Goal: Task Accomplishment & Management: Manage account settings

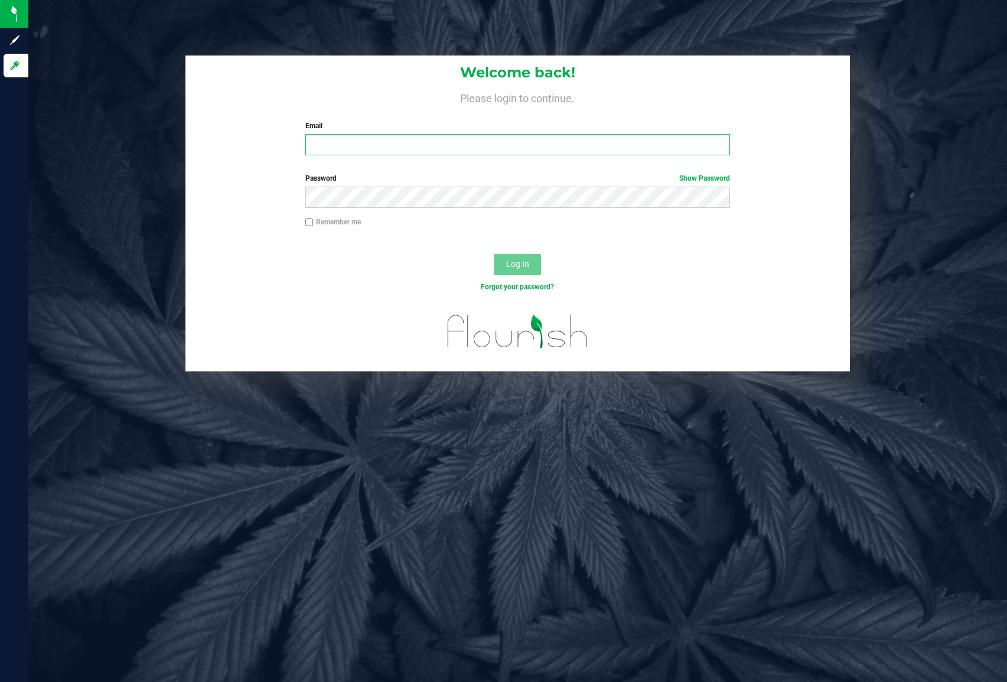
type input "[EMAIL_ADDRESS][DOMAIN_NAME]"
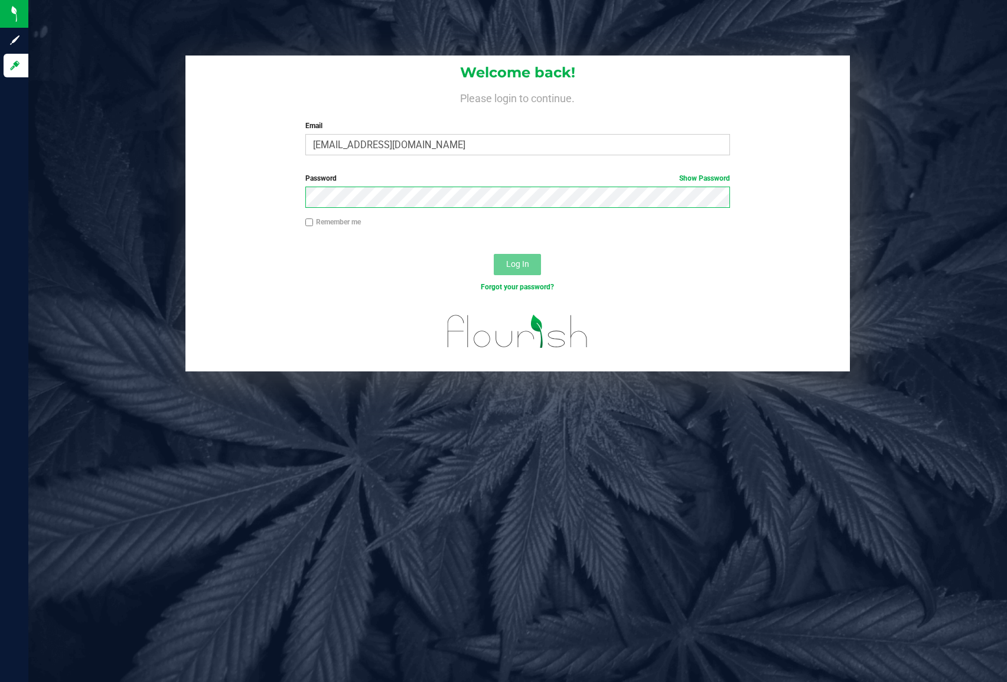
click at [517, 263] on button "Log In" at bounding box center [517, 264] width 47 height 21
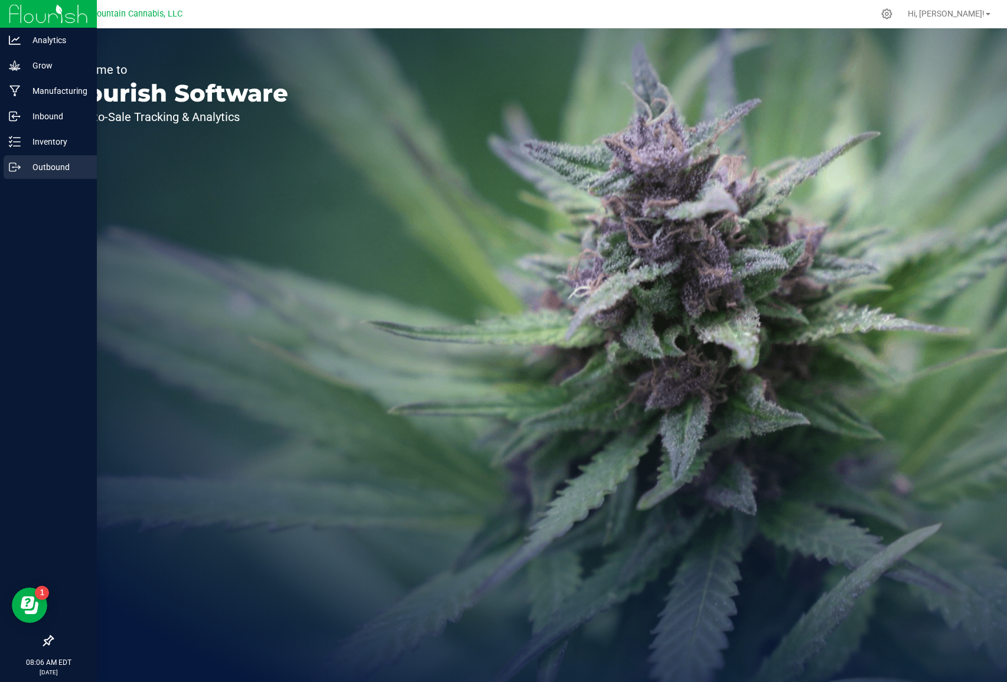
click at [60, 163] on p "Outbound" at bounding box center [56, 167] width 71 height 14
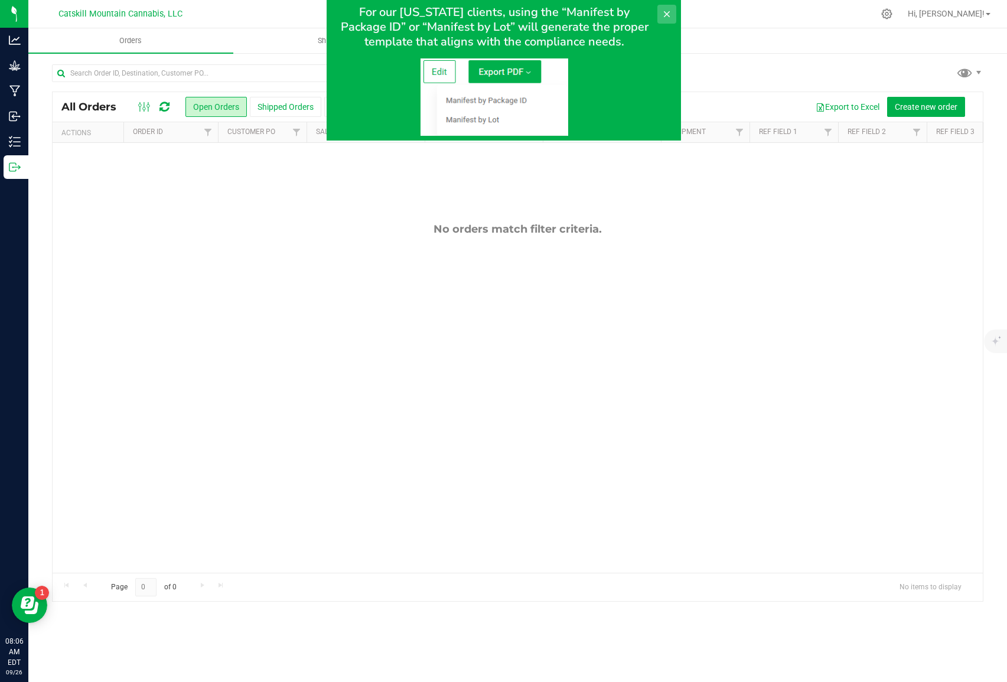
click at [668, 12] on icon at bounding box center [666, 14] width 6 height 6
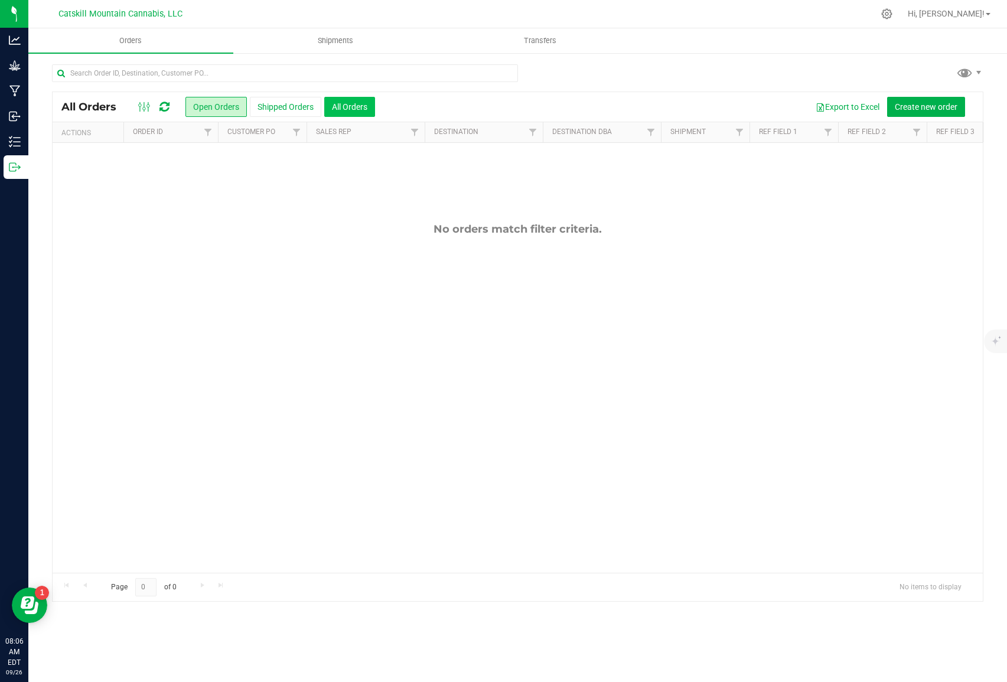
click at [344, 105] on button "All Orders" at bounding box center [349, 107] width 51 height 20
click at [576, 39] on span "Transfers" at bounding box center [579, 40] width 64 height 11
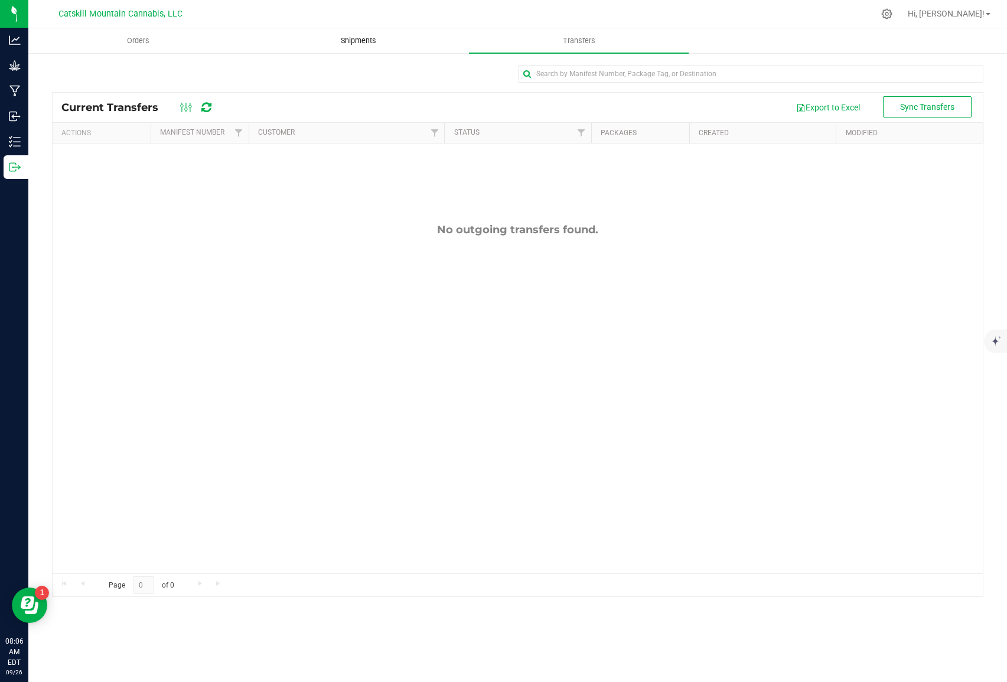
click at [352, 42] on span "Shipments" at bounding box center [358, 40] width 67 height 11
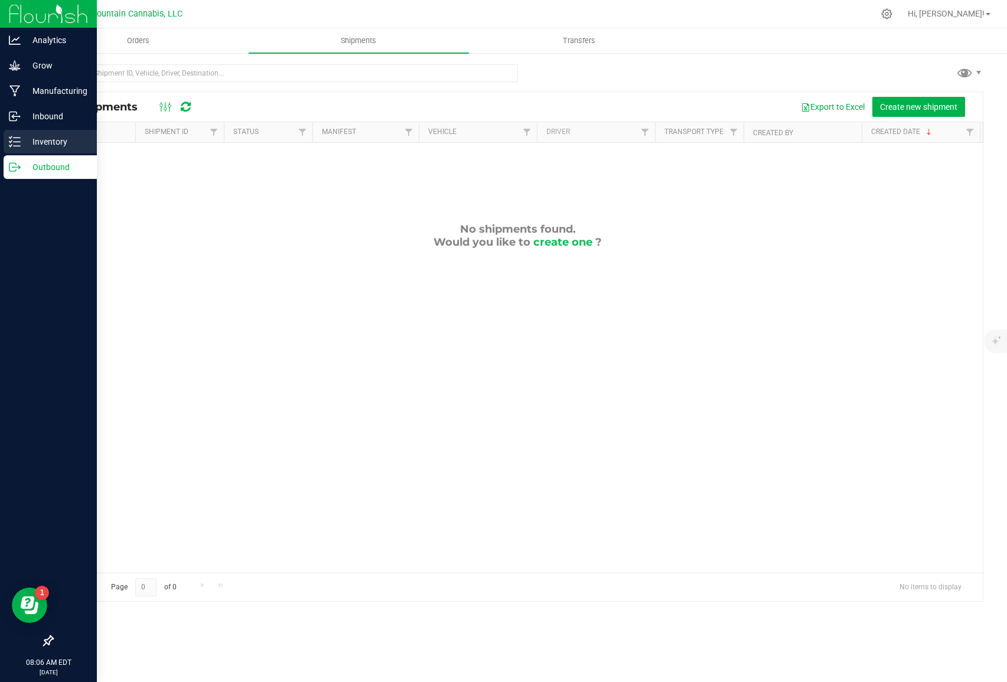
click at [57, 138] on p "Inventory" at bounding box center [56, 142] width 71 height 14
click at [48, 139] on p "Inventory" at bounding box center [56, 142] width 71 height 14
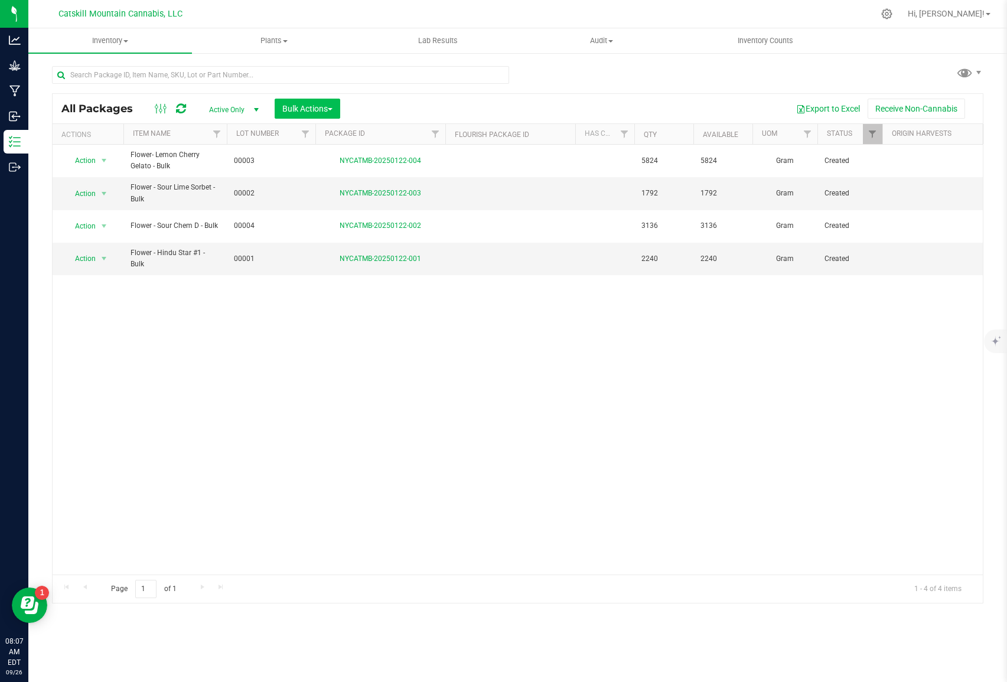
click at [331, 111] on button "Bulk Actions" at bounding box center [308, 109] width 66 height 20
click at [413, 382] on div "Action Action Adjust qty Create package Edit attributes Global inventory Locate…" at bounding box center [518, 360] width 930 height 430
drag, startPoint x: 220, startPoint y: 307, endPoint x: 207, endPoint y: 269, distance: 40.0
click at [220, 307] on div "Action Action Adjust qty Create package Edit attributes Global inventory Locate…" at bounding box center [518, 360] width 930 height 430
click at [333, 109] on span "button" at bounding box center [330, 109] width 5 height 2
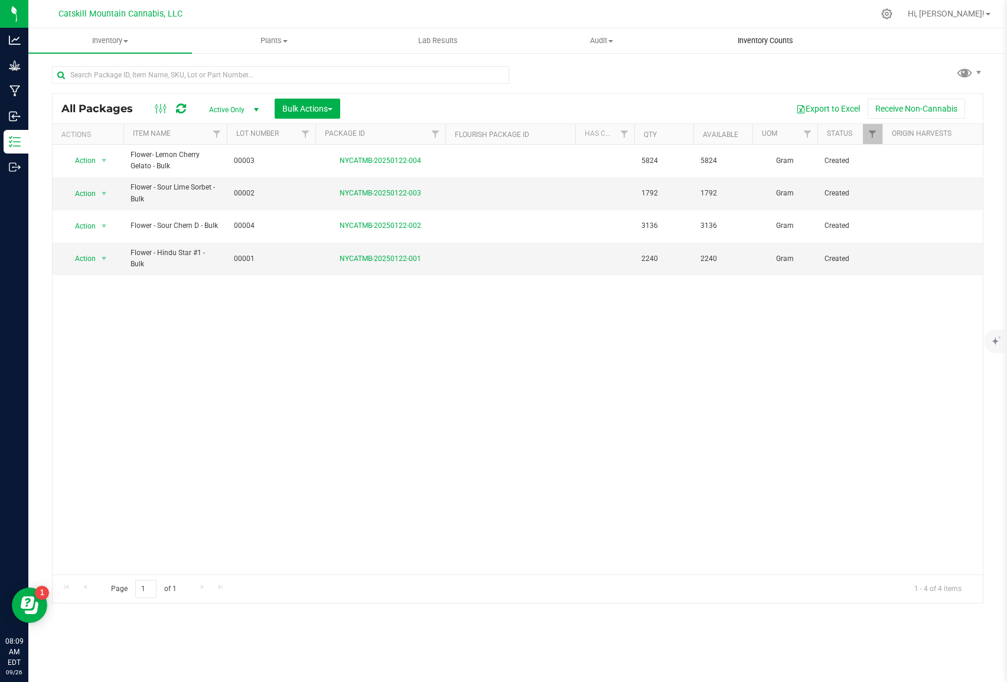
click at [765, 44] on span "Inventory Counts" at bounding box center [765, 40] width 87 height 11
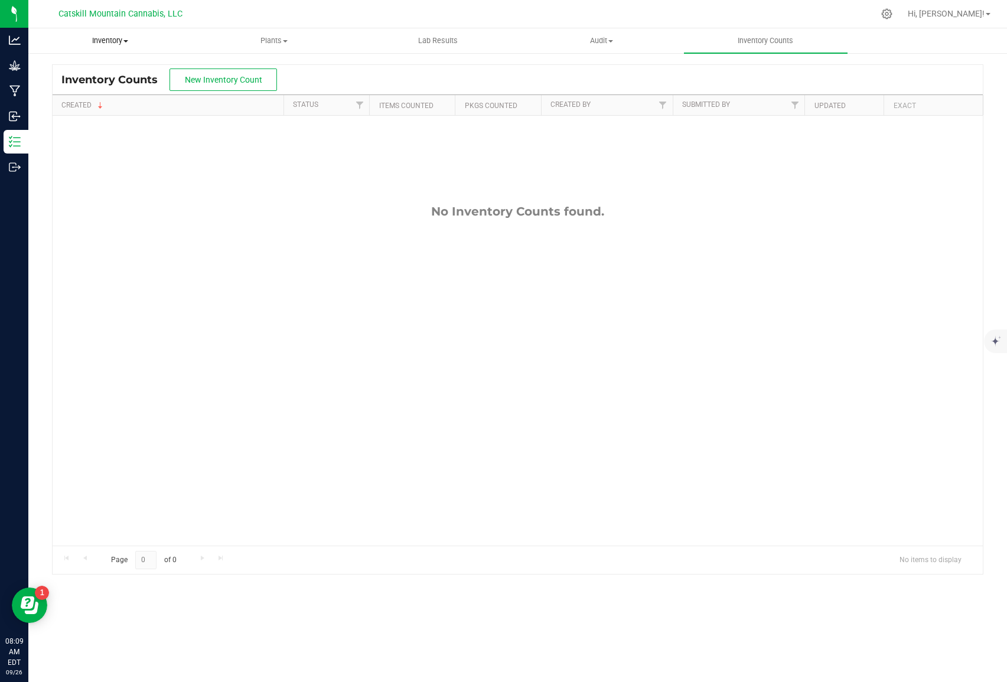
click at [132, 41] on span "Inventory" at bounding box center [110, 40] width 162 height 11
click at [85, 83] on span "All inventory" at bounding box center [68, 85] width 80 height 10
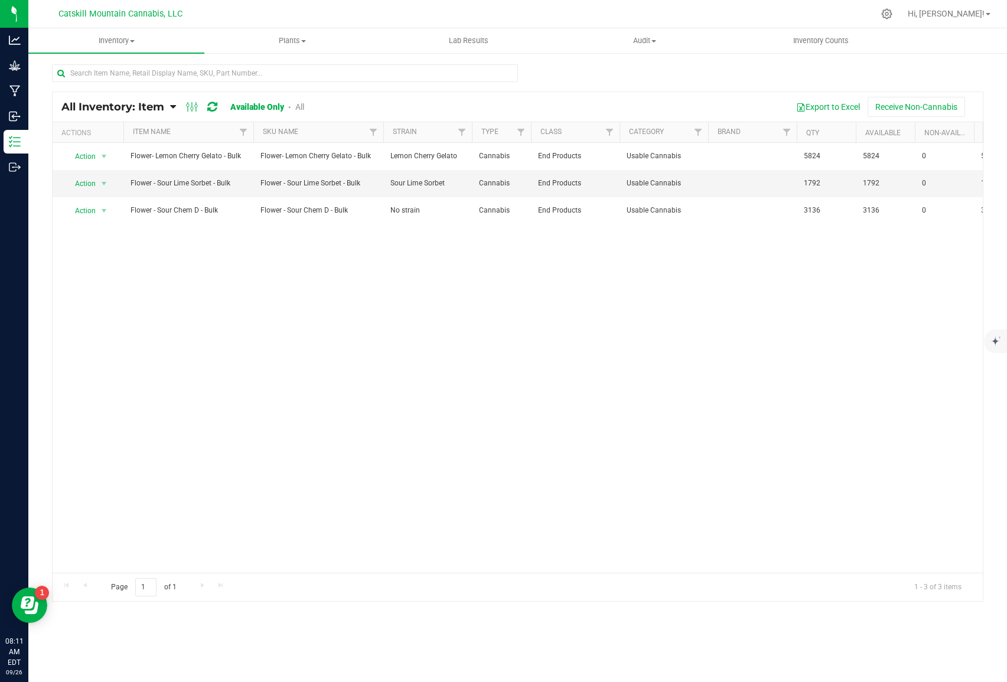
click at [168, 266] on div "Action Action Global inventory View packages Flower- Lemon Cherry Gelato - Bulk…" at bounding box center [518, 358] width 930 height 430
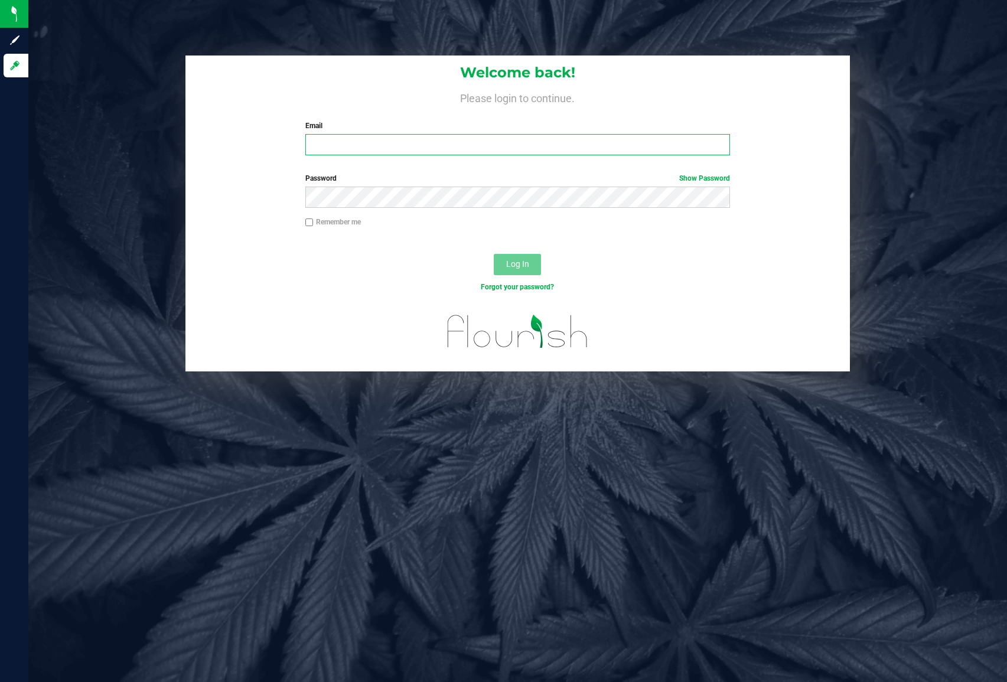
type input "[EMAIL_ADDRESS][DOMAIN_NAME]"
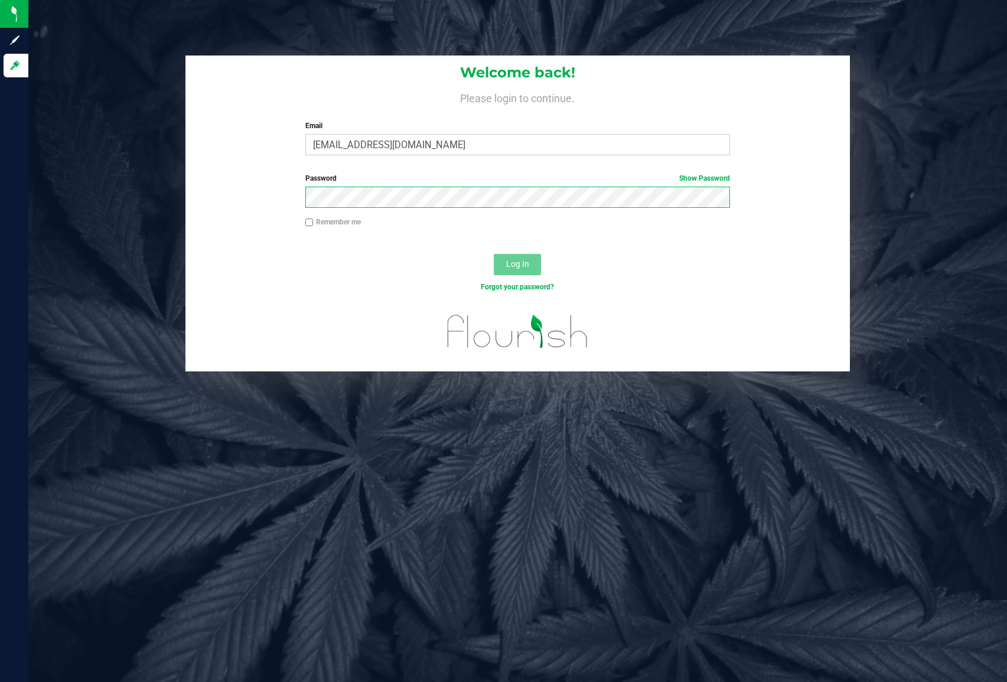
click at [517, 263] on button "Log In" at bounding box center [517, 264] width 47 height 21
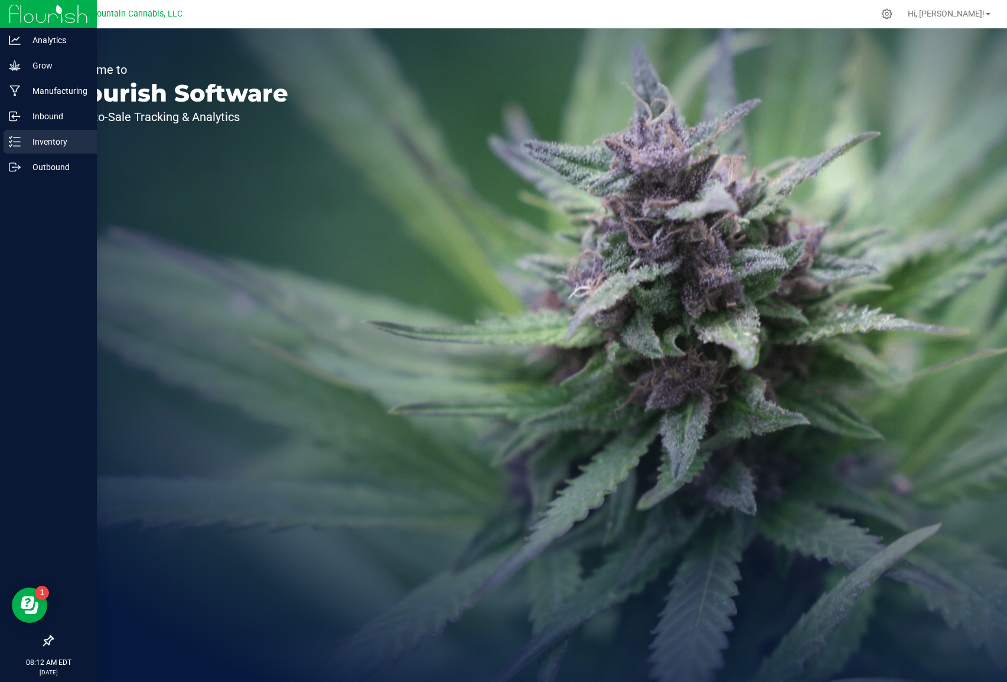
click at [54, 141] on p "Inventory" at bounding box center [56, 142] width 71 height 14
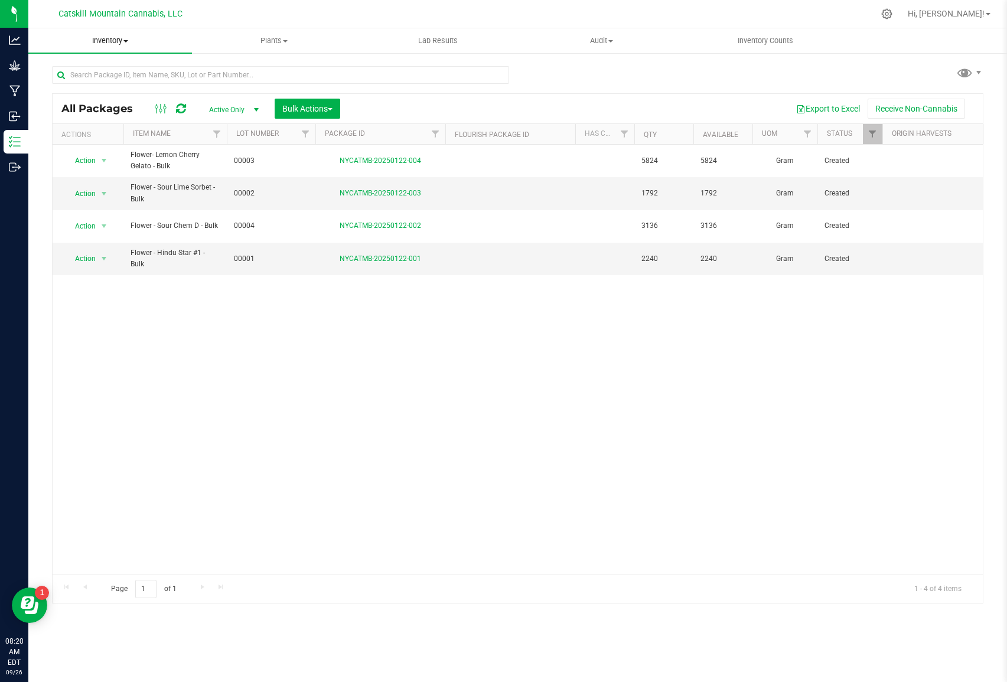
click at [127, 41] on span at bounding box center [125, 41] width 5 height 2
click at [98, 128] on span "From packages" at bounding box center [69, 128] width 83 height 10
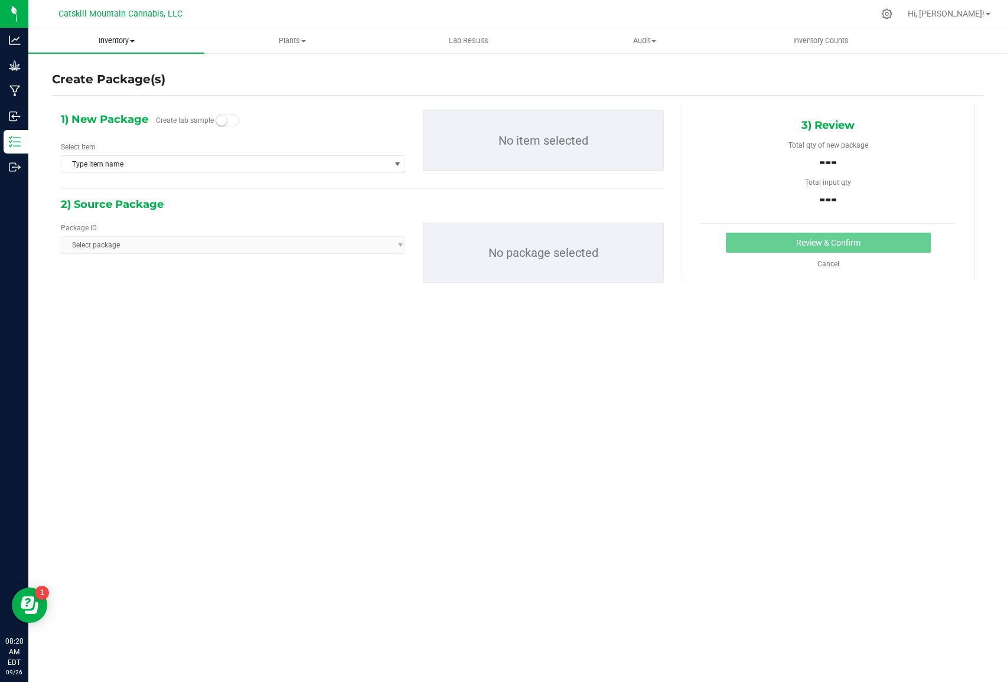
click at [133, 40] on span "Inventory" at bounding box center [116, 40] width 176 height 11
click at [93, 141] on span "From bill of materials" at bounding box center [81, 142] width 107 height 10
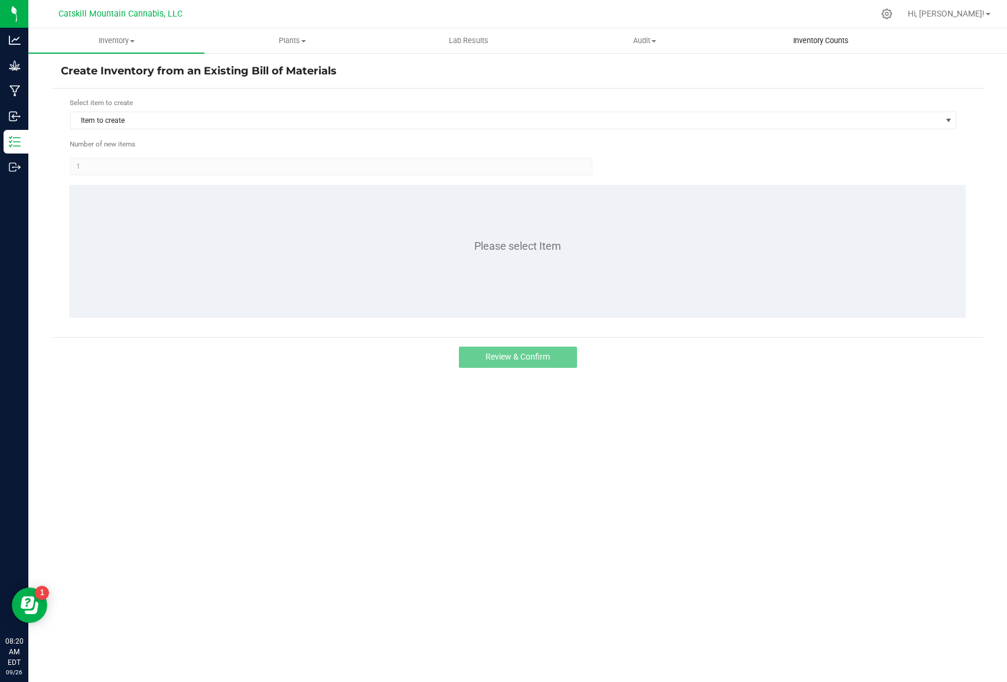
click at [839, 40] on span "Inventory Counts" at bounding box center [820, 40] width 87 height 11
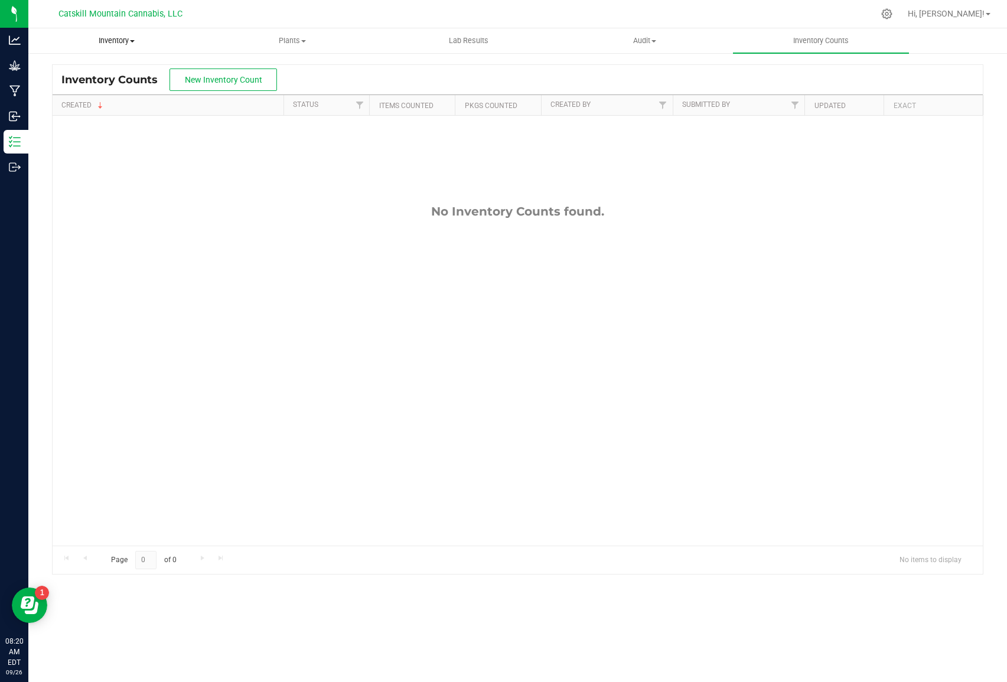
click at [129, 39] on span "Inventory" at bounding box center [116, 40] width 175 height 11
click at [87, 87] on span "All inventory" at bounding box center [68, 85] width 80 height 10
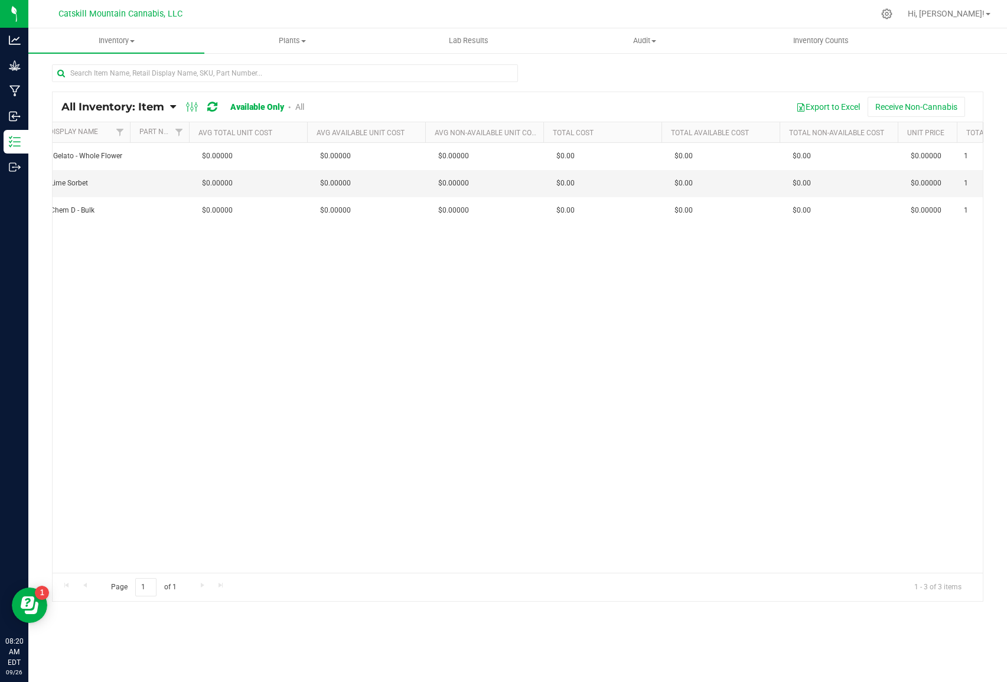
scroll to position [0, 1306]
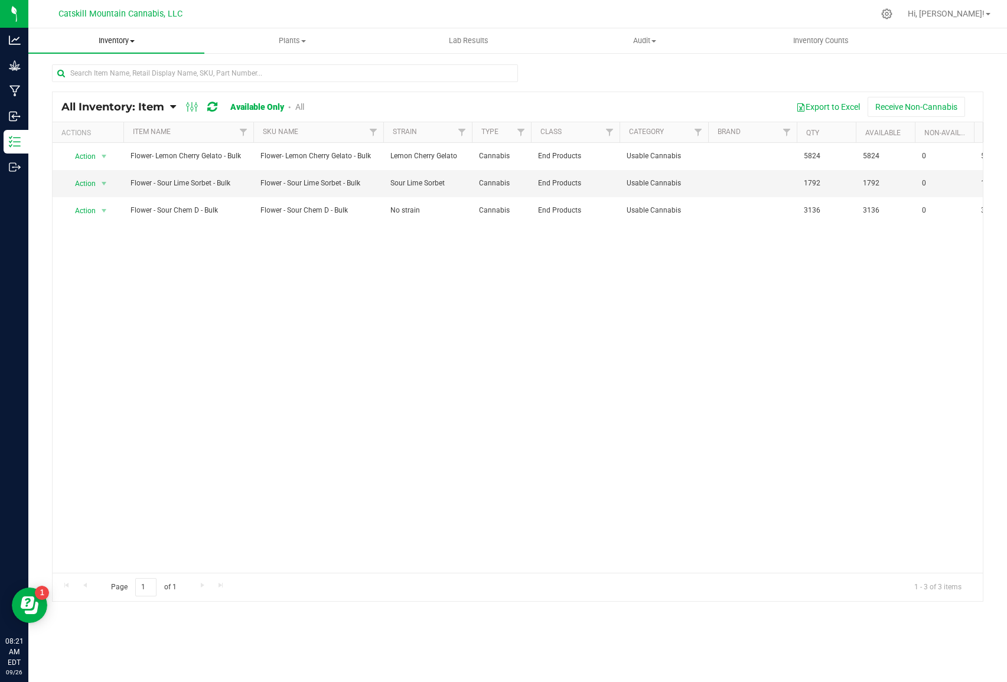
click at [134, 40] on span at bounding box center [132, 41] width 5 height 2
click at [132, 39] on span "Inventory" at bounding box center [116, 40] width 176 height 11
click at [132, 41] on span at bounding box center [132, 41] width 5 height 2
click at [99, 144] on span "From bill of materials" at bounding box center [81, 142] width 107 height 10
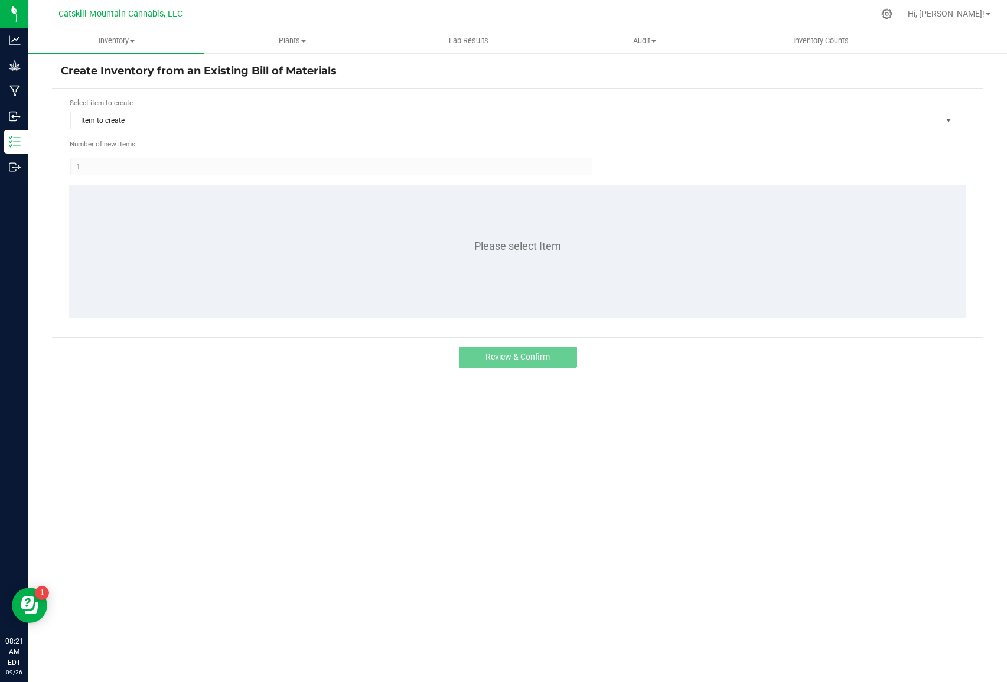
click at [120, 17] on span "Catskill Mountain Cannabis, LLC" at bounding box center [120, 14] width 124 height 11
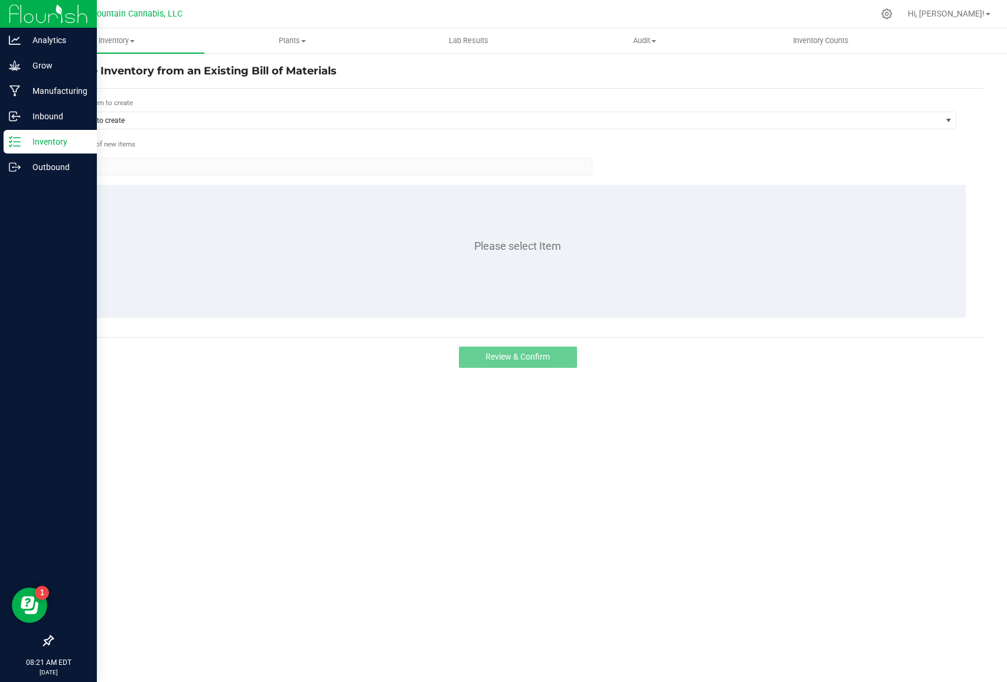
click at [25, 13] on img at bounding box center [48, 14] width 79 height 28
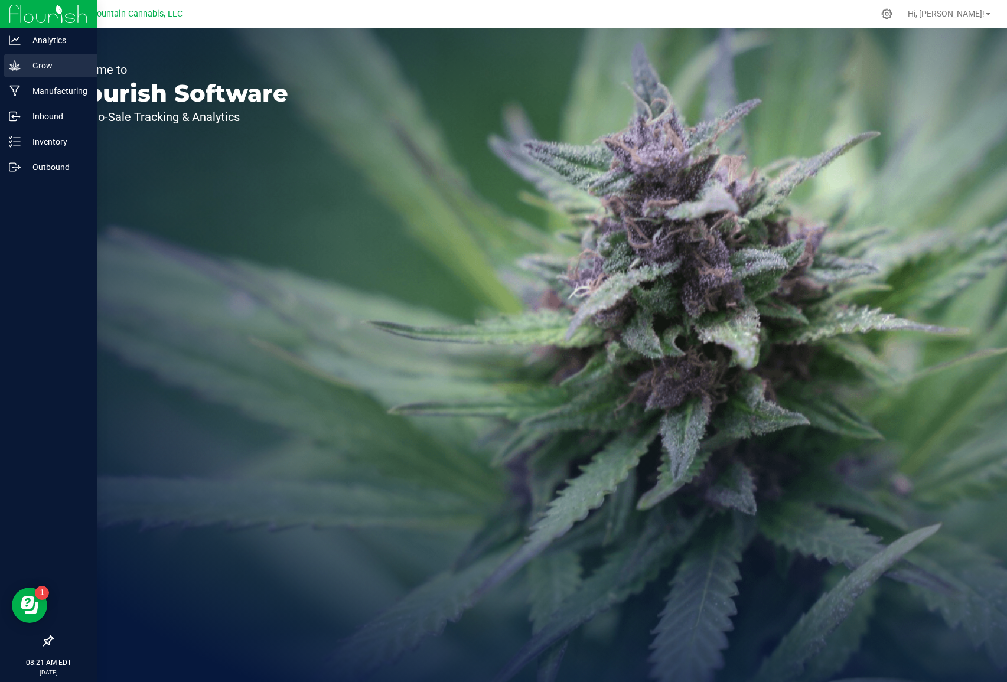
click at [38, 65] on p "Grow" at bounding box center [56, 65] width 71 height 14
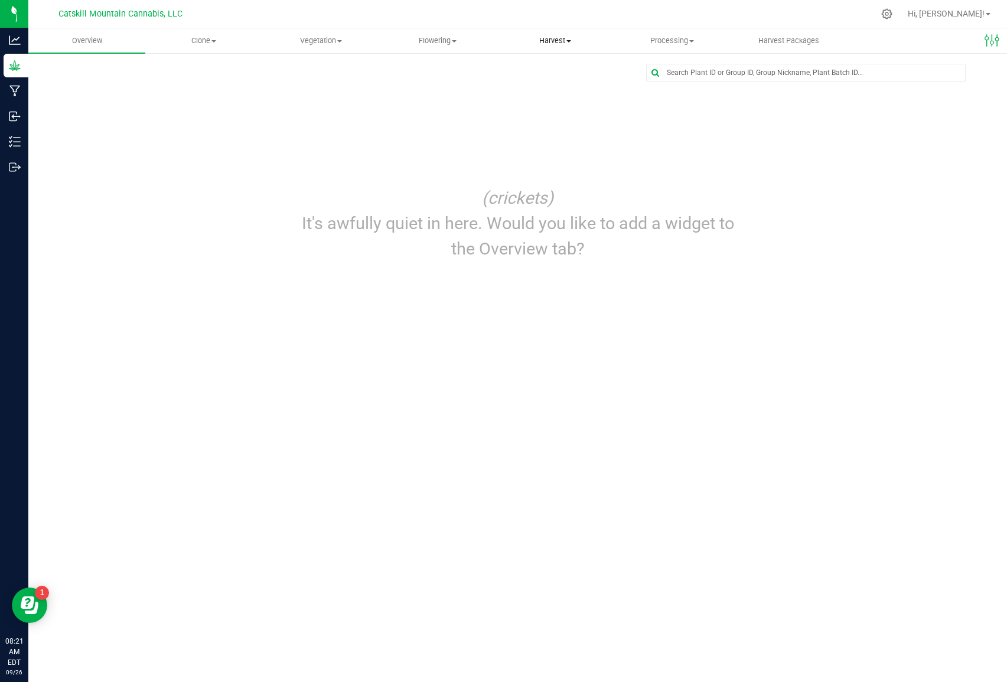
click at [571, 41] on span at bounding box center [568, 41] width 5 height 2
click at [542, 71] on span "Harvests" at bounding box center [530, 71] width 66 height 10
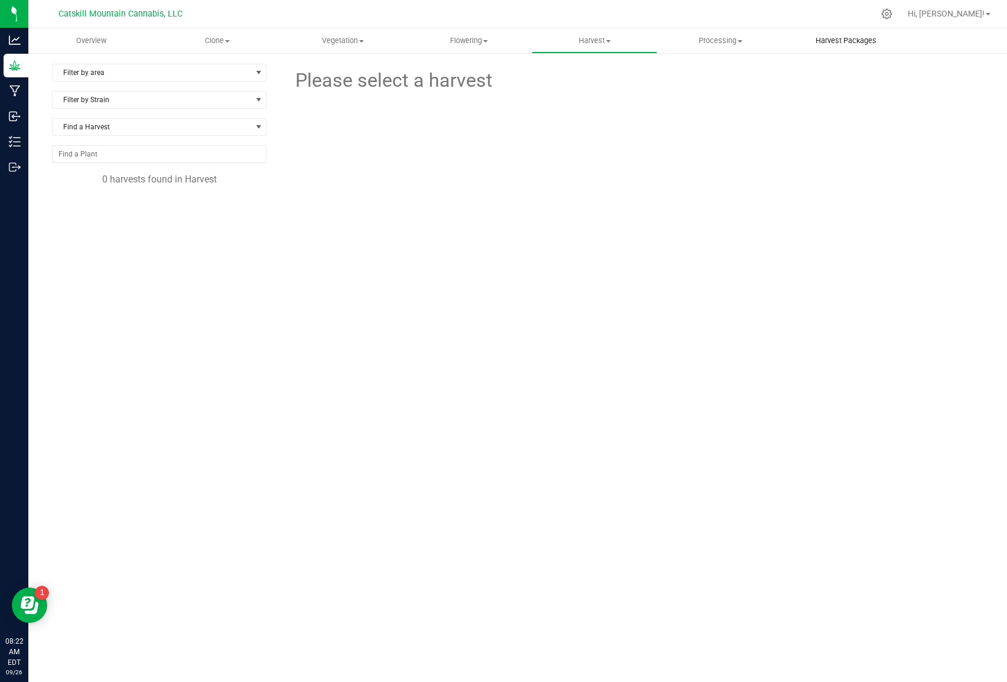
click at [830, 38] on span "Harvest Packages" at bounding box center [846, 40] width 93 height 11
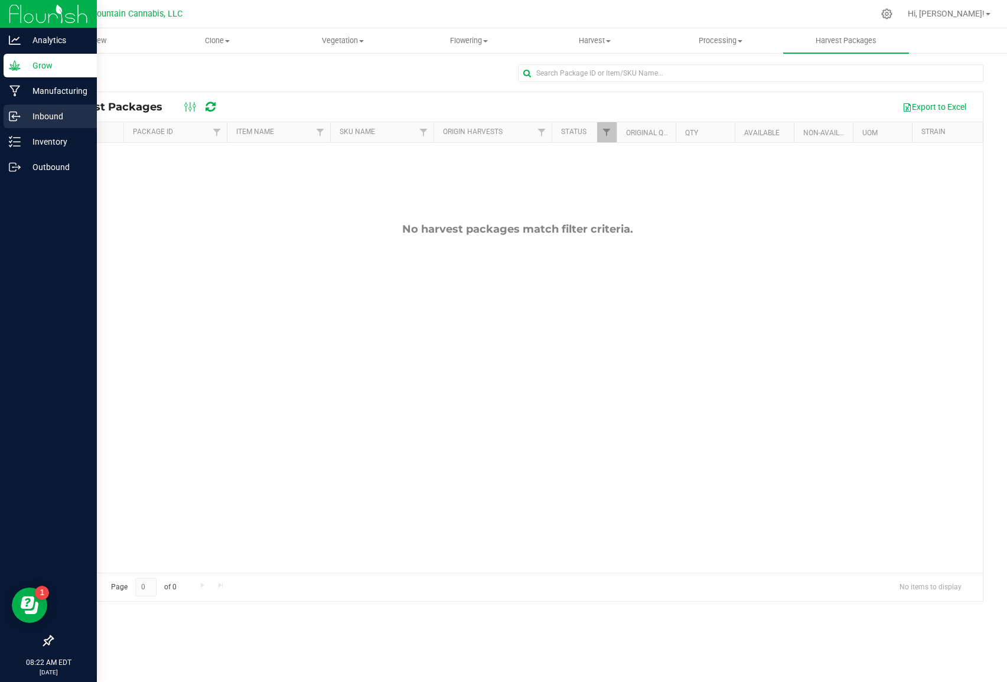
click at [53, 114] on p "Inbound" at bounding box center [56, 116] width 71 height 14
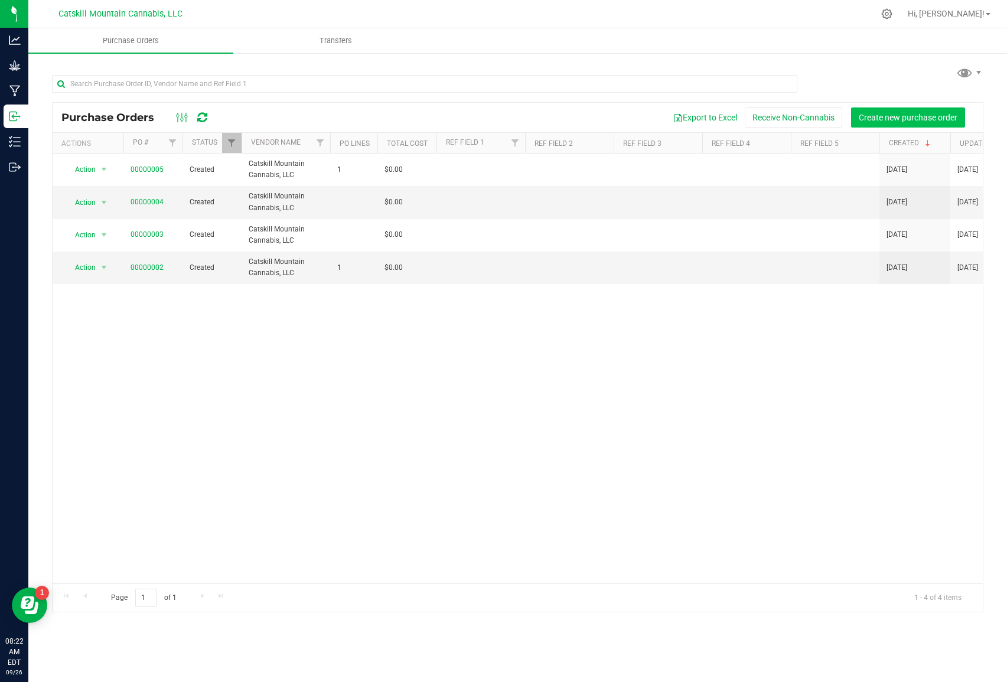
click at [921, 120] on span "Create new purchase order" at bounding box center [908, 117] width 99 height 9
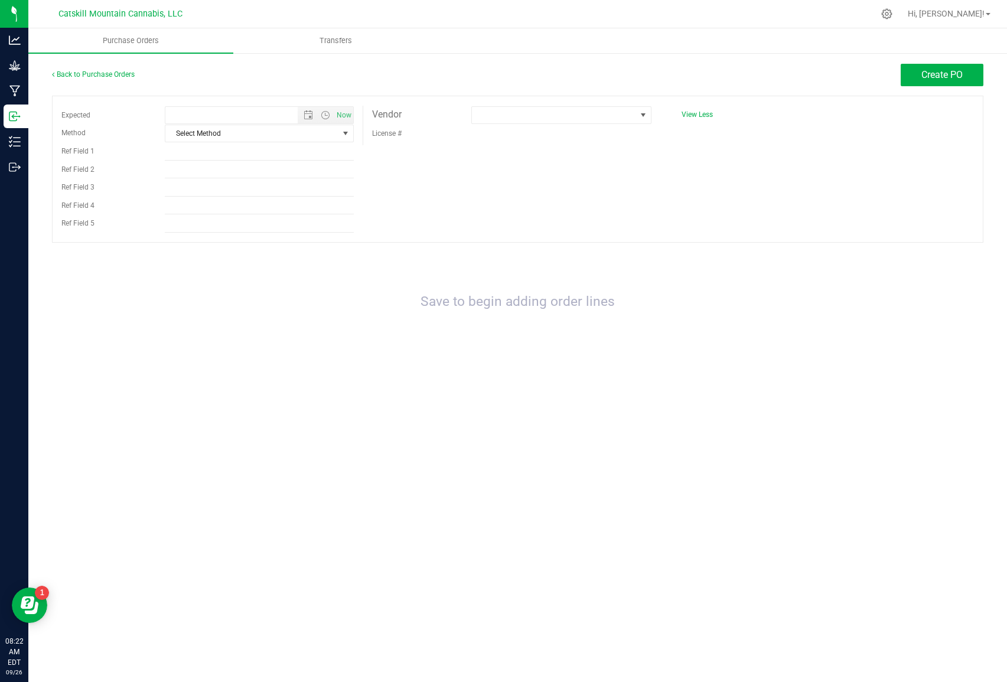
type input "9/26/2025 8:22 AM"
click at [640, 113] on span at bounding box center [642, 114] width 9 height 9
click at [595, 166] on li "Catskill Mountain Cannabis, LLC" at bounding box center [561, 165] width 180 height 20
click at [348, 135] on span "select" at bounding box center [345, 133] width 9 height 9
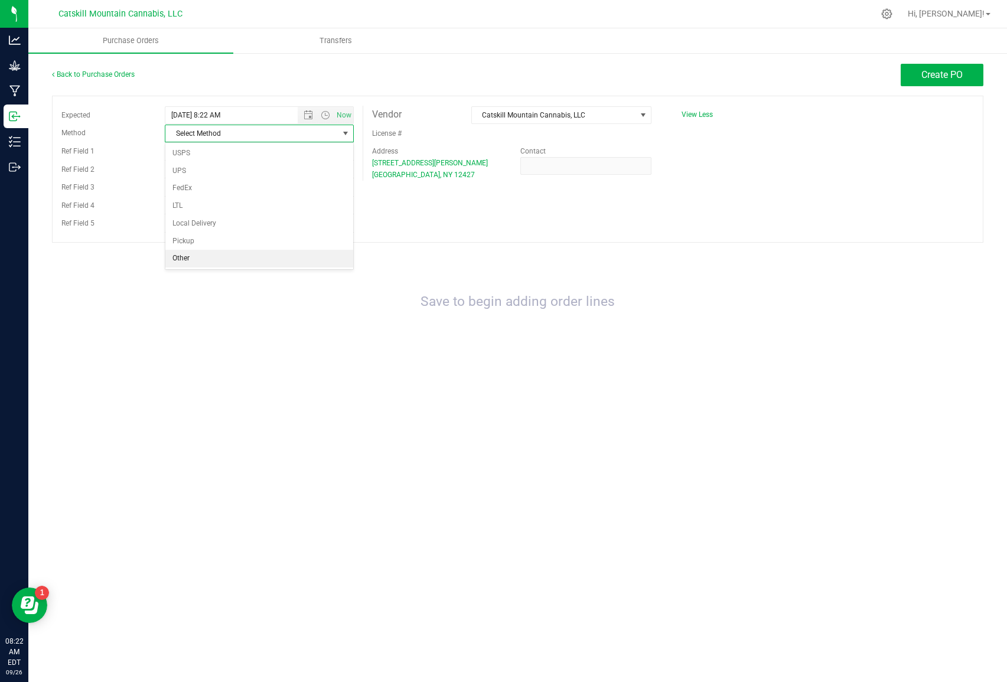
click at [192, 255] on li "Other" at bounding box center [259, 259] width 188 height 18
click at [533, 167] on input "tel" at bounding box center [585, 166] width 131 height 18
click at [340, 41] on span "Transfers" at bounding box center [336, 40] width 64 height 11
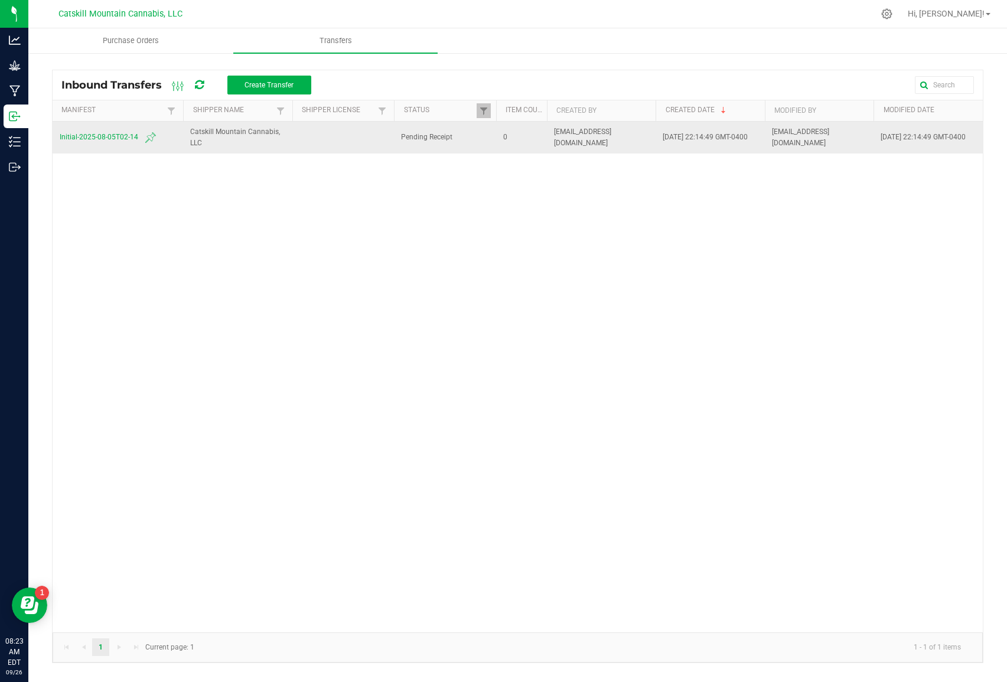
click at [115, 138] on span "Initial-2025-08-05T02-14" at bounding box center [118, 138] width 116 height 14
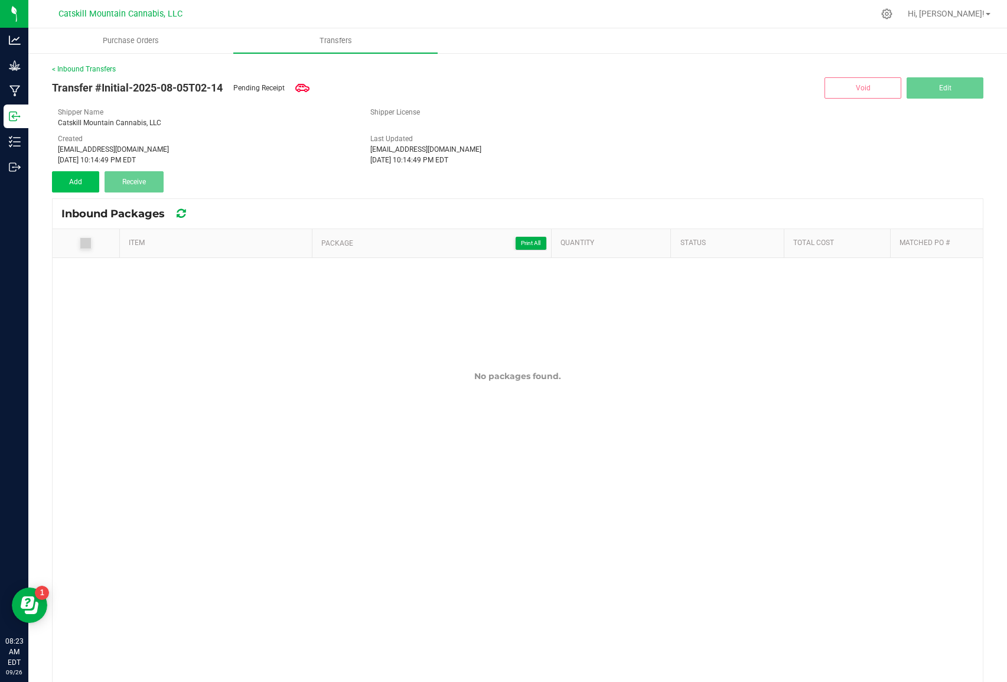
click at [76, 181] on span "Add" at bounding box center [75, 182] width 13 height 8
click at [138, 38] on span "Purchase Orders" at bounding box center [131, 40] width 88 height 11
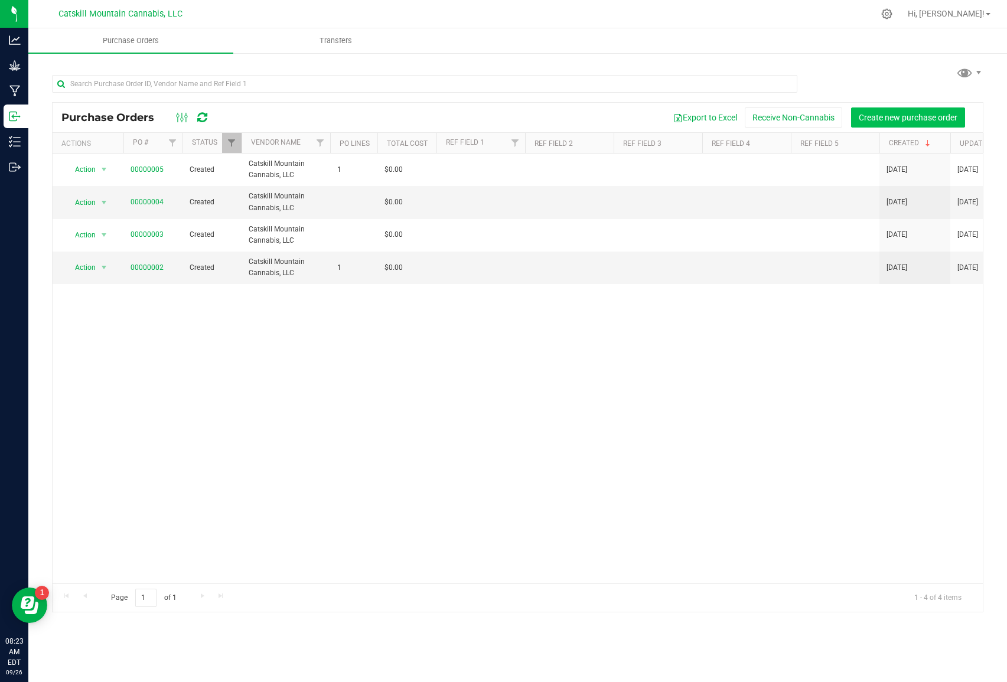
click at [924, 119] on span "Create new purchase order" at bounding box center [908, 117] width 99 height 9
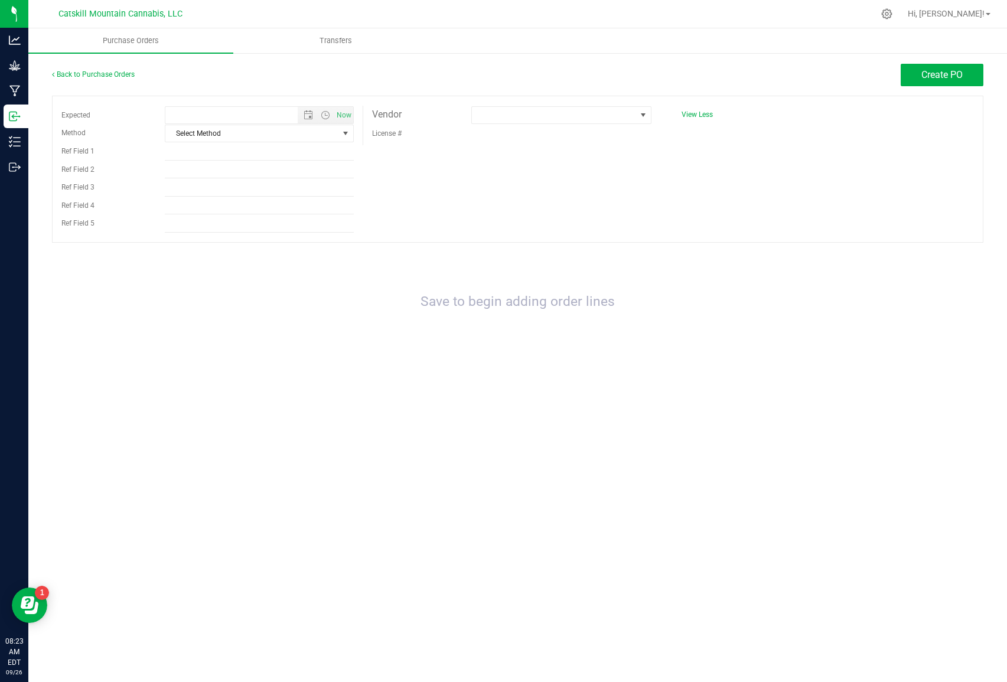
type input "9/26/2025 8:23 AM"
click at [347, 132] on span "select" at bounding box center [345, 133] width 9 height 9
click at [236, 255] on li "Other" at bounding box center [259, 259] width 188 height 18
click at [647, 115] on span at bounding box center [642, 114] width 9 height 9
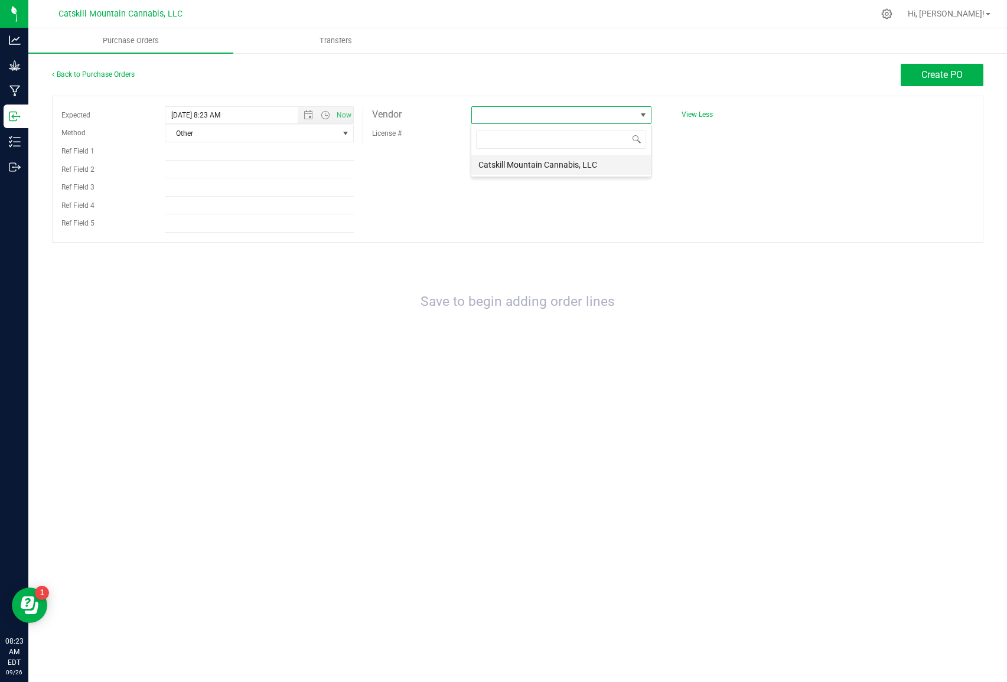
click at [597, 165] on li "Catskill Mountain Cannabis, LLC" at bounding box center [561, 165] width 180 height 20
click at [186, 153] on input "Ref Field 1" at bounding box center [259, 152] width 189 height 18
drag, startPoint x: 179, startPoint y: 172, endPoint x: 187, endPoint y: 171, distance: 7.9
click at [179, 172] on input "Ref Field 2" at bounding box center [259, 170] width 189 height 18
click at [935, 79] on span "Create PO" at bounding box center [941, 74] width 41 height 11
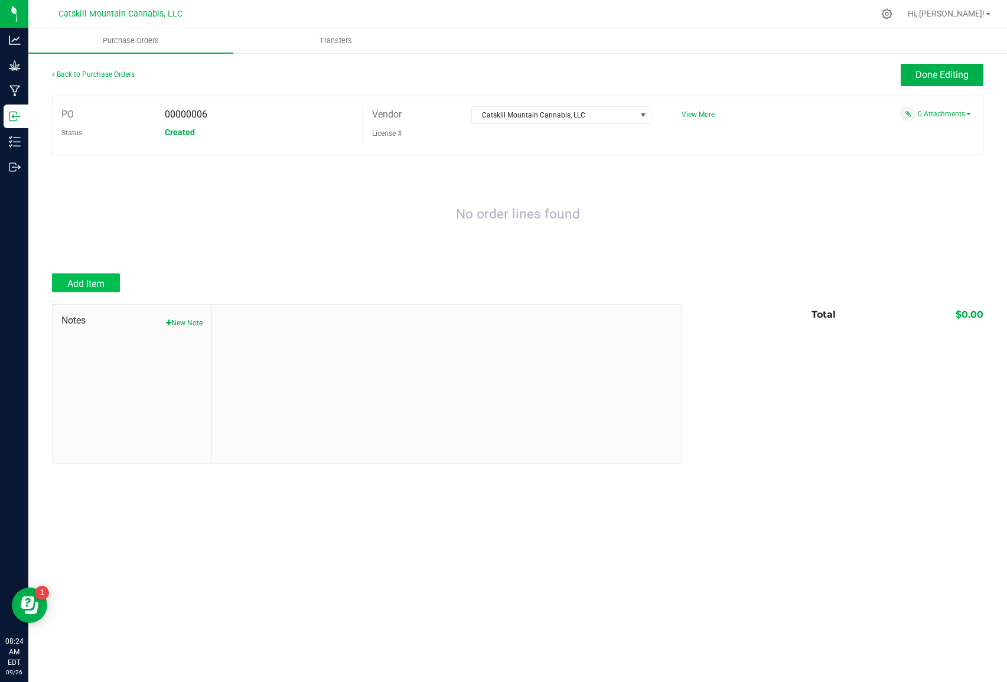
scroll to position [0, 1]
click at [90, 284] on span "Add Item" at bounding box center [85, 283] width 37 height 11
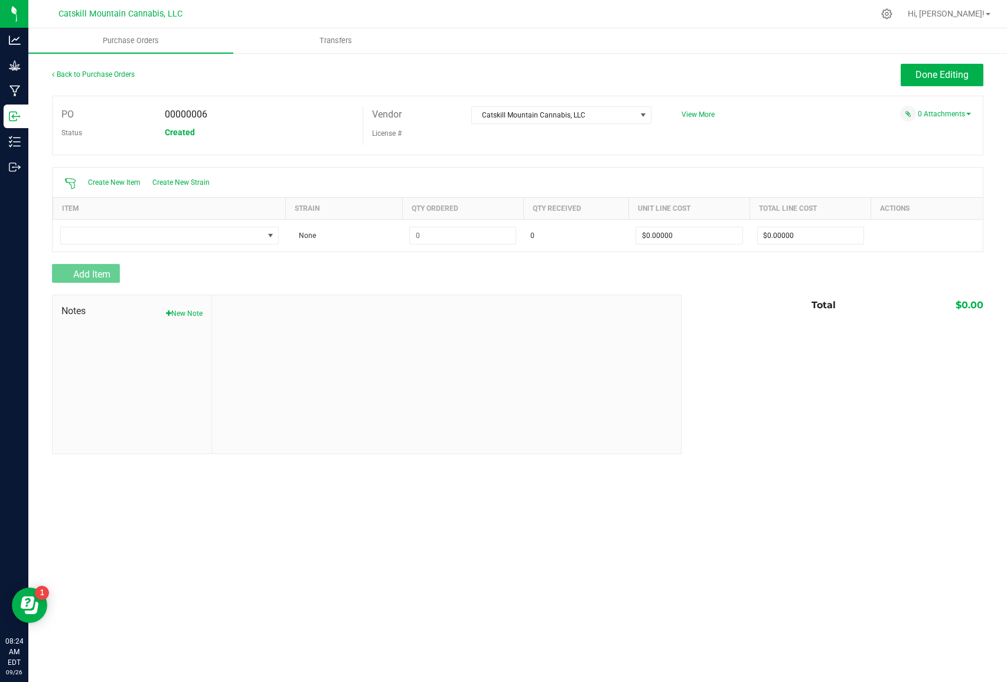
scroll to position [0, 0]
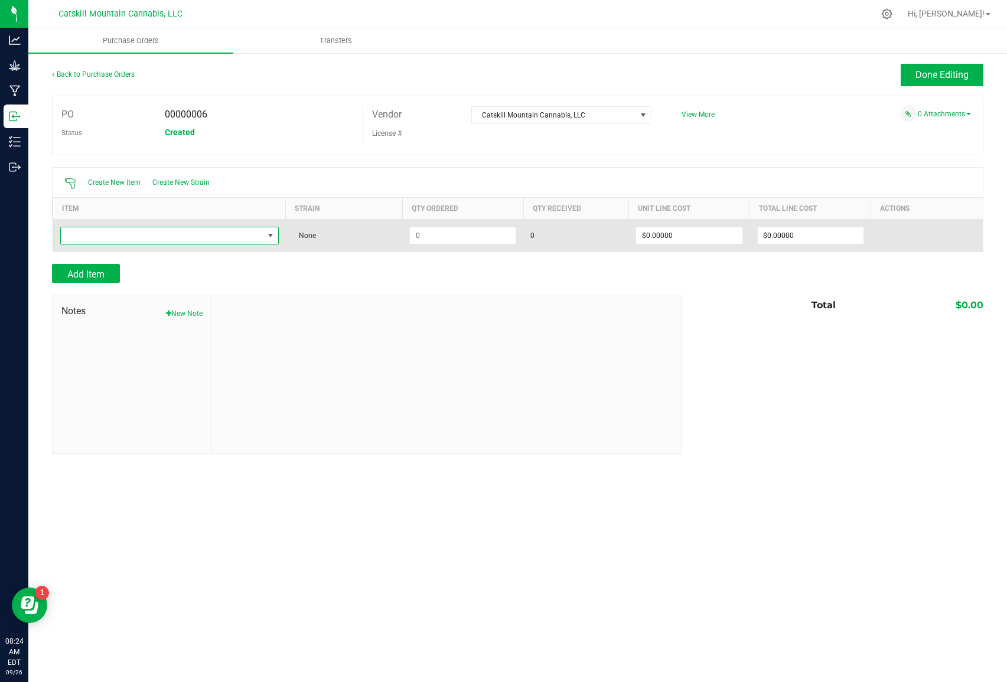
click at [272, 233] on span "NO DATA FOUND" at bounding box center [270, 235] width 9 height 9
click at [185, 234] on span "NO DATA FOUND" at bounding box center [162, 235] width 203 height 17
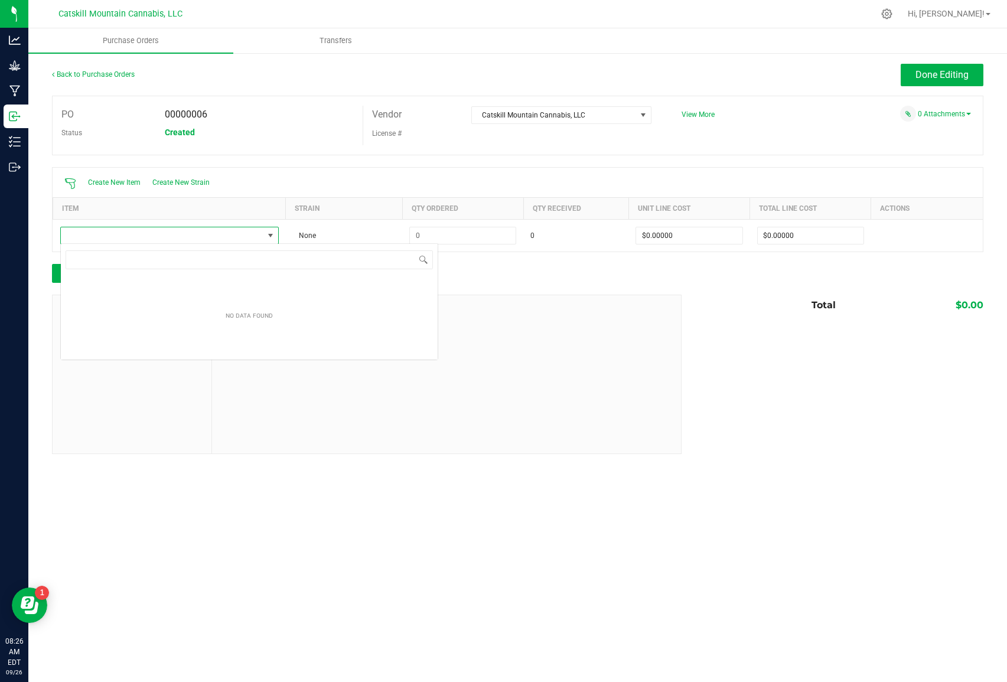
scroll to position [18, 219]
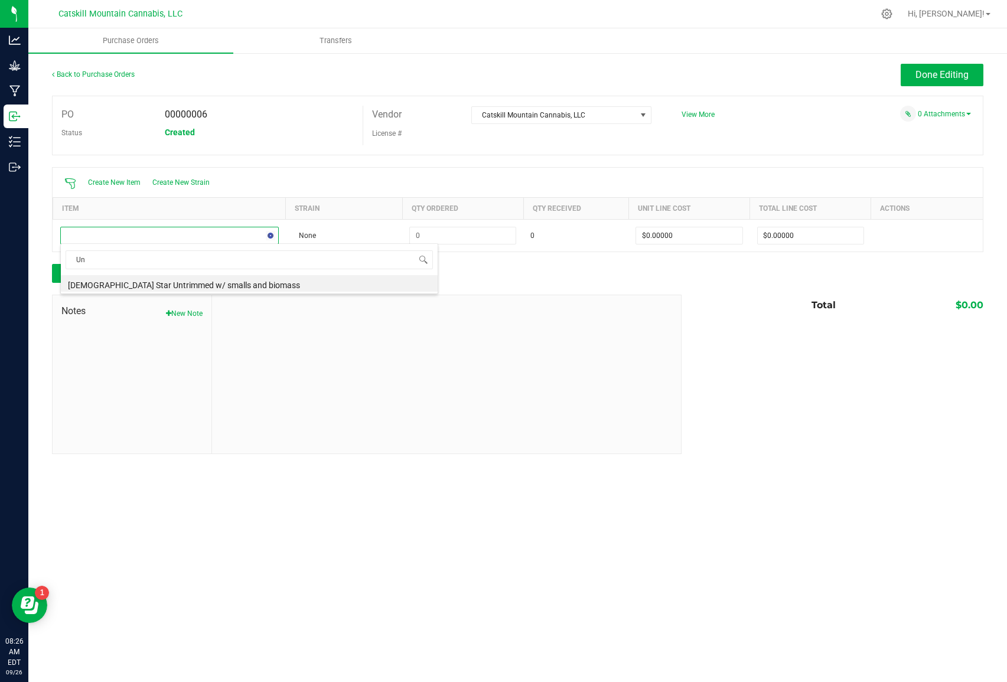
type input "U"
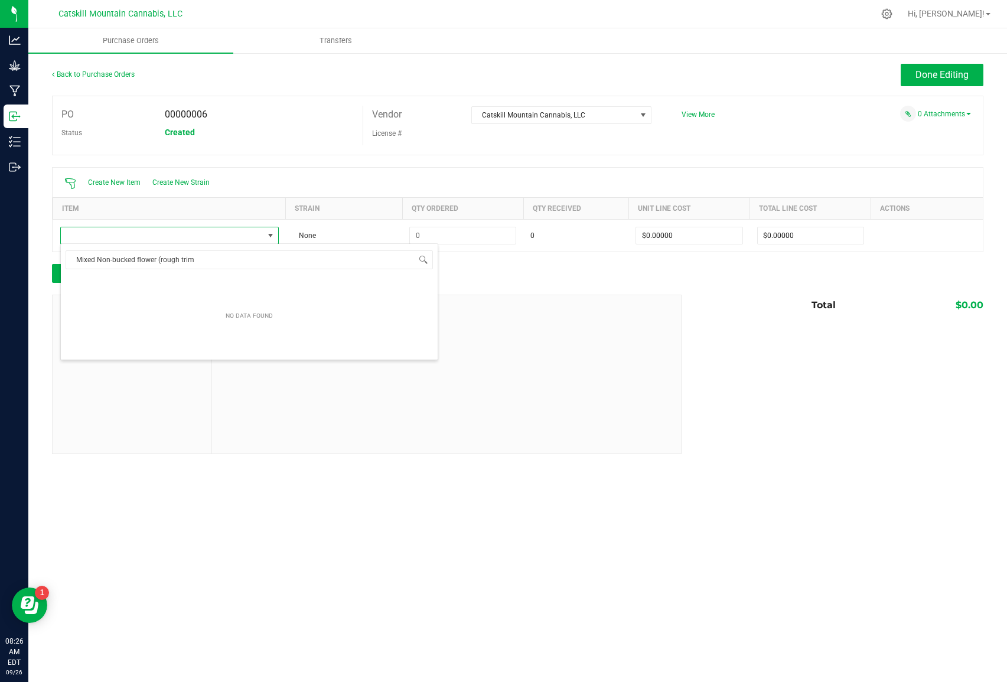
type input "Mixed Non-bucked flower (rough trim)"
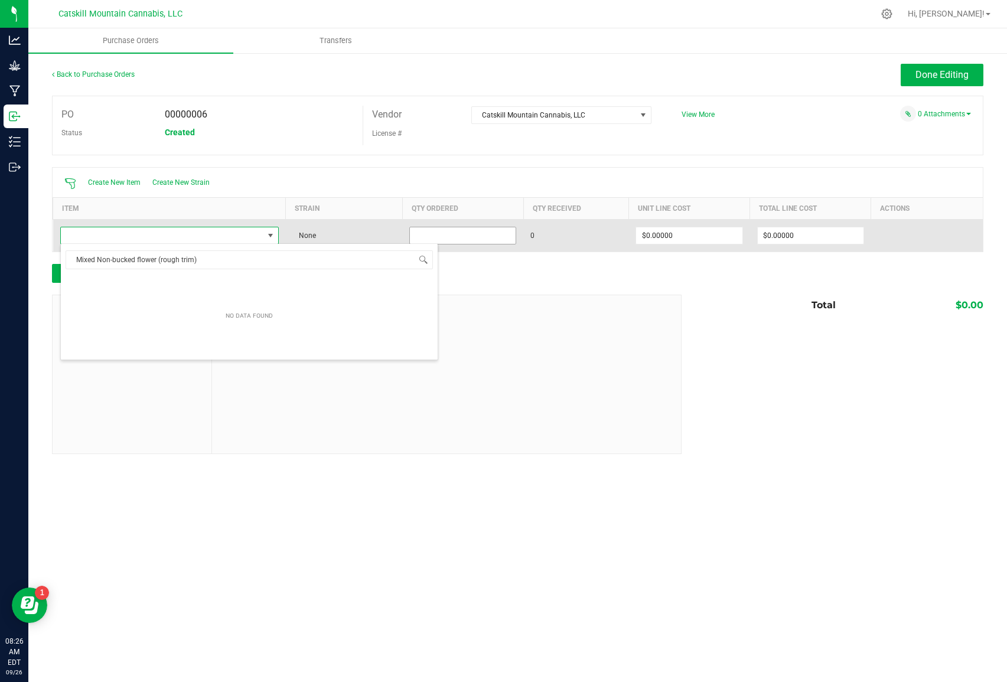
click at [423, 233] on input at bounding box center [463, 235] width 106 height 17
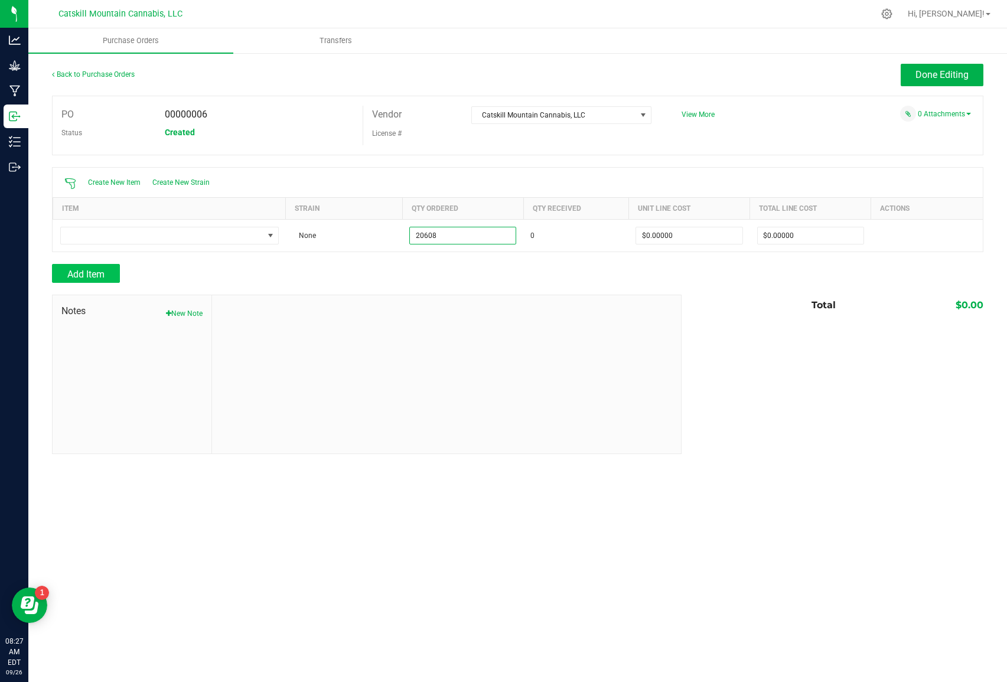
type input "20608"
click at [101, 272] on span "Add Item" at bounding box center [85, 274] width 37 height 11
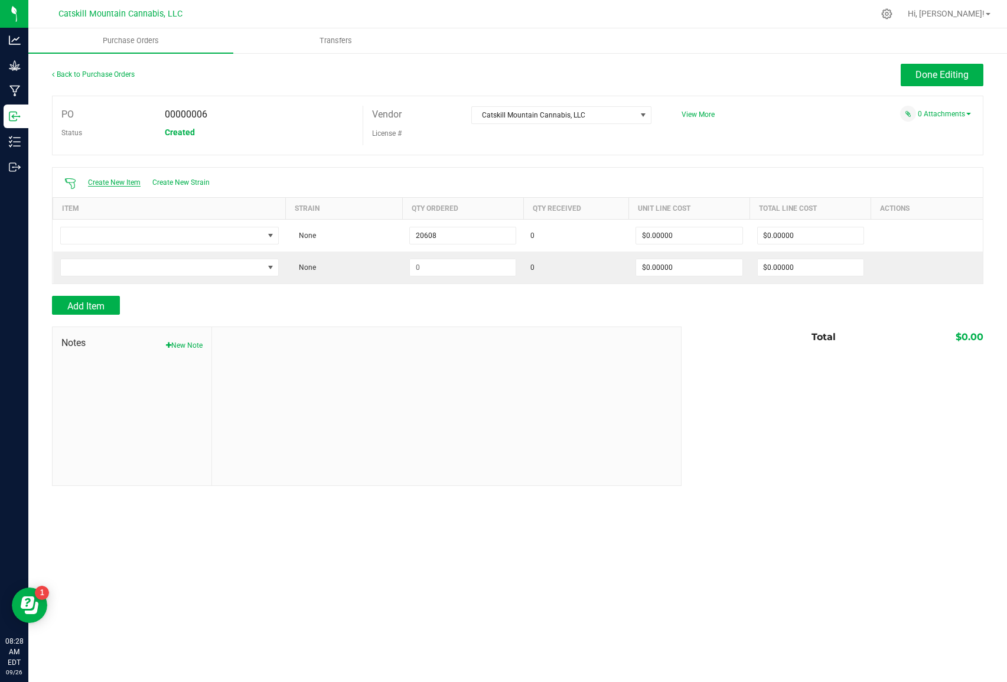
click at [114, 181] on span "Create New Item" at bounding box center [114, 182] width 53 height 8
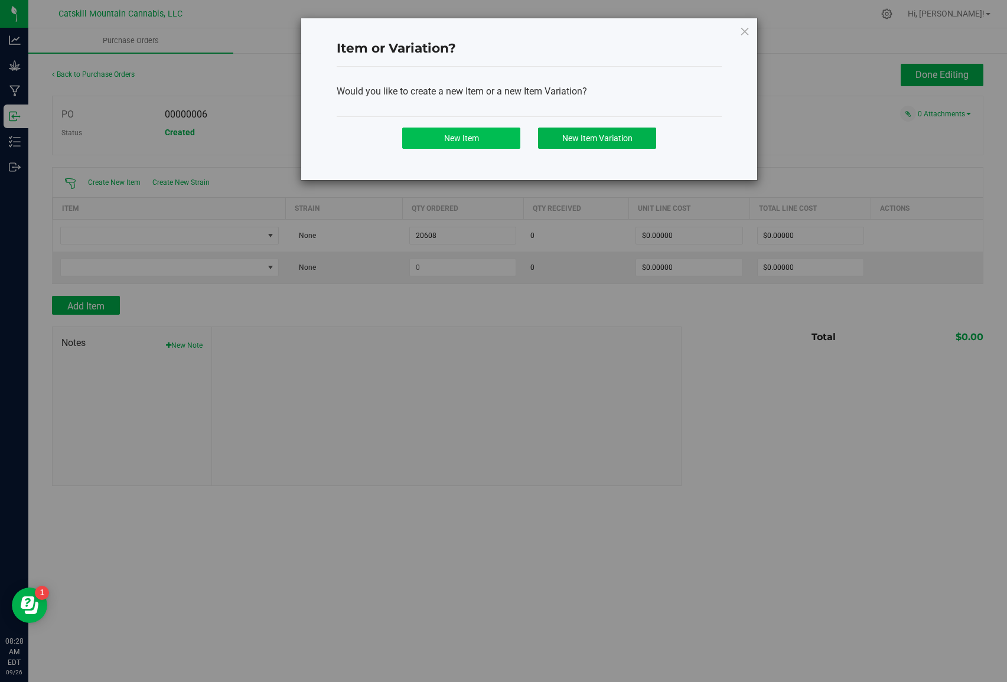
click at [477, 143] on span "New Item" at bounding box center [461, 137] width 35 height 9
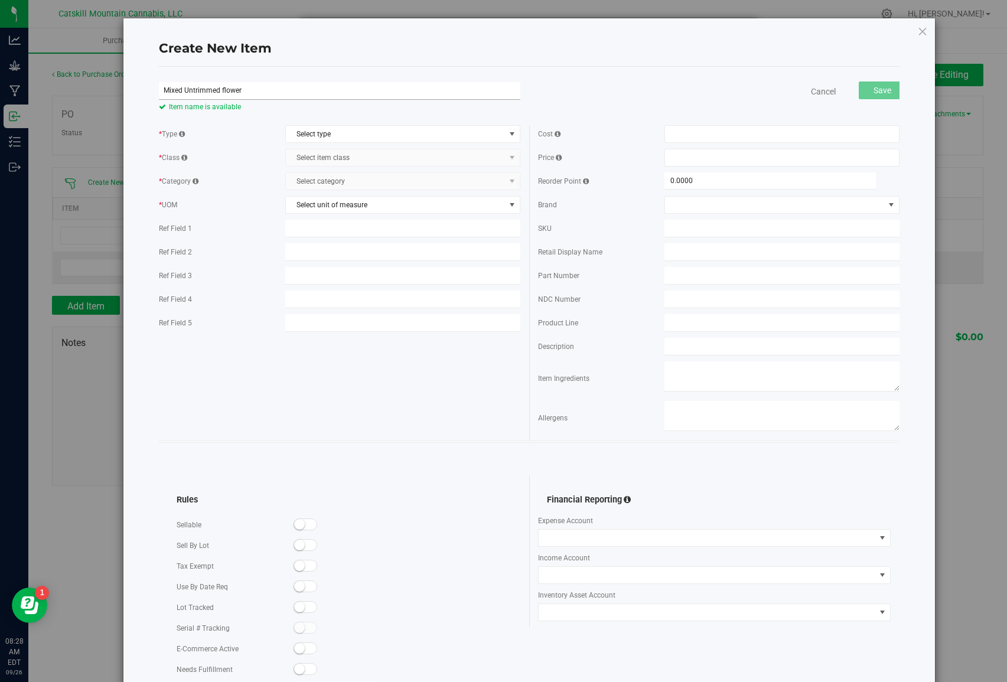
drag, startPoint x: 219, startPoint y: 90, endPoint x: 183, endPoint y: 89, distance: 36.6
click at [183, 89] on input "Mixed Untrimmed flower" at bounding box center [339, 91] width 361 height 18
click at [249, 92] on input "Mixed Untrimmed flower" at bounding box center [339, 91] width 361 height 18
drag, startPoint x: 219, startPoint y: 90, endPoint x: 185, endPoint y: 87, distance: 34.4
click at [185, 87] on input "Mixed Untrimmed flower" at bounding box center [339, 91] width 361 height 18
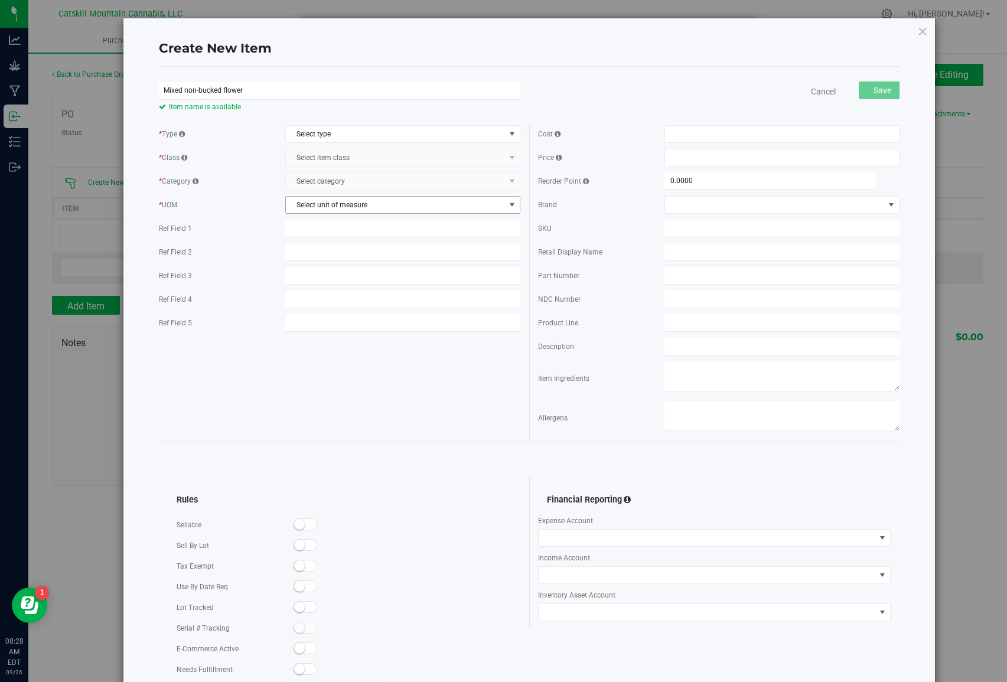
type input "Mixed non-bucked flower"
click at [514, 206] on span "select" at bounding box center [511, 204] width 9 height 9
click at [512, 205] on span "select" at bounding box center [511, 204] width 9 height 9
click at [514, 156] on span "Select item class Select item class" at bounding box center [402, 158] width 235 height 18
click at [320, 157] on span "Select item class Select item class" at bounding box center [402, 158] width 235 height 18
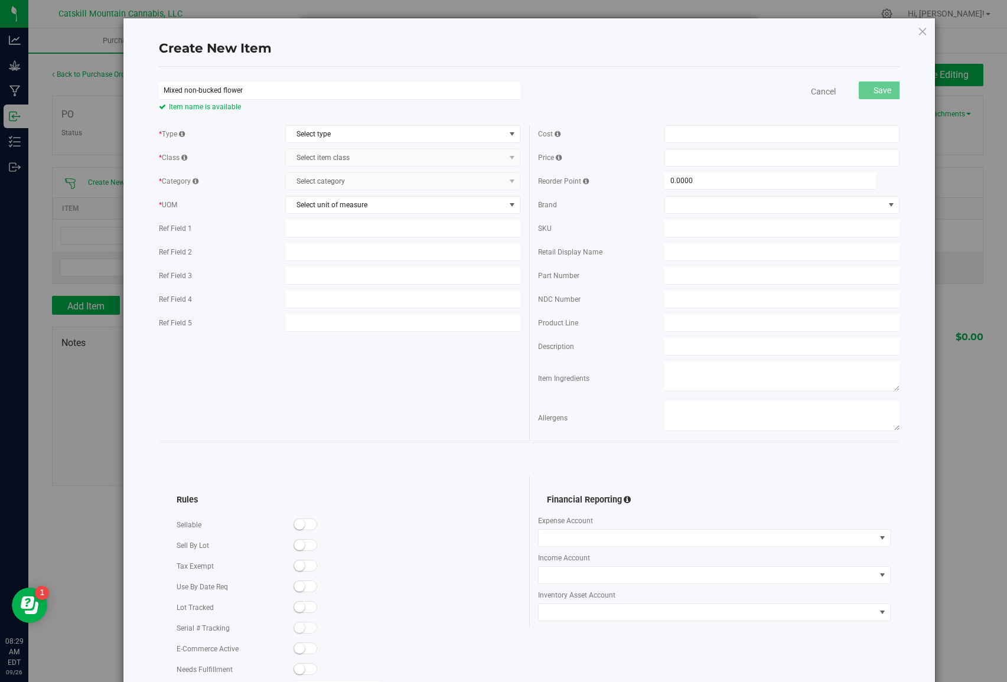
click at [318, 180] on span "Select category Select category" at bounding box center [402, 181] width 235 height 18
click at [519, 180] on span "Select category Select category" at bounding box center [402, 181] width 235 height 18
click at [512, 135] on span "select" at bounding box center [511, 133] width 9 height 9
click at [332, 157] on li "Cannabis" at bounding box center [403, 154] width 234 height 18
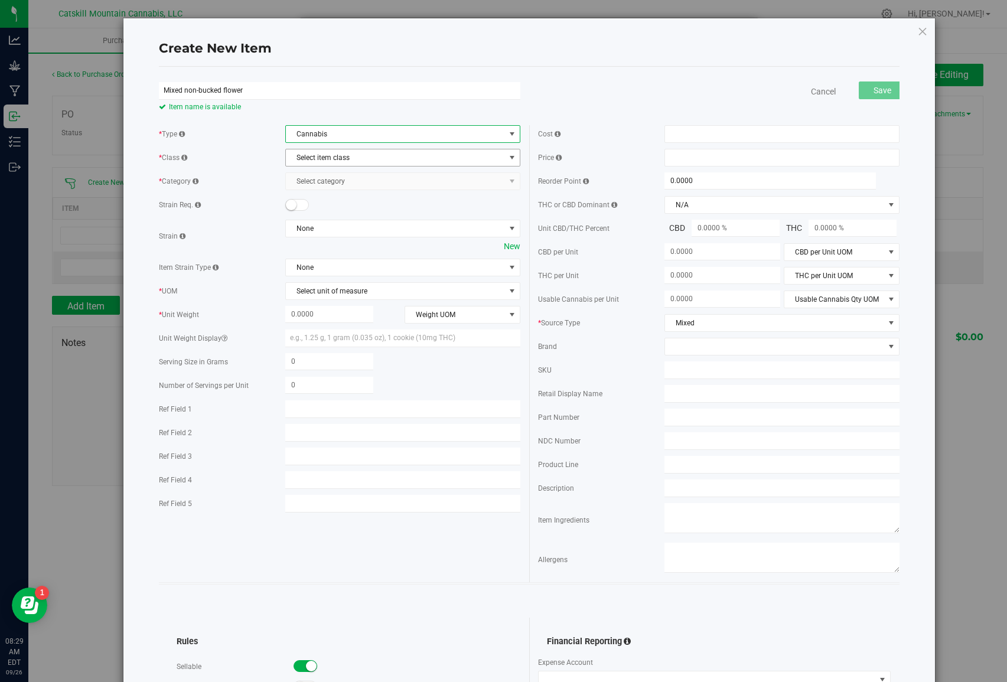
click at [513, 158] on span "select" at bounding box center [511, 157] width 9 height 9
click at [328, 194] on li "End Products" at bounding box center [403, 196] width 234 height 18
click at [512, 157] on span "select" at bounding box center [511, 157] width 9 height 9
click at [357, 210] on li "Intermediate Products" at bounding box center [403, 213] width 234 height 18
click at [516, 180] on span "select" at bounding box center [511, 181] width 9 height 9
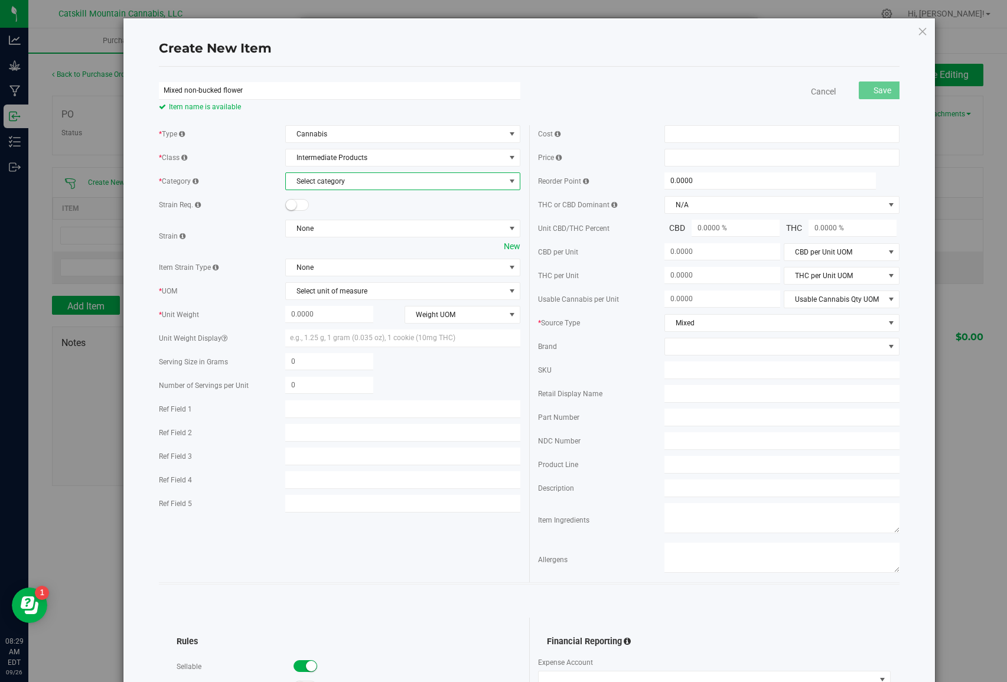
scroll to position [0, 0]
click at [514, 179] on span "select" at bounding box center [511, 181] width 9 height 9
click at [509, 157] on span "select" at bounding box center [511, 157] width 9 height 9
click at [336, 196] on li "End Products" at bounding box center [403, 196] width 234 height 18
click at [511, 182] on span "select" at bounding box center [511, 181] width 9 height 9
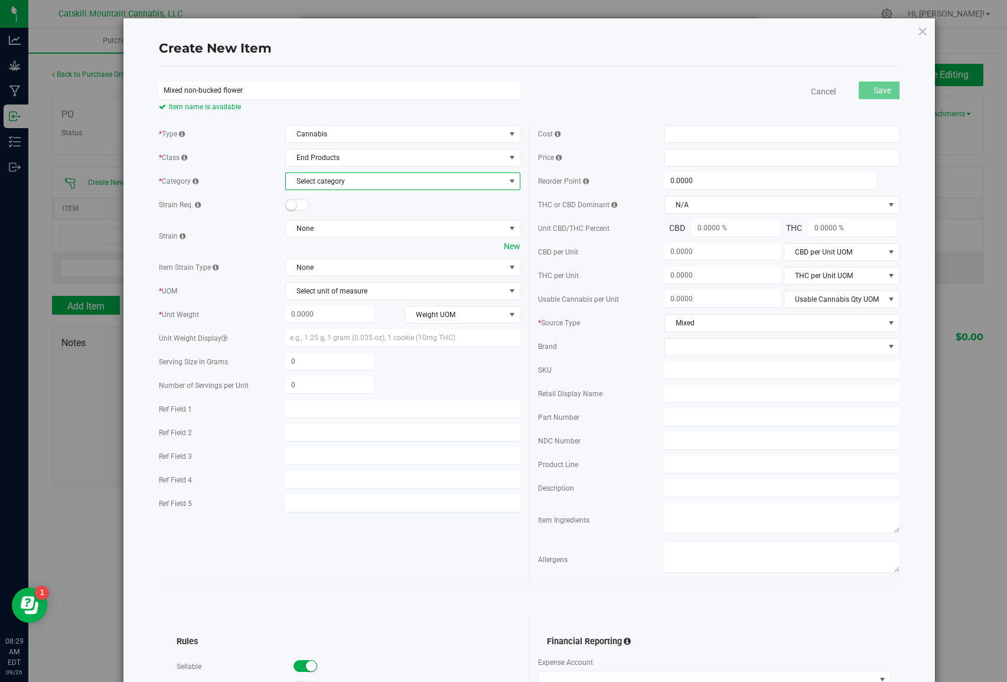
click at [509, 181] on span "select" at bounding box center [511, 181] width 9 height 9
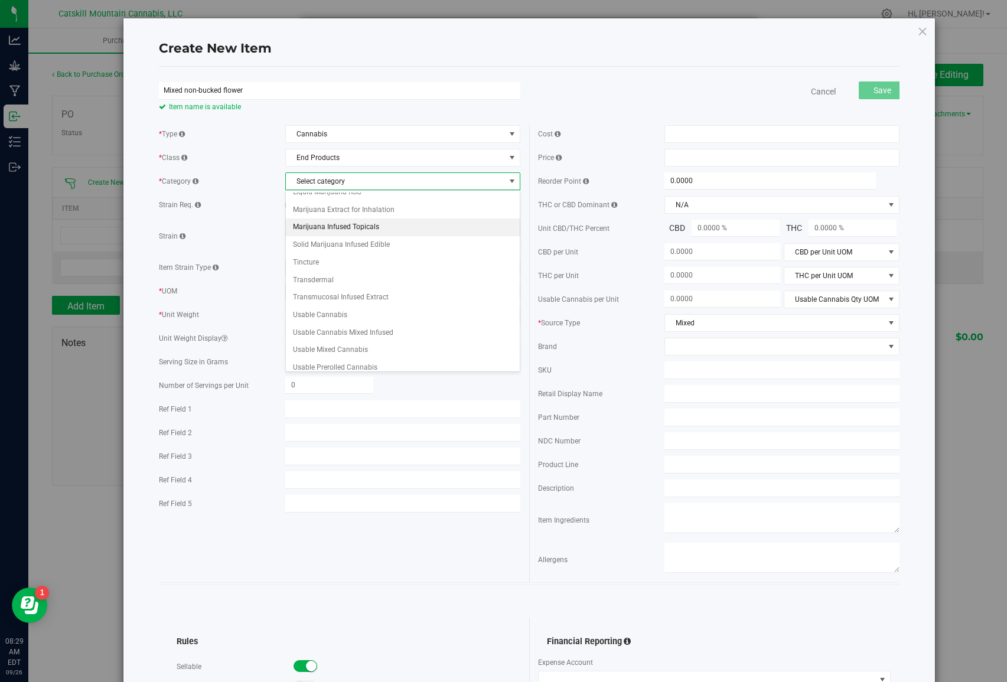
scroll to position [131, 0]
click at [373, 342] on li "Usable Mixed Cannabis" at bounding box center [403, 351] width 234 height 18
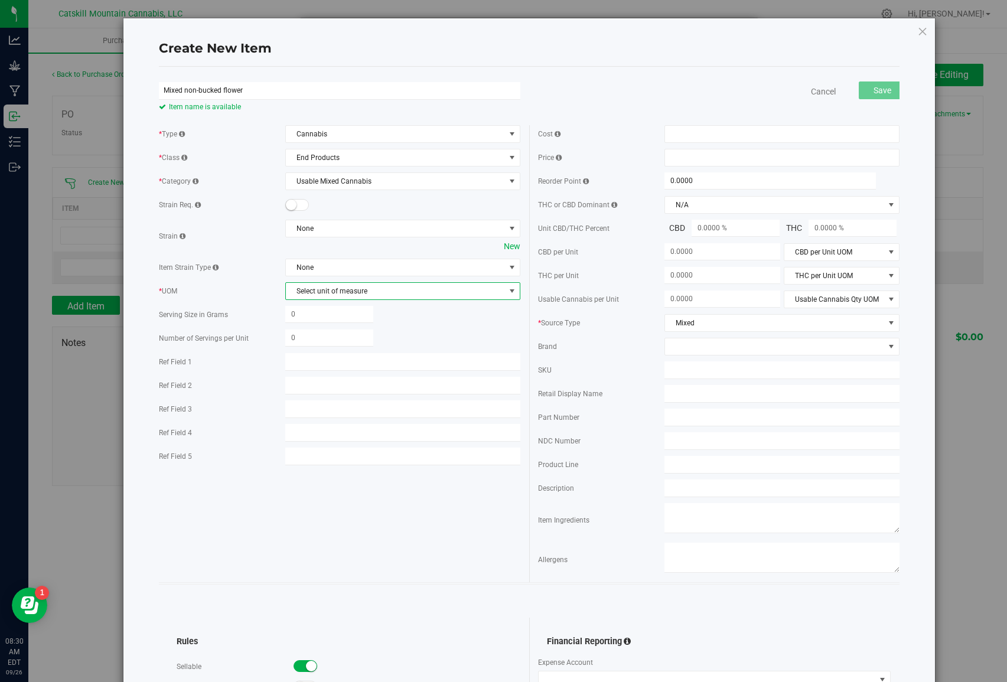
click at [512, 289] on span "select" at bounding box center [511, 290] width 9 height 9
click at [512, 292] on span "select" at bounding box center [511, 290] width 9 height 9
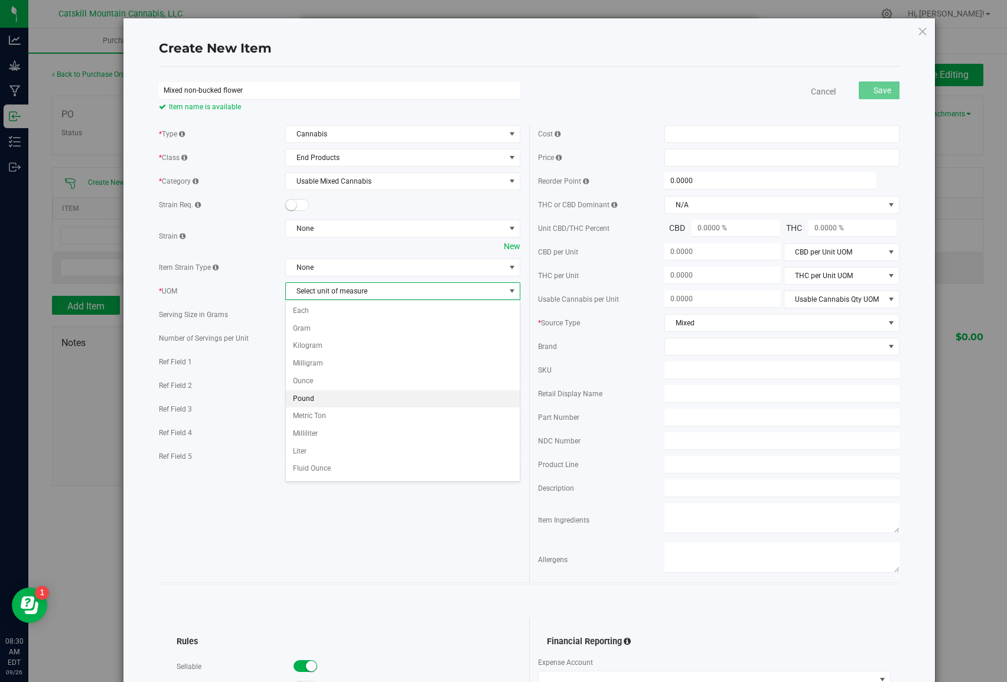
click at [321, 396] on li "Pound" at bounding box center [403, 399] width 234 height 18
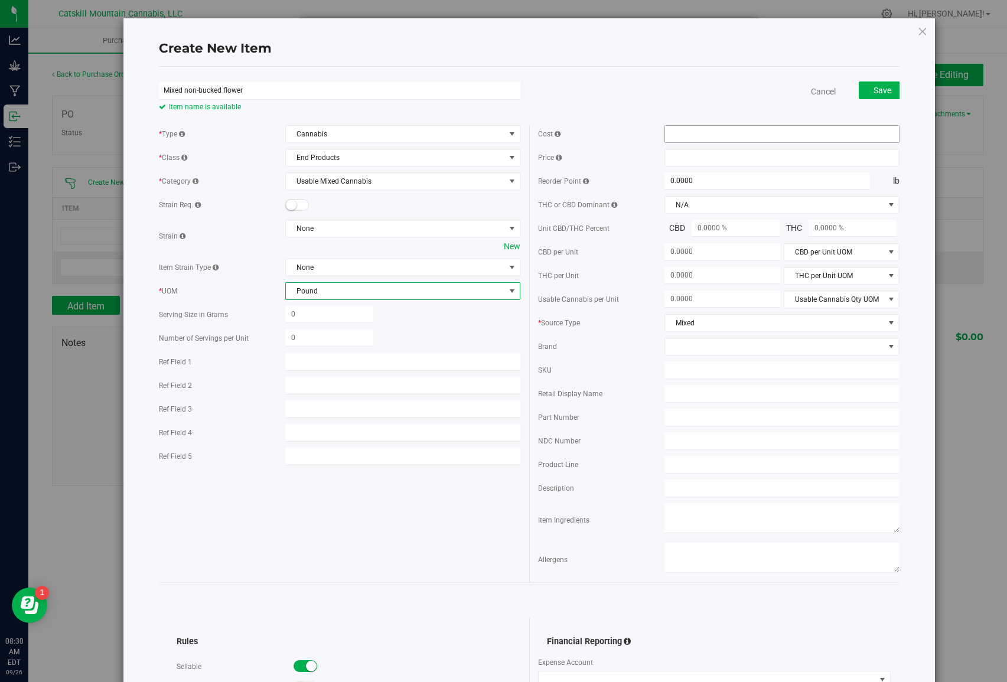
click at [693, 133] on span at bounding box center [781, 134] width 235 height 18
type input "0"
type input "$0.00000"
click at [691, 157] on span at bounding box center [781, 158] width 235 height 18
type input "0"
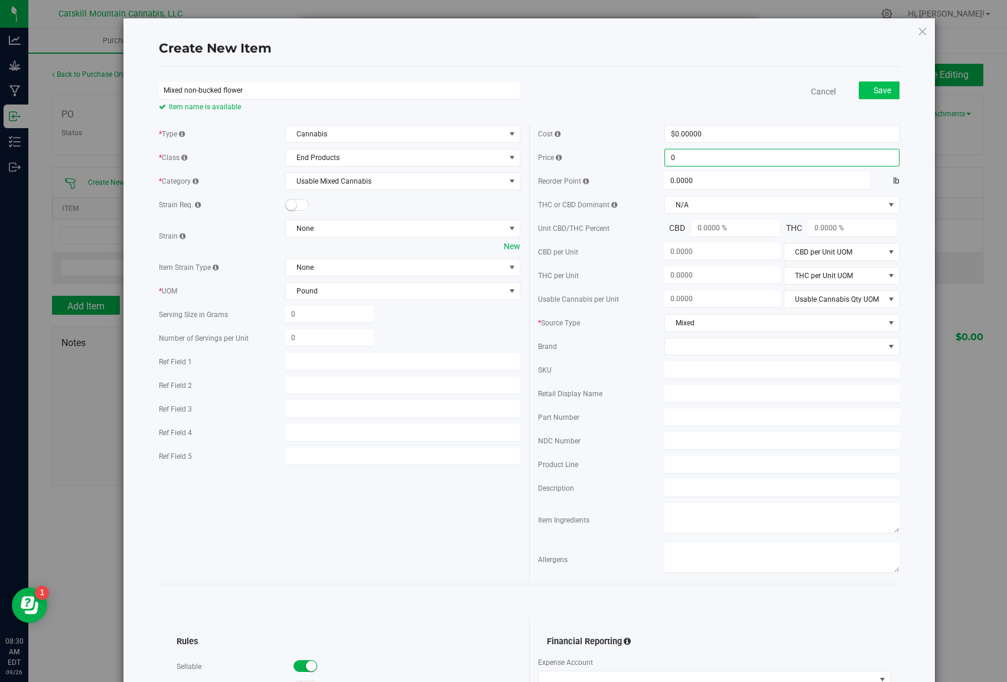
type input "$0.00000"
click at [890, 93] on span "Save" at bounding box center [883, 90] width 18 height 9
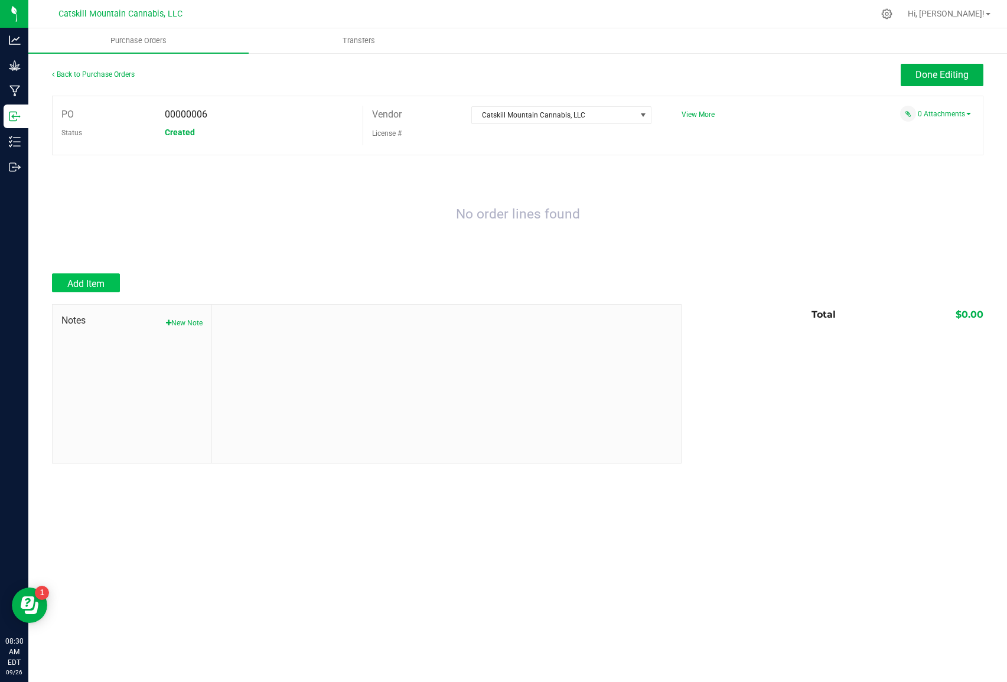
click at [105, 281] on span "Add Item" at bounding box center [85, 283] width 37 height 11
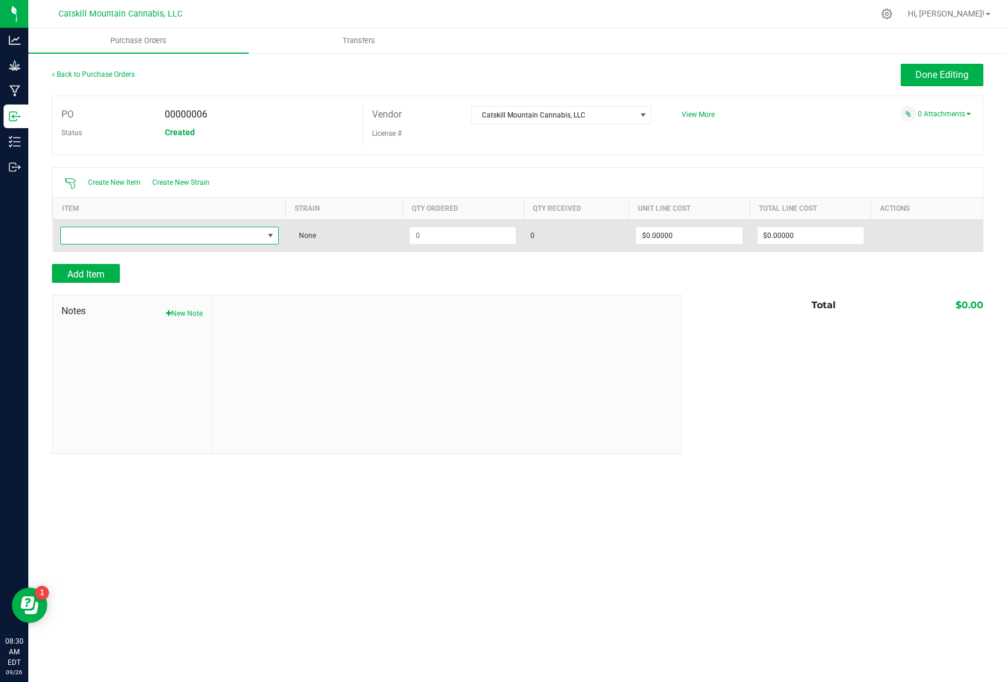
click at [269, 234] on span "NO DATA FOUND" at bounding box center [270, 235] width 9 height 9
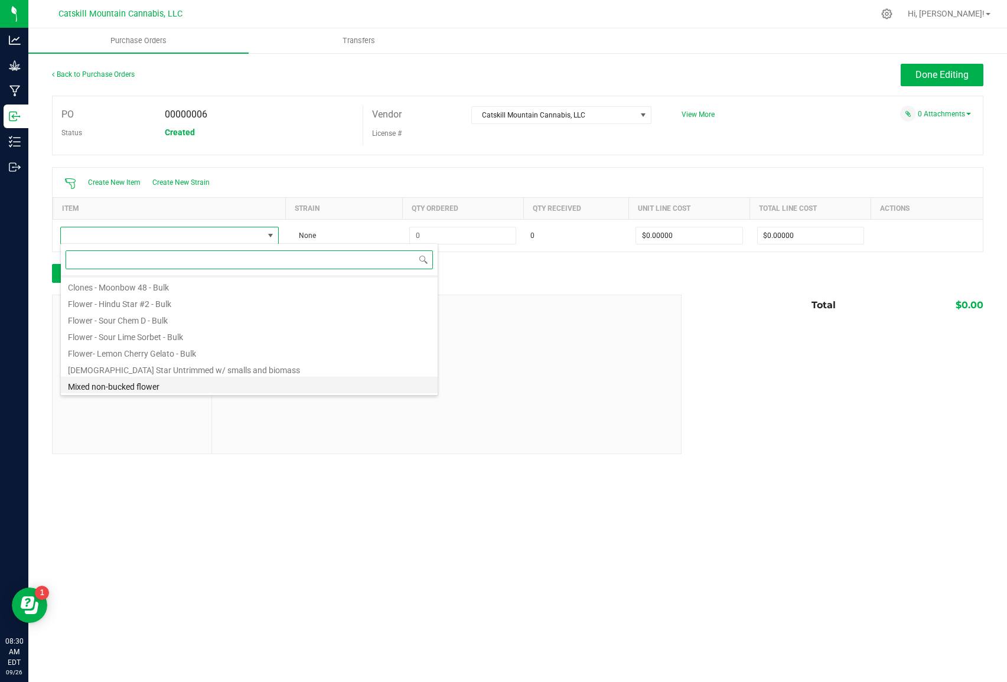
scroll to position [14, 0]
click at [154, 389] on li "Mixed non-bucked flower" at bounding box center [249, 385] width 377 height 17
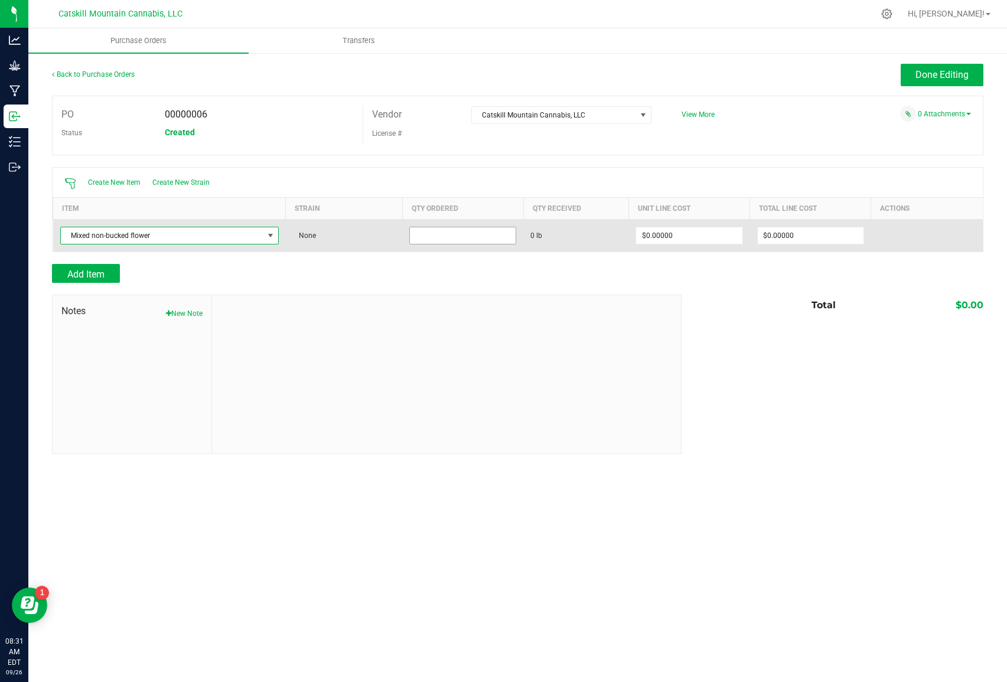
type input "0"
drag, startPoint x: 418, startPoint y: 234, endPoint x: 465, endPoint y: 243, distance: 48.2
click at [423, 233] on input "0" at bounding box center [463, 235] width 106 height 17
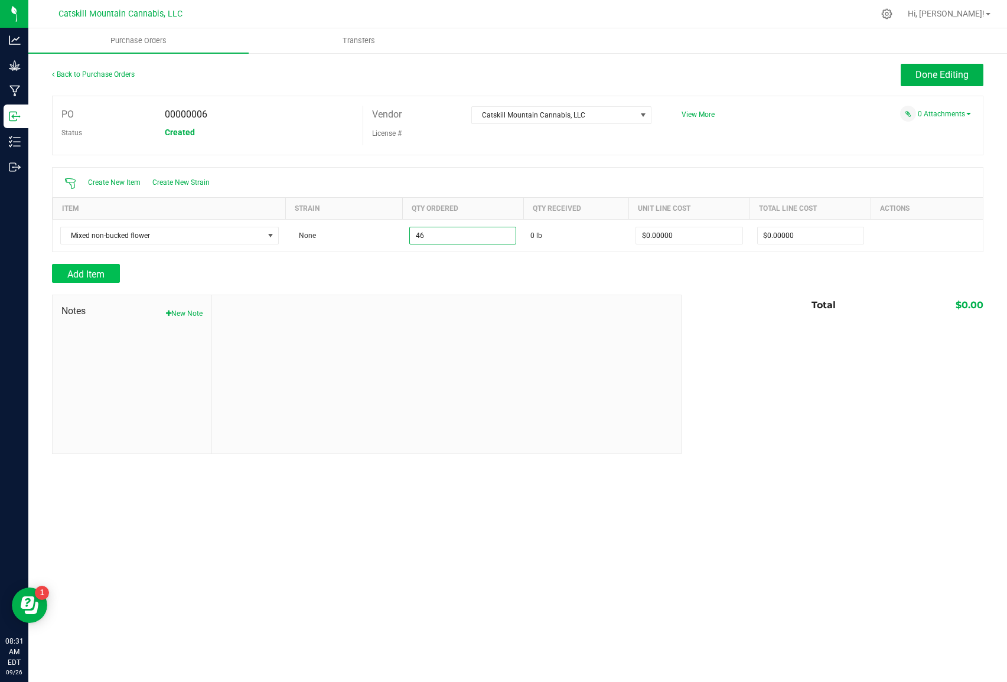
scroll to position [-1, 0]
type input "46.0000 lb"
click at [107, 275] on button "Add Item" at bounding box center [86, 273] width 68 height 19
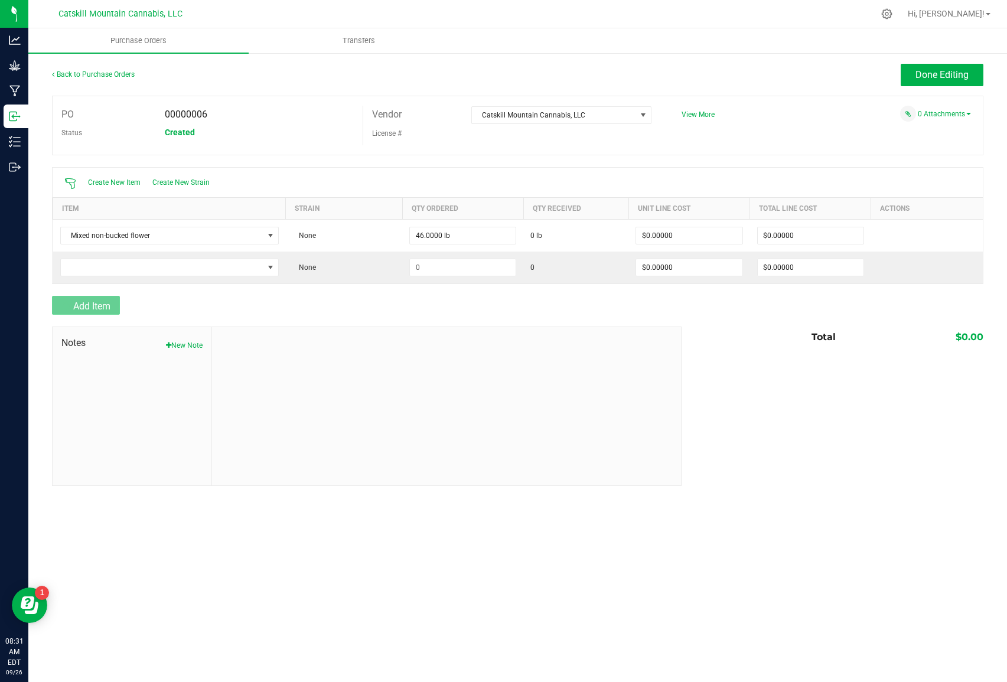
scroll to position [0, 0]
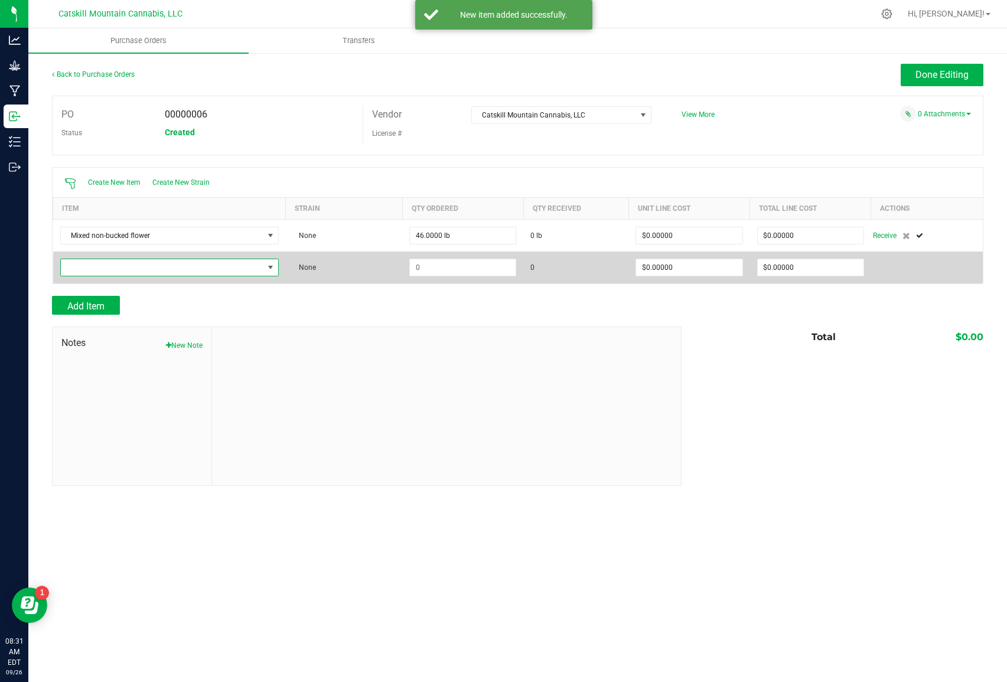
click at [275, 267] on span "NO DATA FOUND" at bounding box center [270, 267] width 9 height 9
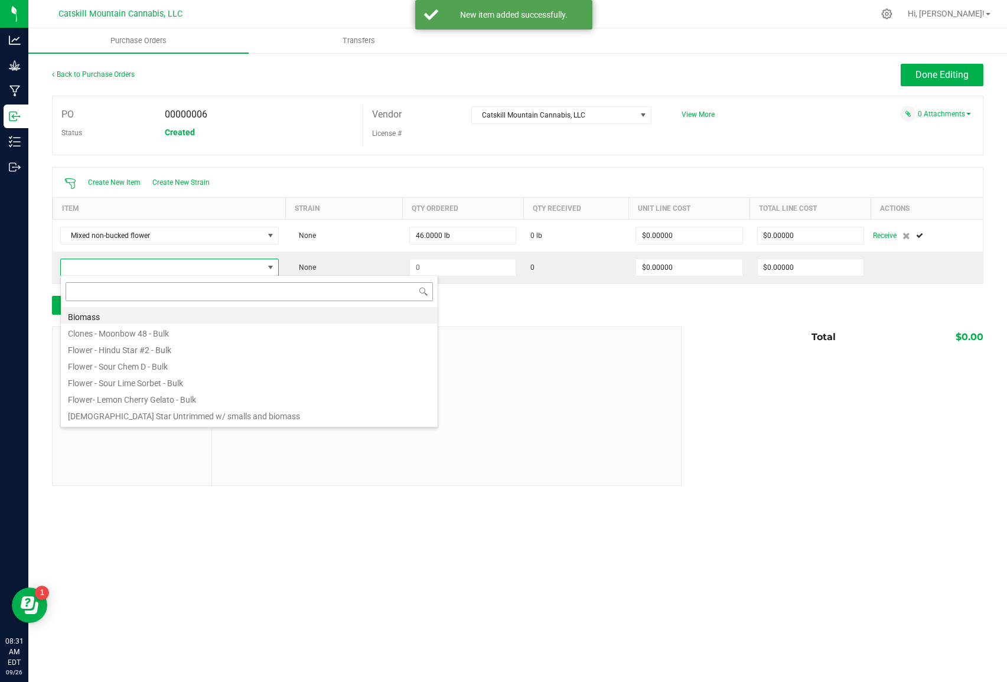
scroll to position [18, 219]
click at [120, 317] on li "Biomass" at bounding box center [249, 315] width 377 height 17
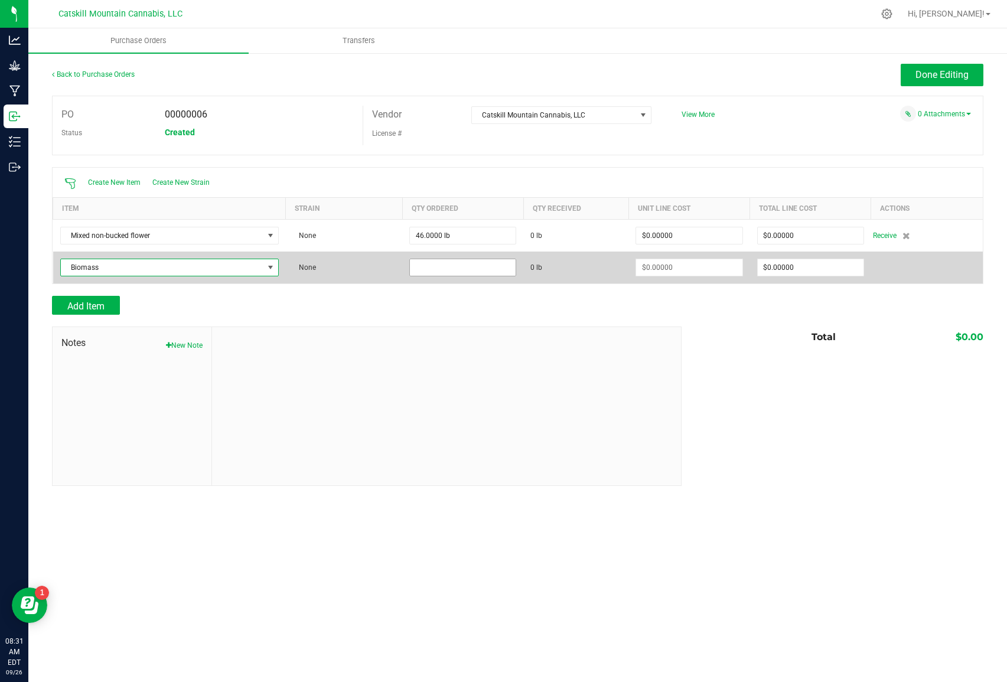
drag, startPoint x: 421, startPoint y: 266, endPoint x: 436, endPoint y: 268, distance: 16.0
click at [421, 266] on input at bounding box center [463, 267] width 106 height 17
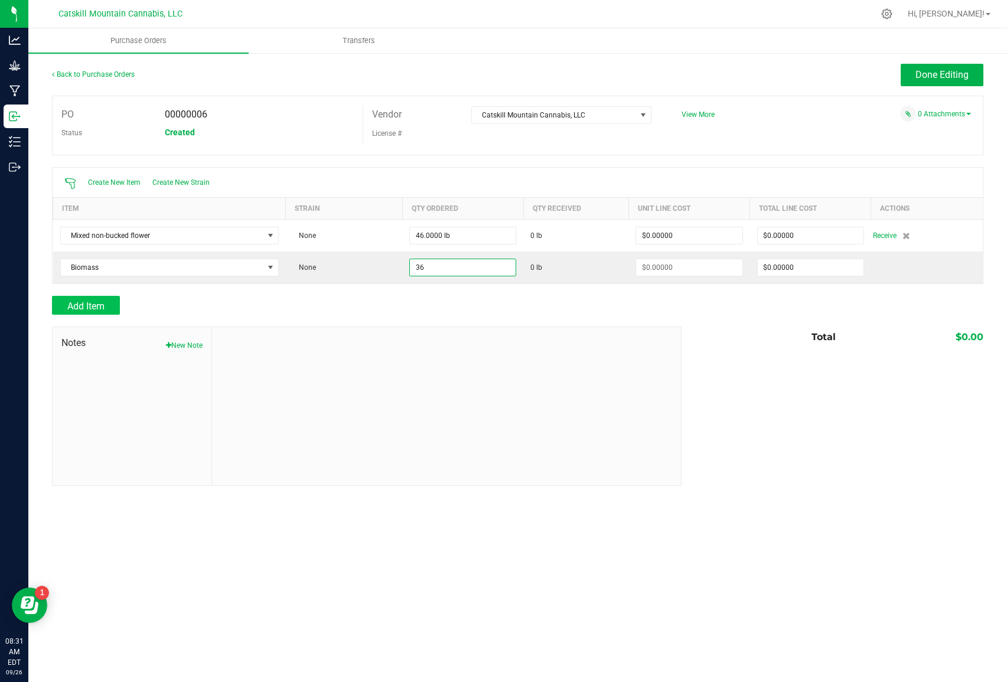
type input "36.0000 lb"
click at [109, 302] on button "Add Item" at bounding box center [86, 305] width 68 height 19
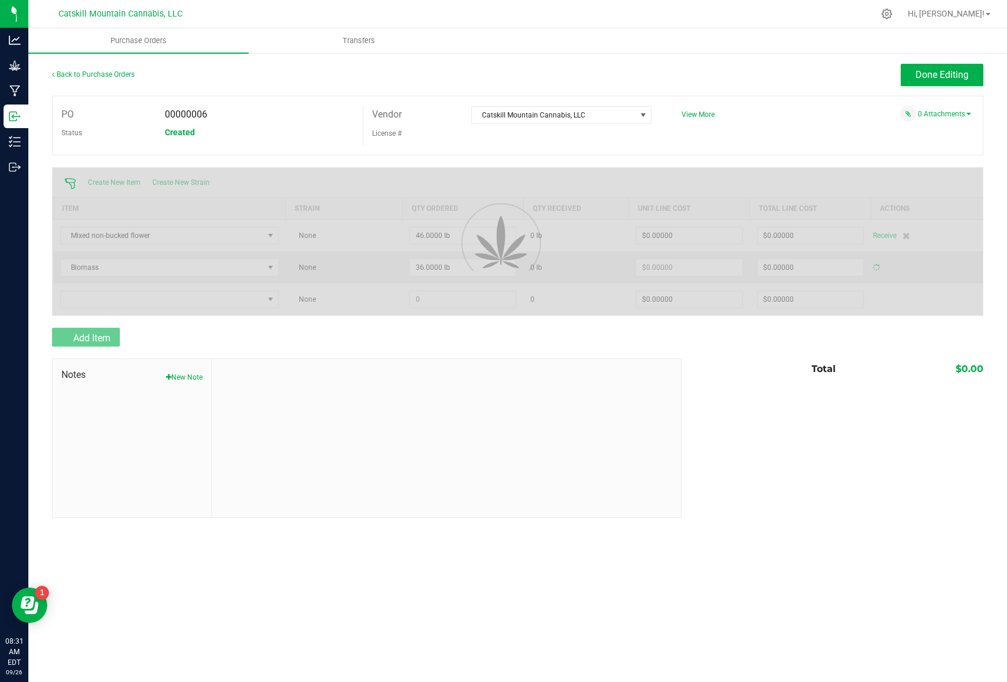
type input "$0.00000"
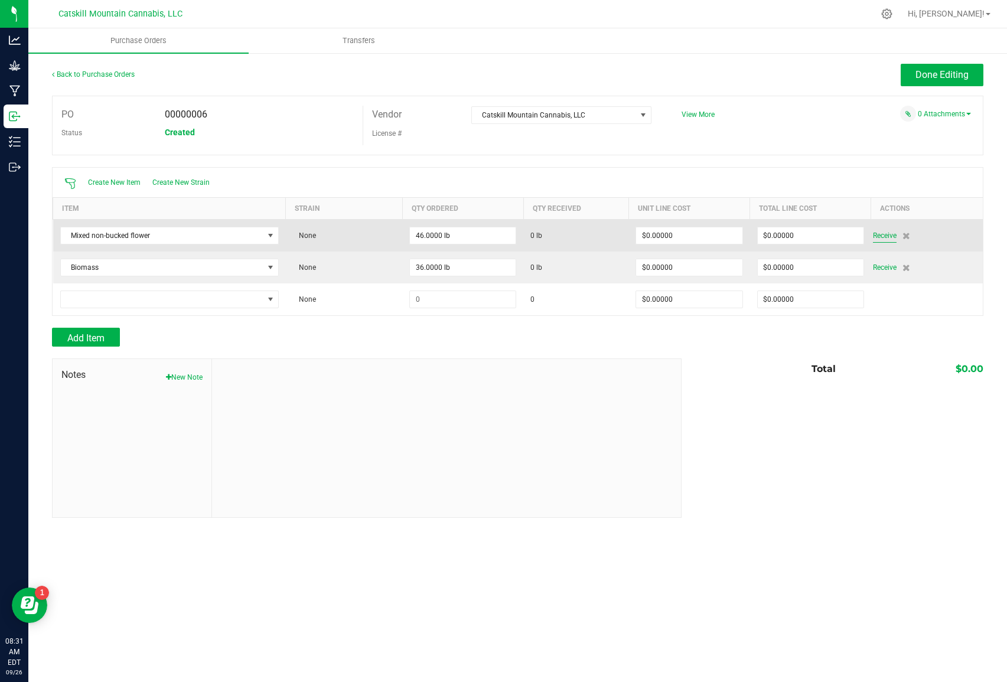
click at [887, 234] on span "Receive" at bounding box center [885, 236] width 24 height 14
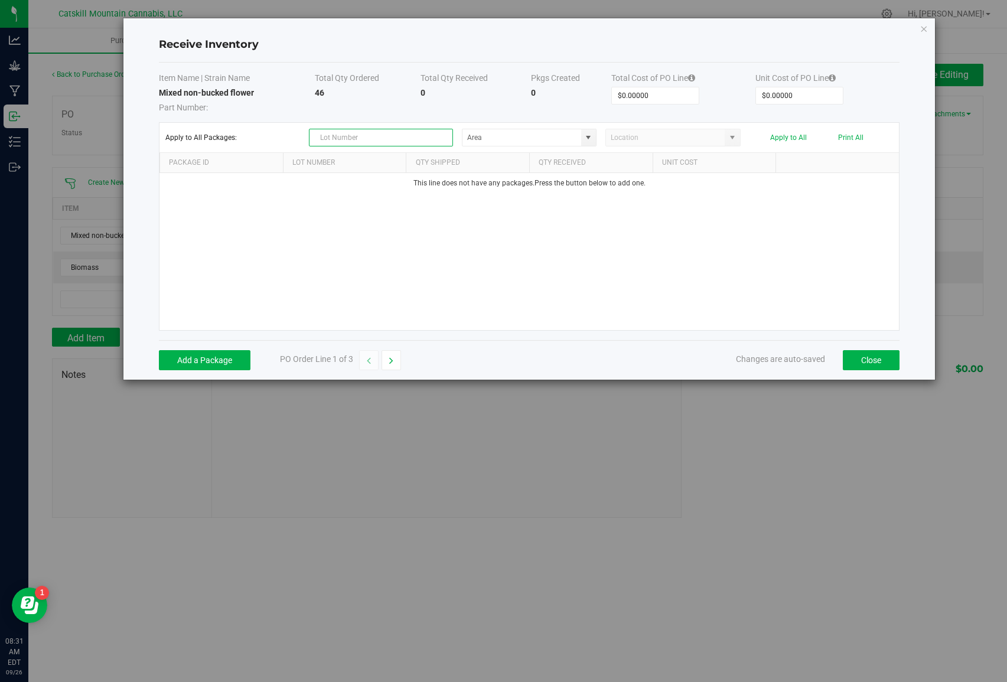
click at [337, 132] on input "text" at bounding box center [381, 138] width 144 height 18
click at [591, 138] on span at bounding box center [588, 137] width 9 height 9
type input "00015"
drag, startPoint x: 489, startPoint y: 139, endPoint x: 522, endPoint y: 141, distance: 33.1
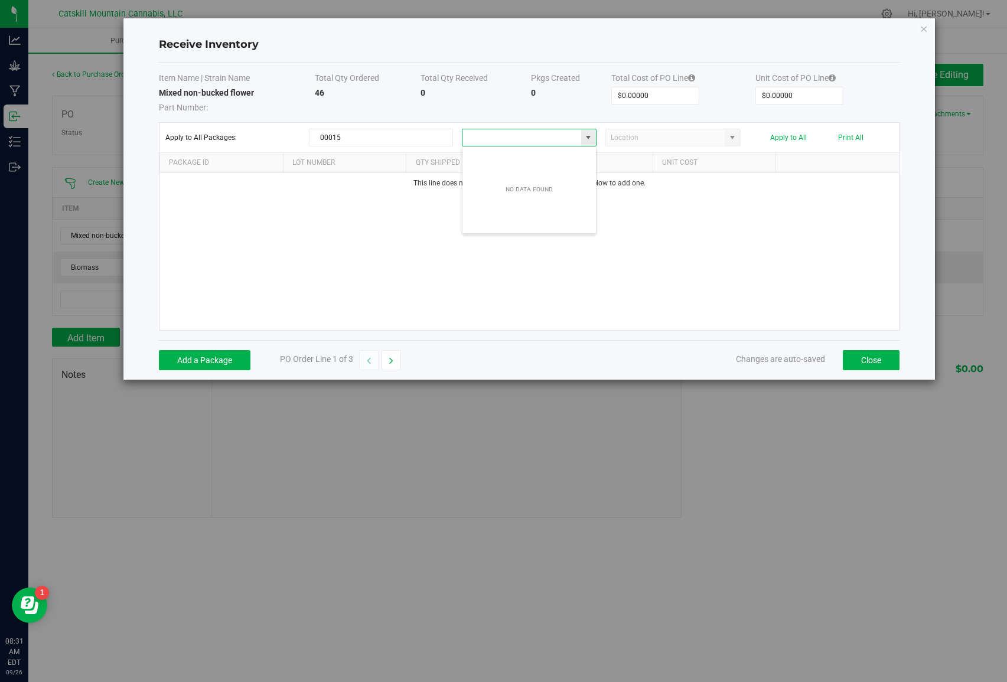
click at [489, 139] on input "NO DATA FOUND" at bounding box center [521, 137] width 119 height 17
click at [633, 210] on div "This line does not have any packages. Press the button below to add one." at bounding box center [529, 251] width 740 height 157
click at [216, 363] on button "Add a Package" at bounding box center [205, 360] width 92 height 20
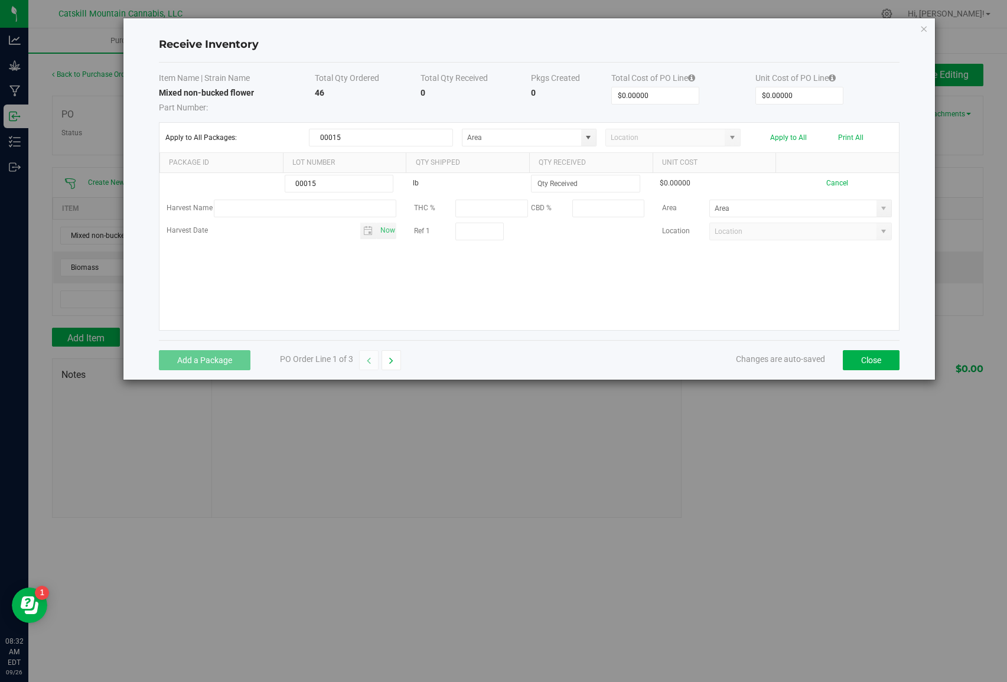
scroll to position [0, 2]
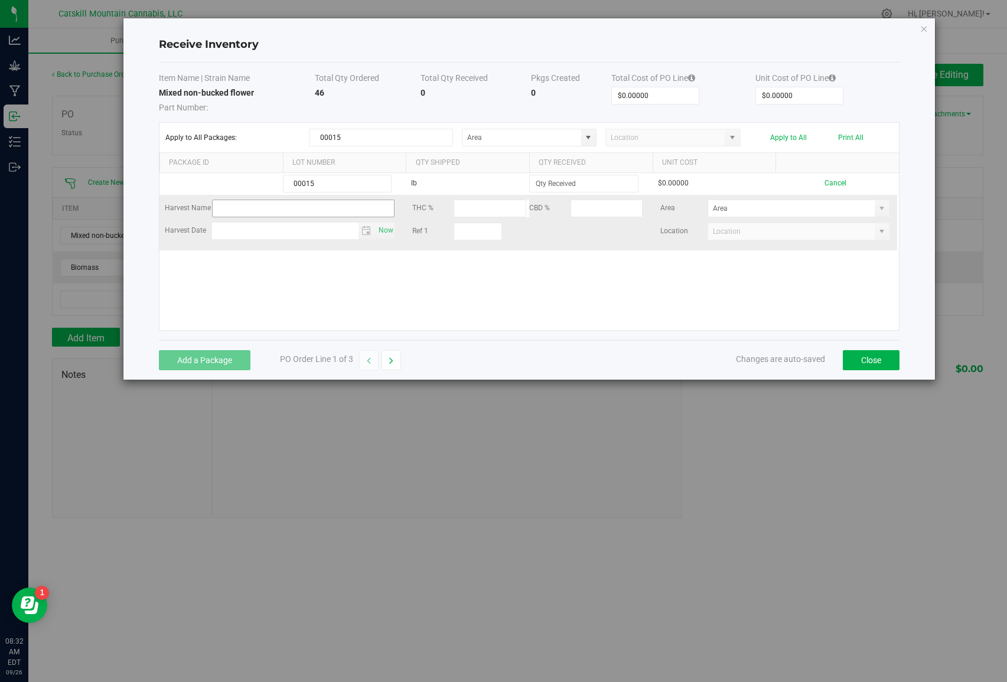
type input "00015"
click at [229, 207] on input "text" at bounding box center [303, 209] width 183 height 18
type input "s"
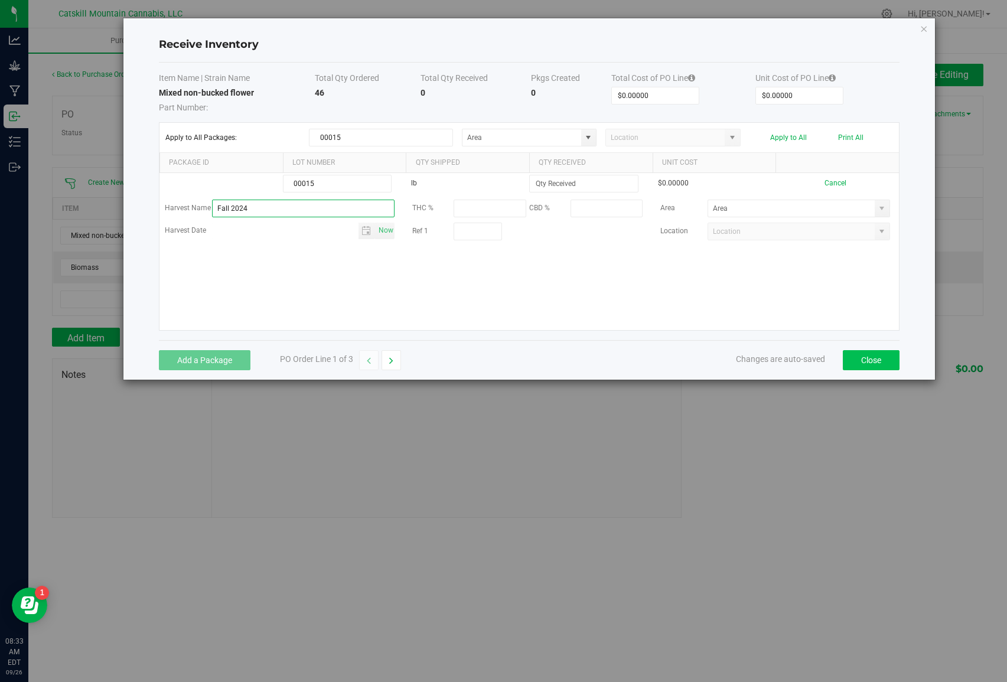
type input "Fall 2024"
click at [885, 363] on button "Close" at bounding box center [871, 360] width 57 height 20
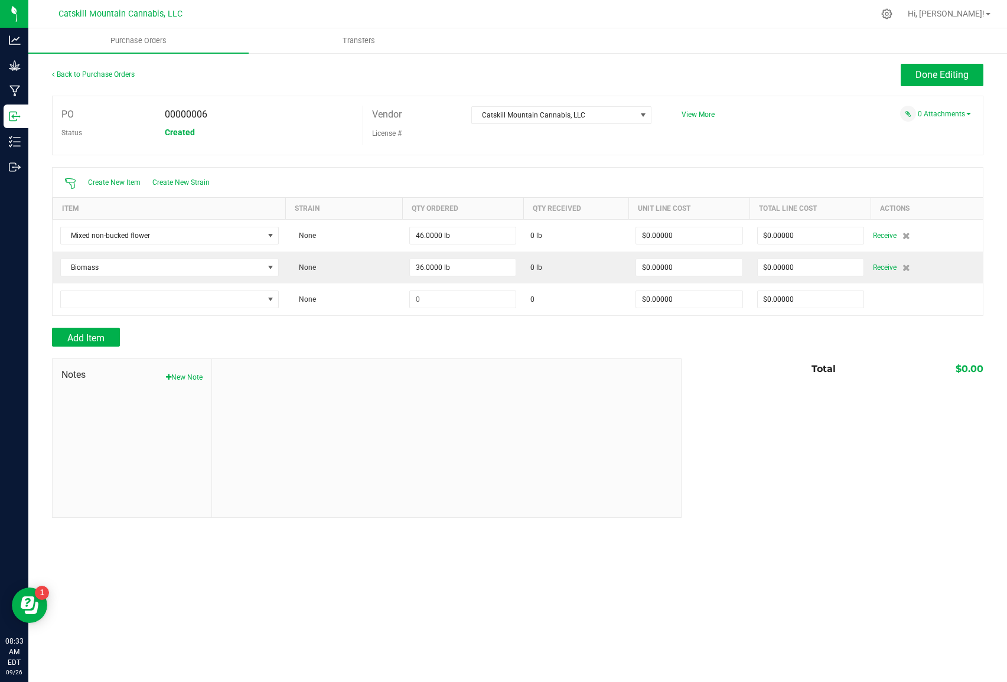
scroll to position [0, 0]
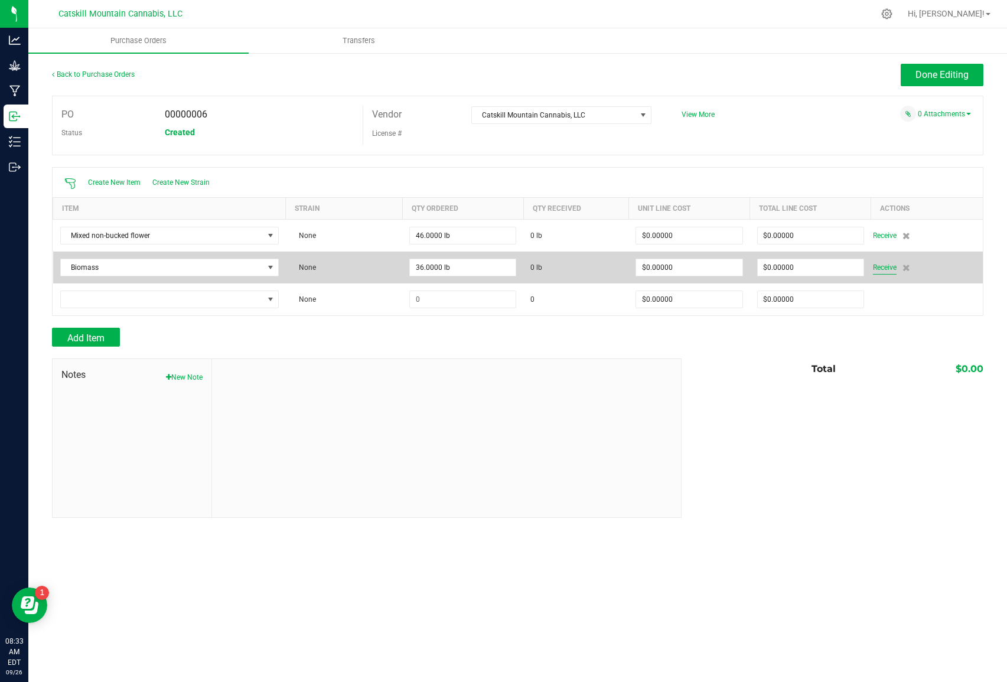
click at [888, 267] on span "Receive" at bounding box center [885, 267] width 24 height 14
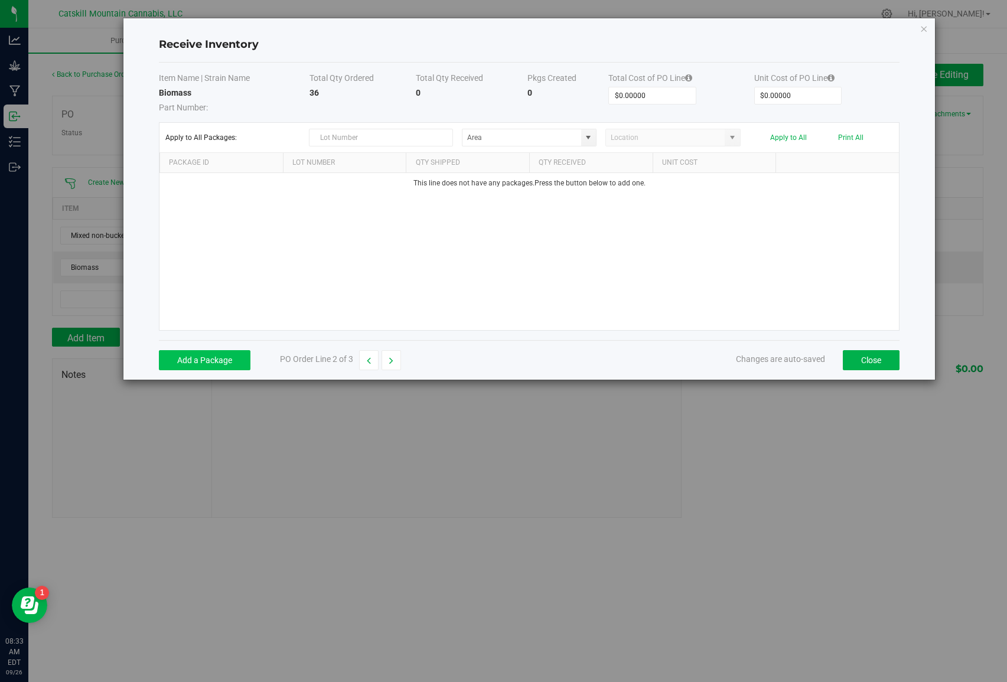
click at [224, 359] on button "Add a Package" at bounding box center [205, 360] width 92 height 20
click at [877, 360] on button "Close" at bounding box center [871, 360] width 57 height 20
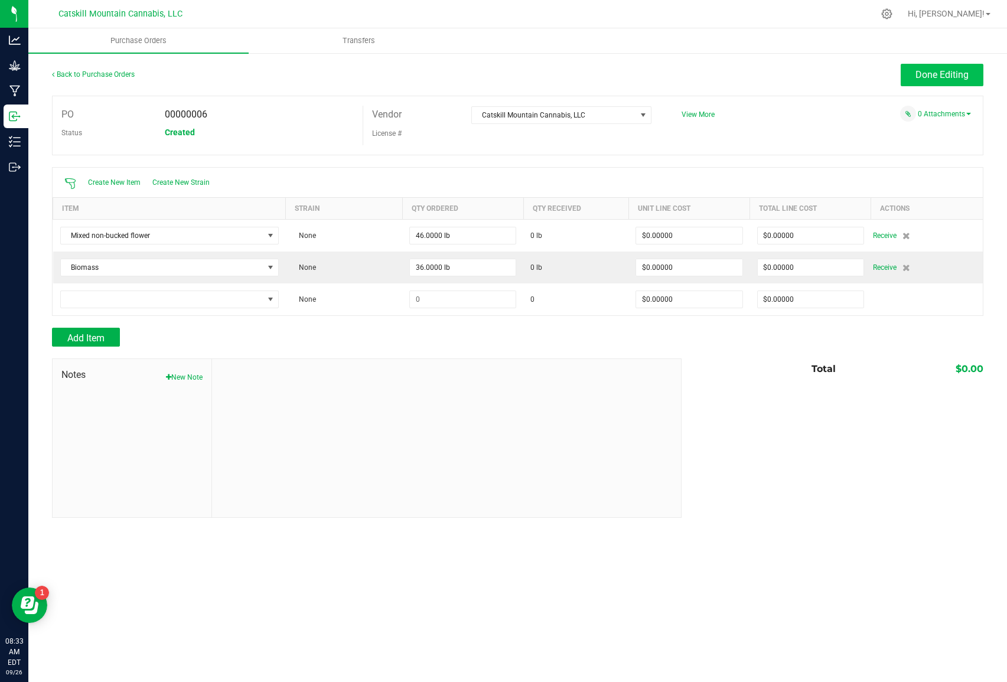
click at [938, 76] on span "Done Editing" at bounding box center [942, 74] width 53 height 11
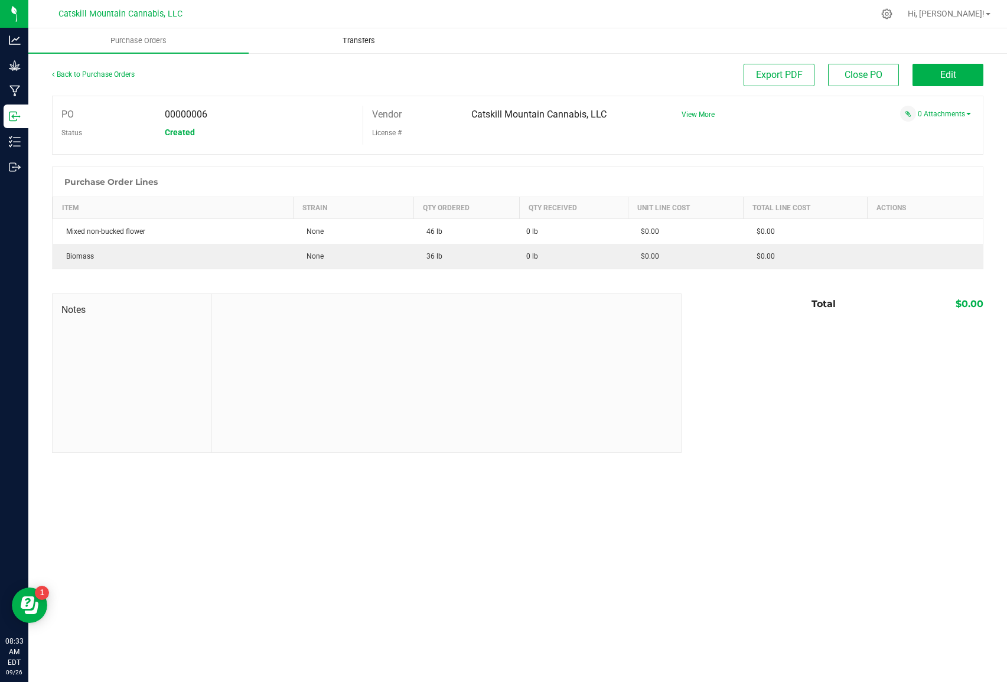
click at [363, 41] on span "Transfers" at bounding box center [359, 40] width 64 height 11
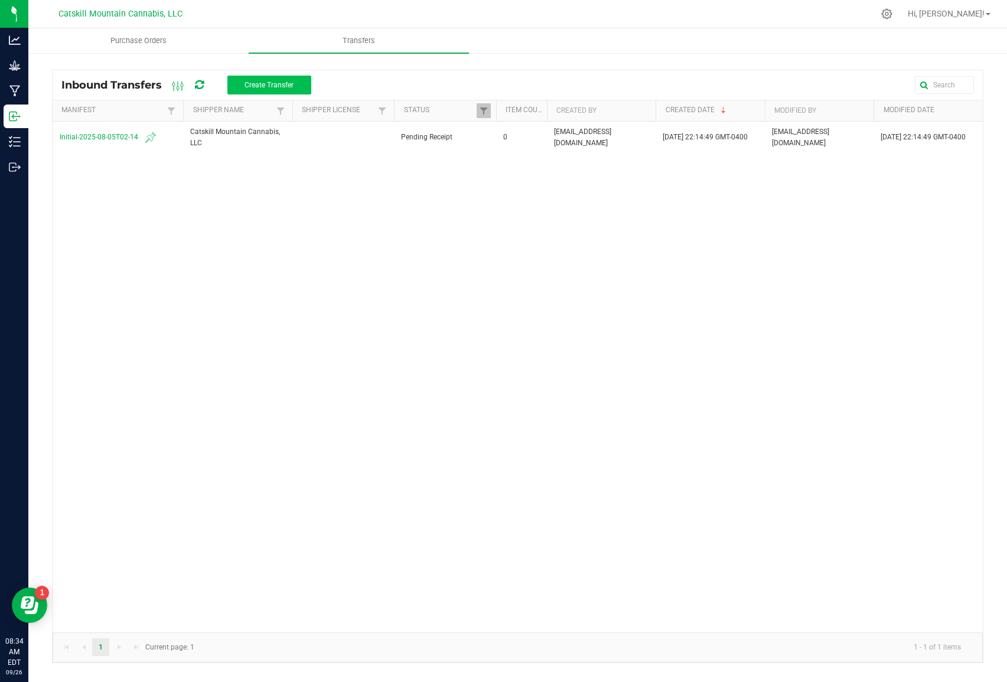
click at [283, 84] on span "Create Transfer" at bounding box center [269, 85] width 49 height 8
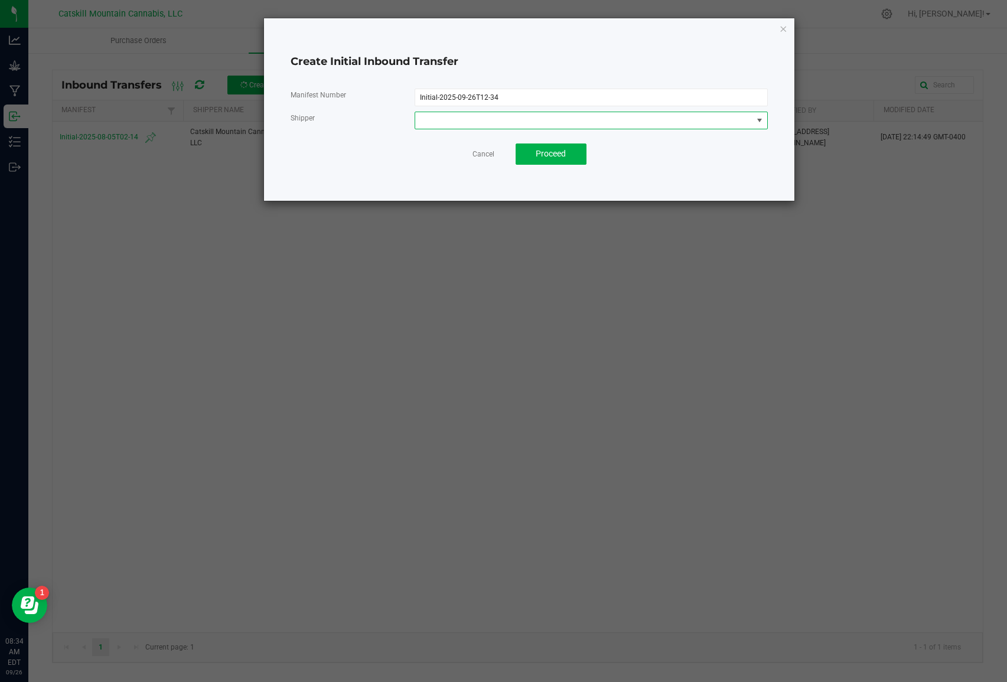
click at [758, 118] on span at bounding box center [759, 120] width 9 height 9
click at [521, 171] on span "Catskill Mountain Cannabis, LLC" at bounding box center [481, 171] width 119 height 18
click at [555, 155] on span "Proceed" at bounding box center [551, 153] width 30 height 9
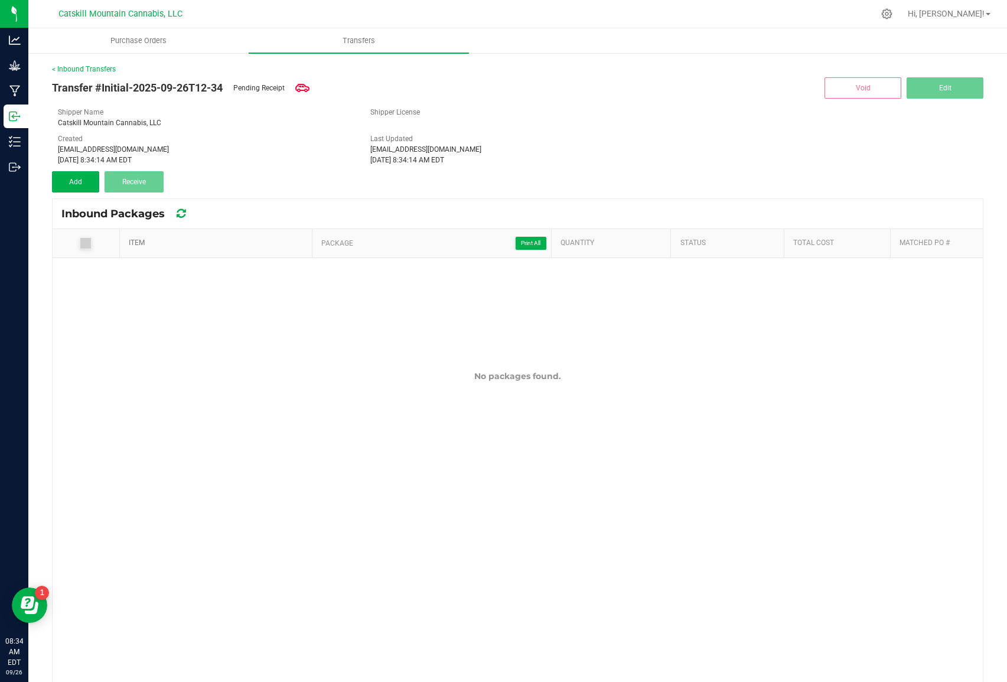
click at [135, 244] on link "Item" at bounding box center [218, 243] width 179 height 9
drag, startPoint x: 84, startPoint y: 244, endPoint x: 93, endPoint y: 249, distance: 10.6
click at [87, 243] on icon at bounding box center [86, 243] width 8 height 0
click at [157, 242] on span "Sortable" at bounding box center [153, 243] width 9 height 9
drag, startPoint x: 144, startPoint y: 241, endPoint x: 183, endPoint y: 246, distance: 39.9
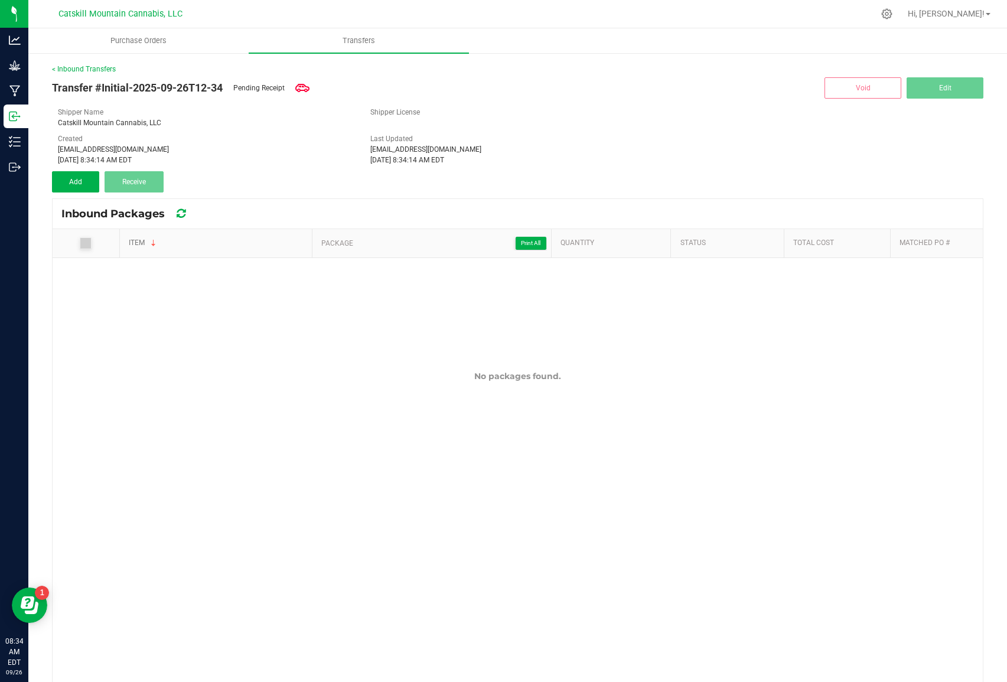
click at [144, 240] on link "Item" at bounding box center [218, 243] width 179 height 9
click at [340, 241] on span "Package Print All" at bounding box center [433, 243] width 225 height 14
click at [83, 181] on button "Add" at bounding box center [75, 181] width 47 height 21
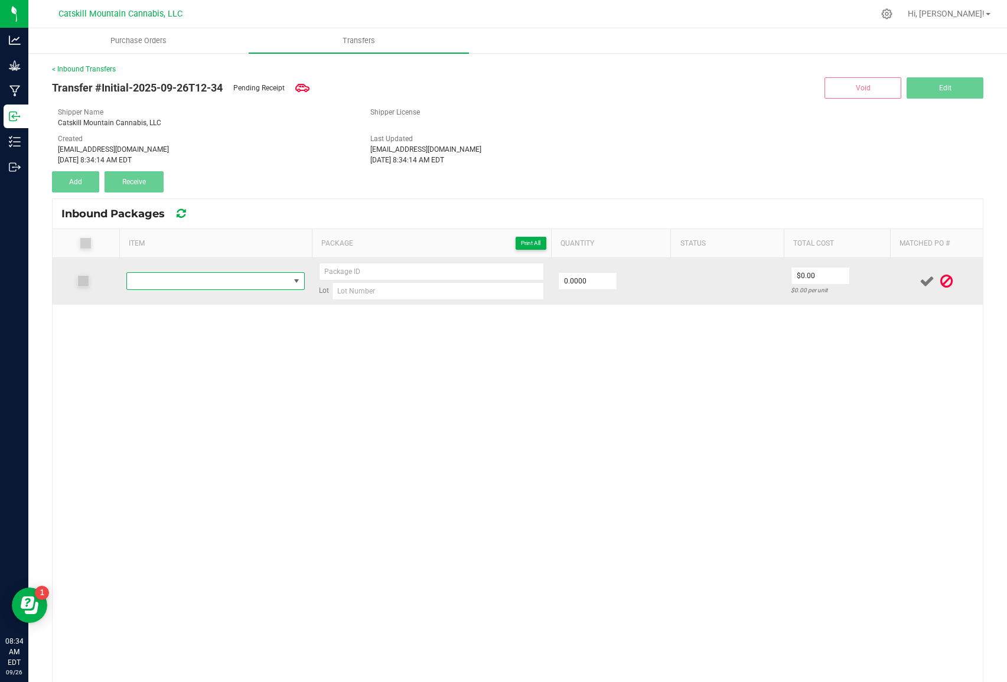
click at [298, 282] on span "NO DATA FOUND" at bounding box center [296, 280] width 9 height 9
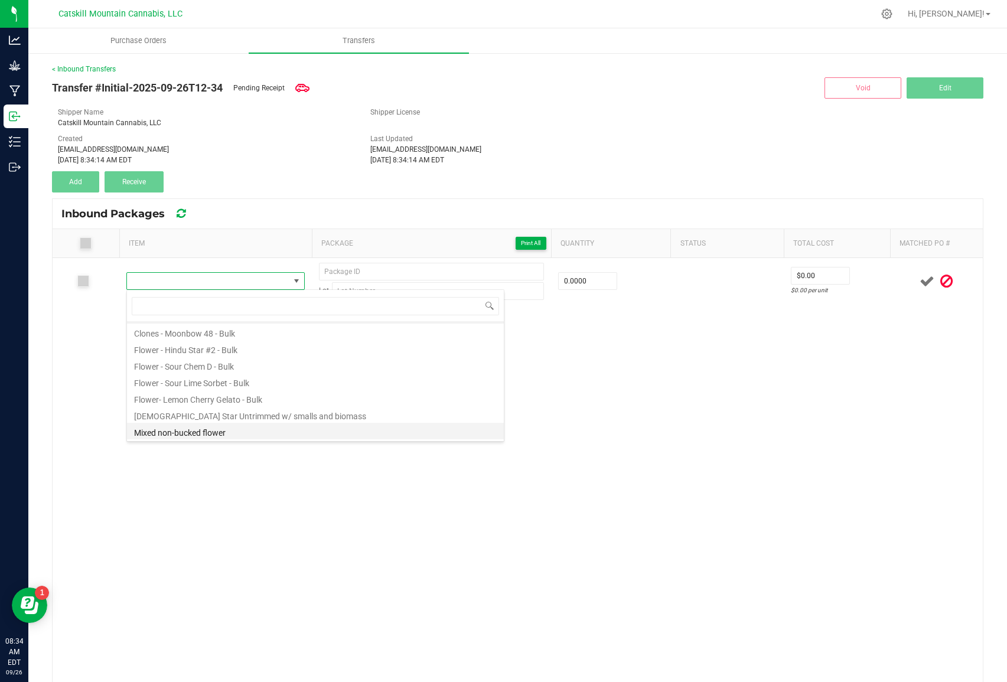
click at [202, 433] on li "Mixed non-bucked flower" at bounding box center [315, 431] width 377 height 17
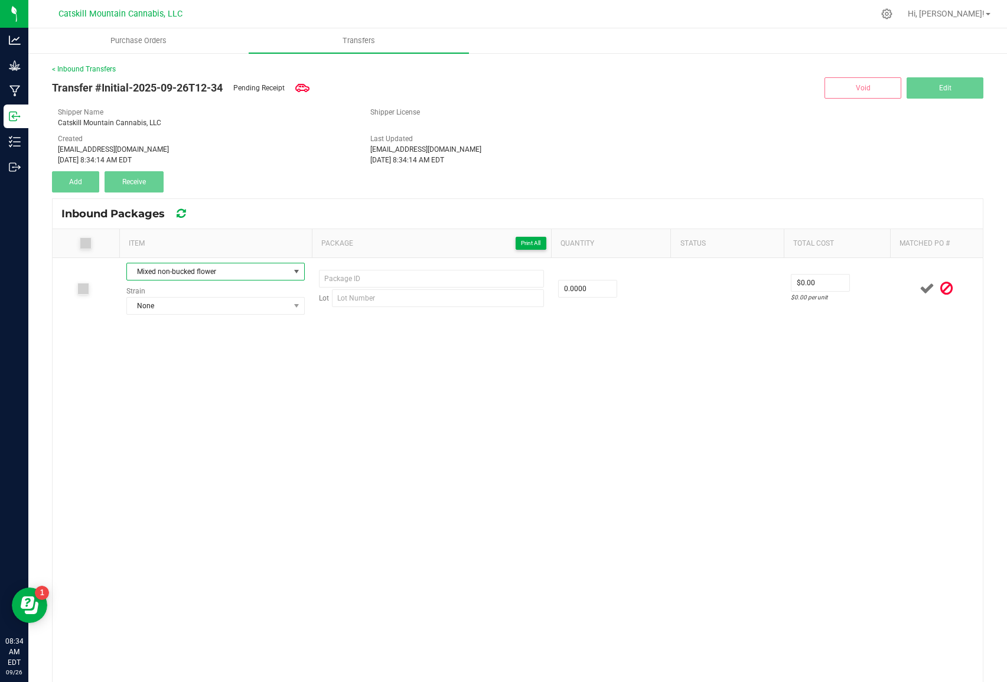
type input "0.0000 lb"
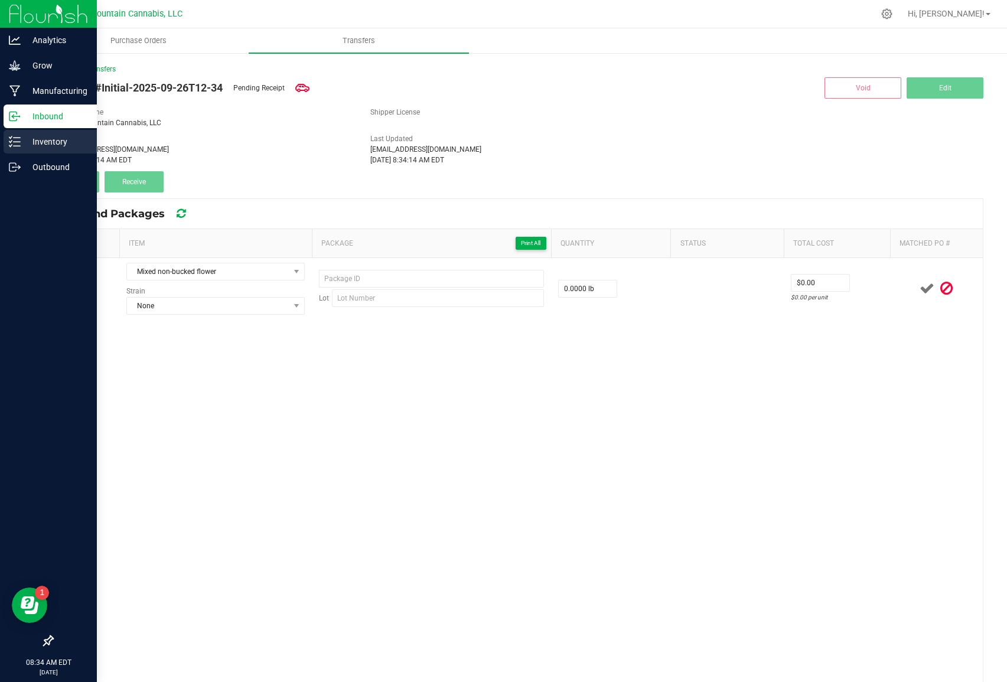
click at [44, 143] on p "Inventory" at bounding box center [56, 142] width 71 height 14
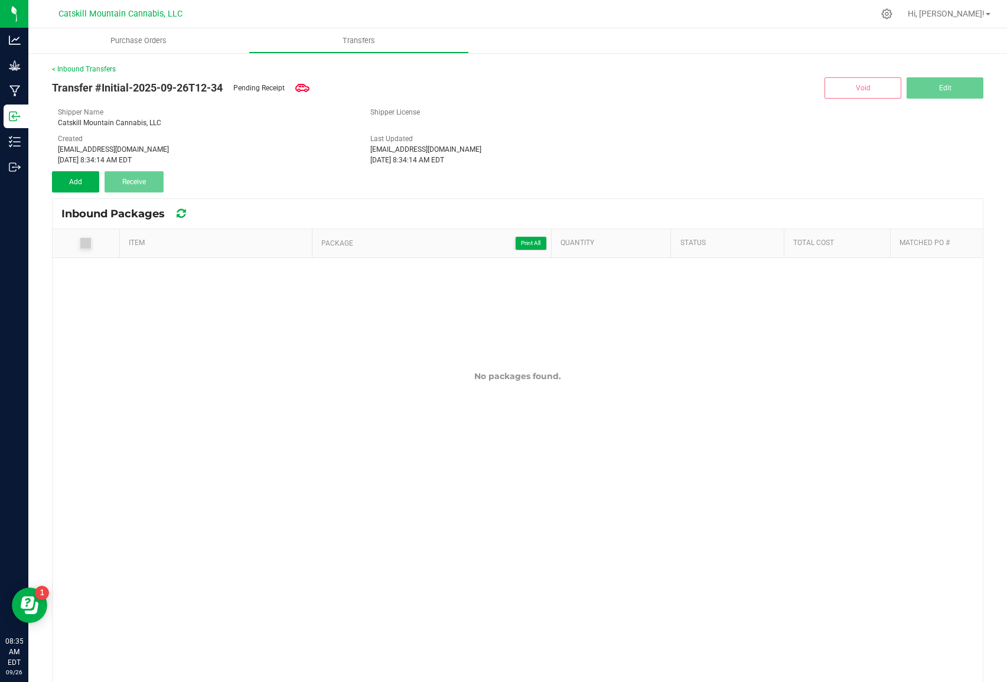
click at [140, 183] on span "Receive" at bounding box center [134, 182] width 24 height 8
click at [129, 178] on span "Receive" at bounding box center [134, 182] width 24 height 8
click at [79, 180] on span "Add" at bounding box center [75, 182] width 13 height 8
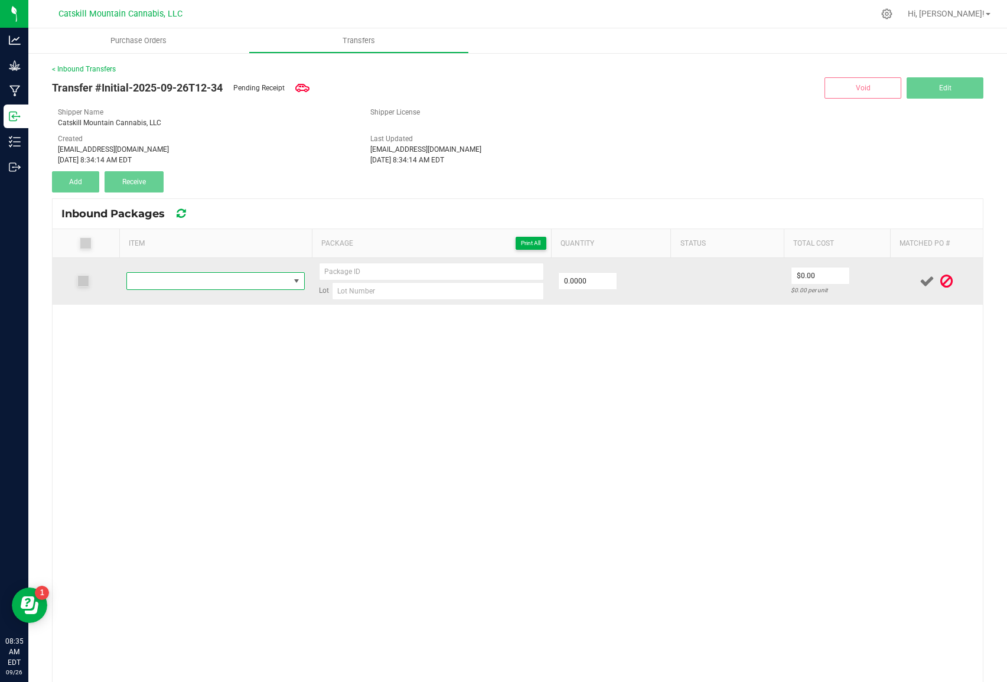
drag, startPoint x: 219, startPoint y: 276, endPoint x: 278, endPoint y: 282, distance: 58.7
click at [219, 276] on span "NO DATA FOUND" at bounding box center [208, 281] width 162 height 17
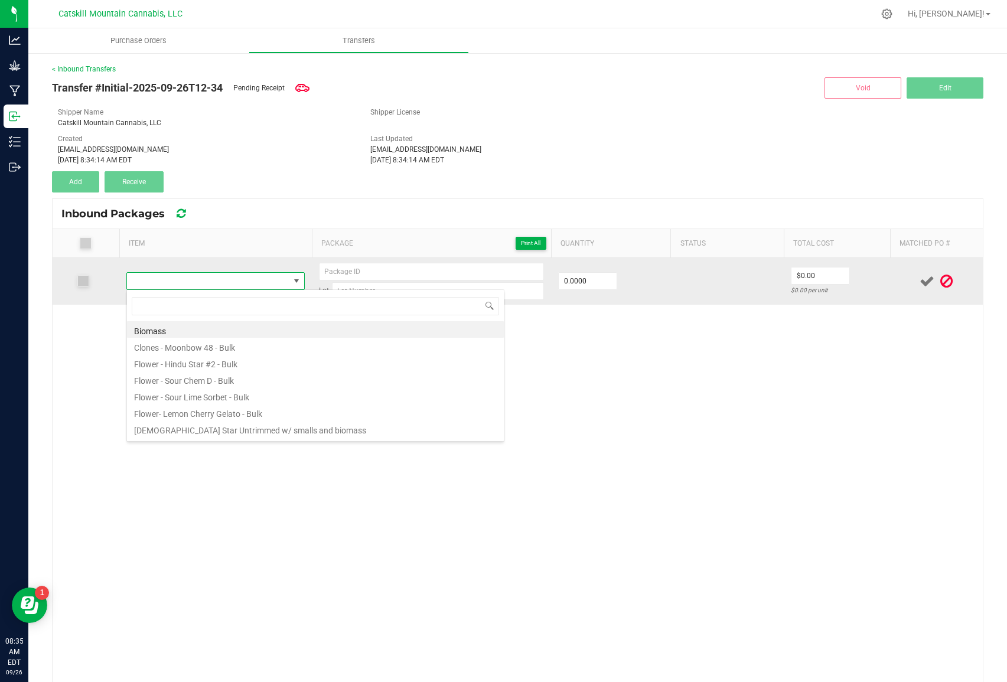
scroll to position [18, 179]
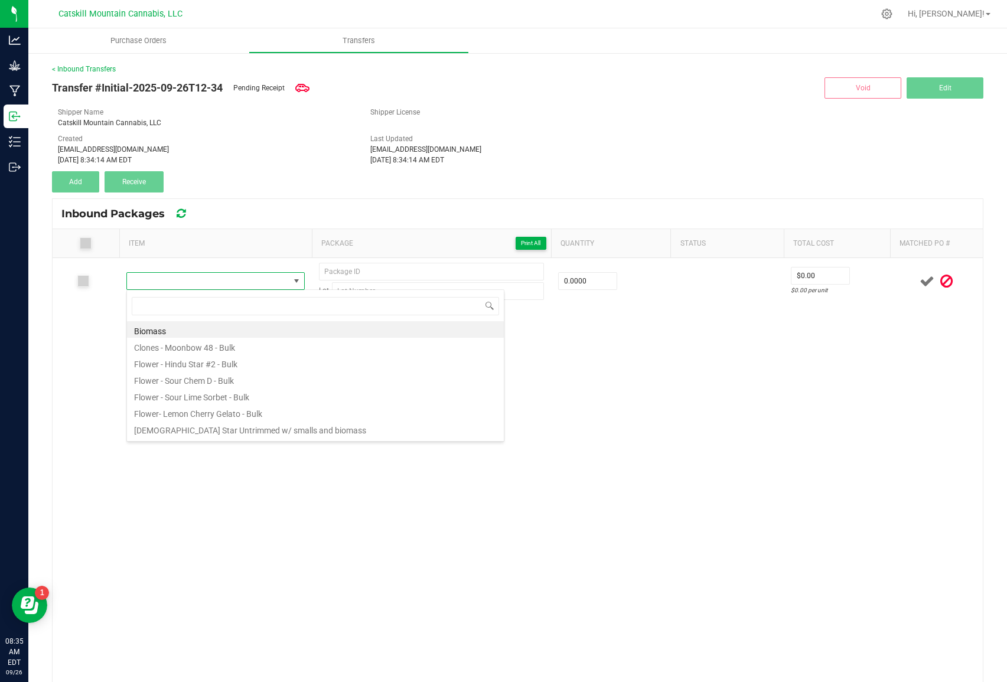
click at [214, 432] on li "Hindu Star Untrimmed w/ smalls and biomass" at bounding box center [315, 429] width 377 height 17
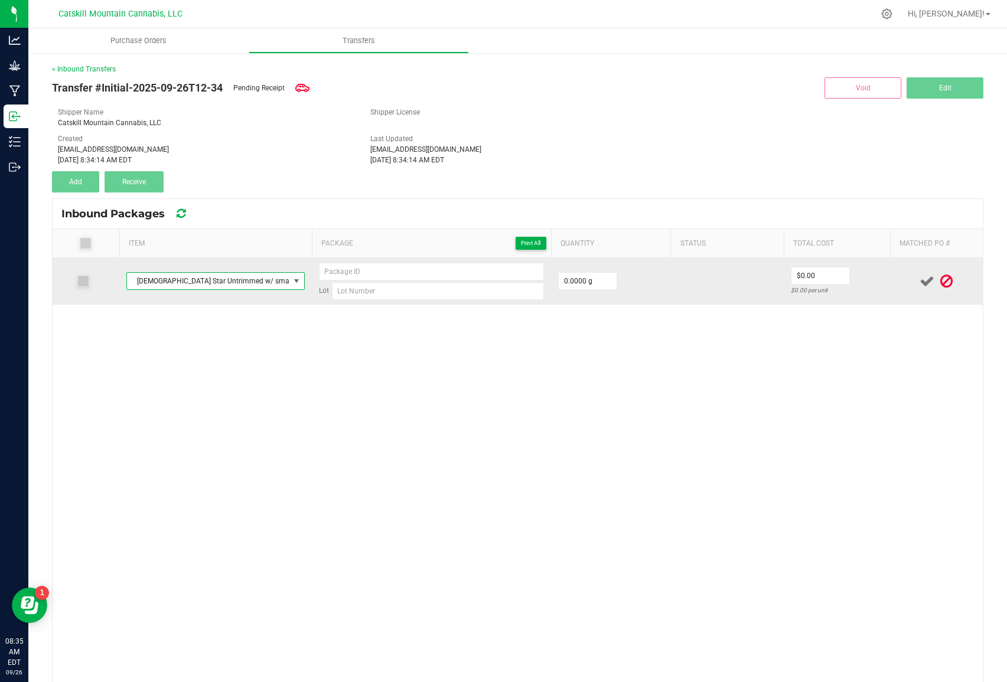
click at [295, 277] on span at bounding box center [296, 280] width 9 height 9
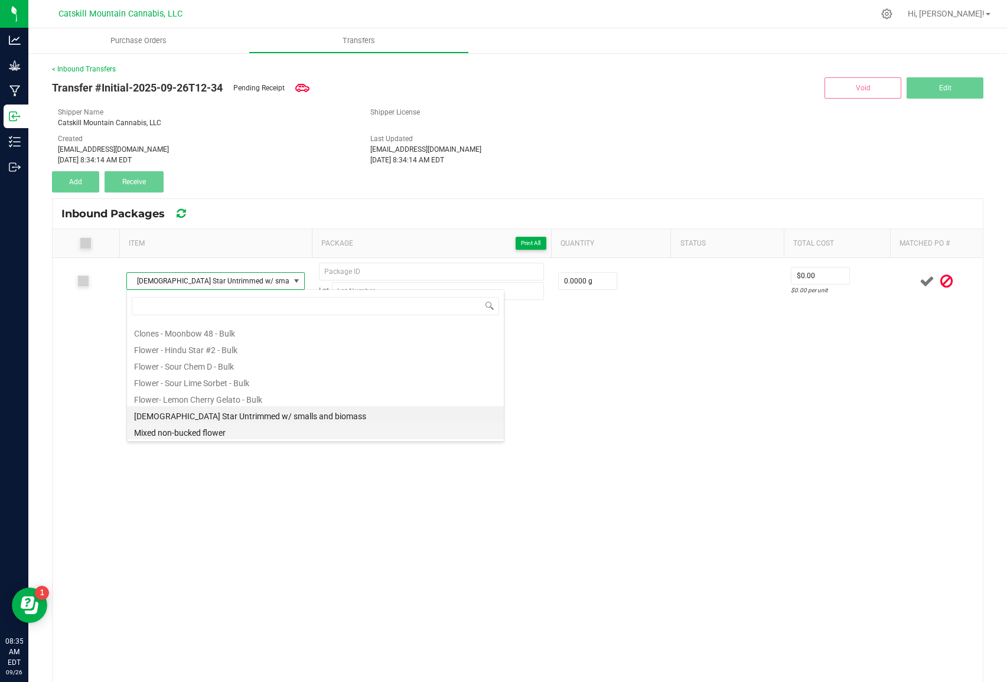
scroll to position [14, 0]
click at [206, 432] on li "Mixed non-bucked flower" at bounding box center [315, 431] width 377 height 17
type input "0.0000 lb"
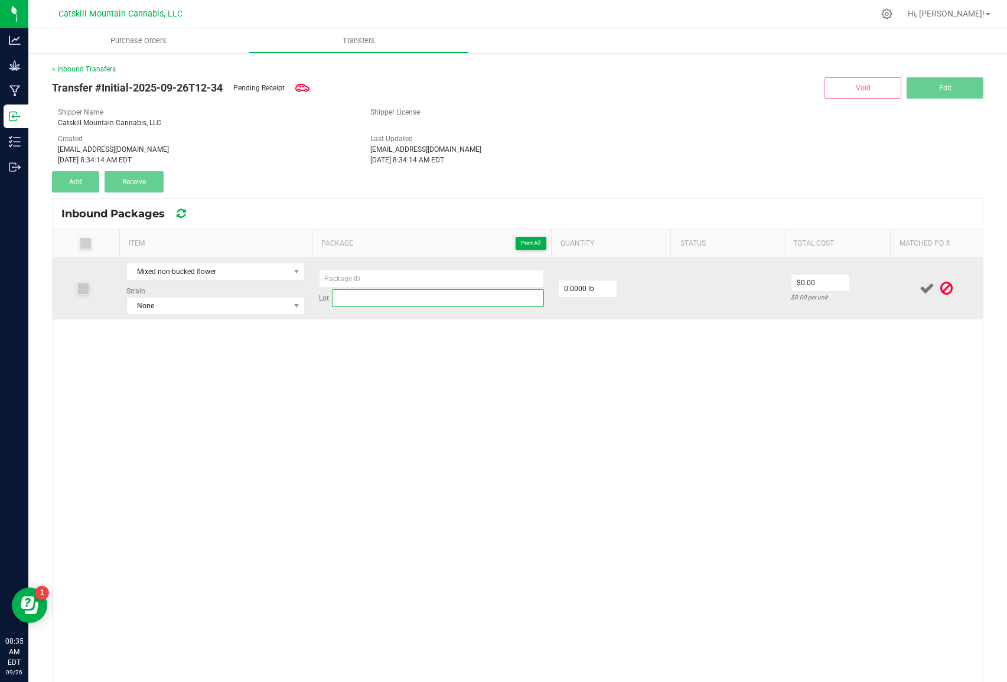
click at [355, 299] on input at bounding box center [438, 298] width 212 height 18
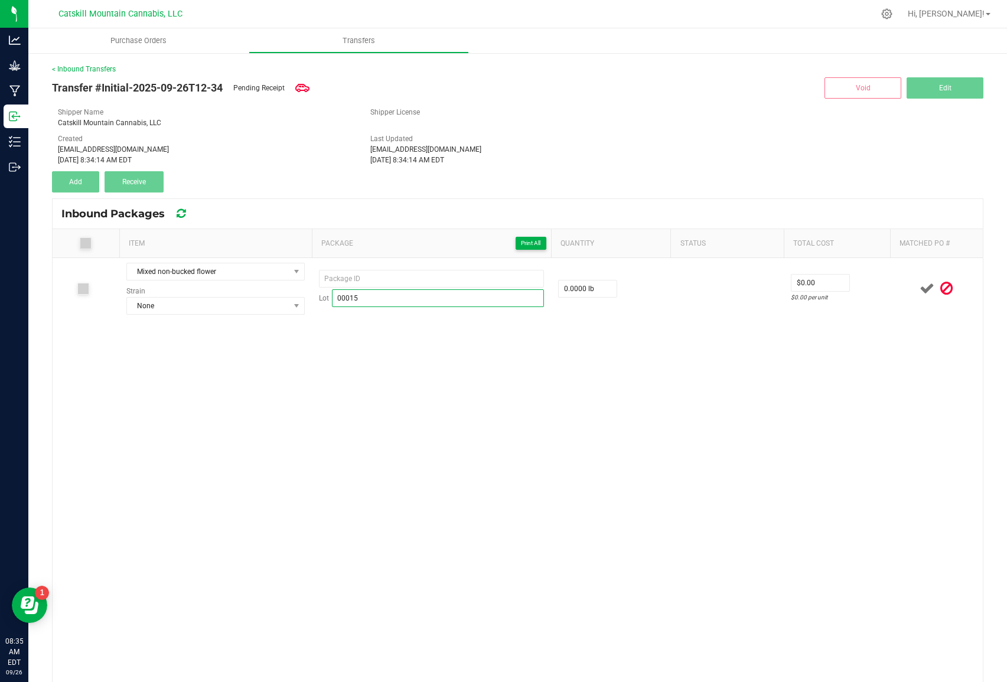
type input "00015"
click at [611, 396] on div "Mixed non-bucked flower Strain None Lot 00015 0.0000 lb $0.00 $0.00 per unit" at bounding box center [518, 530] width 930 height 545
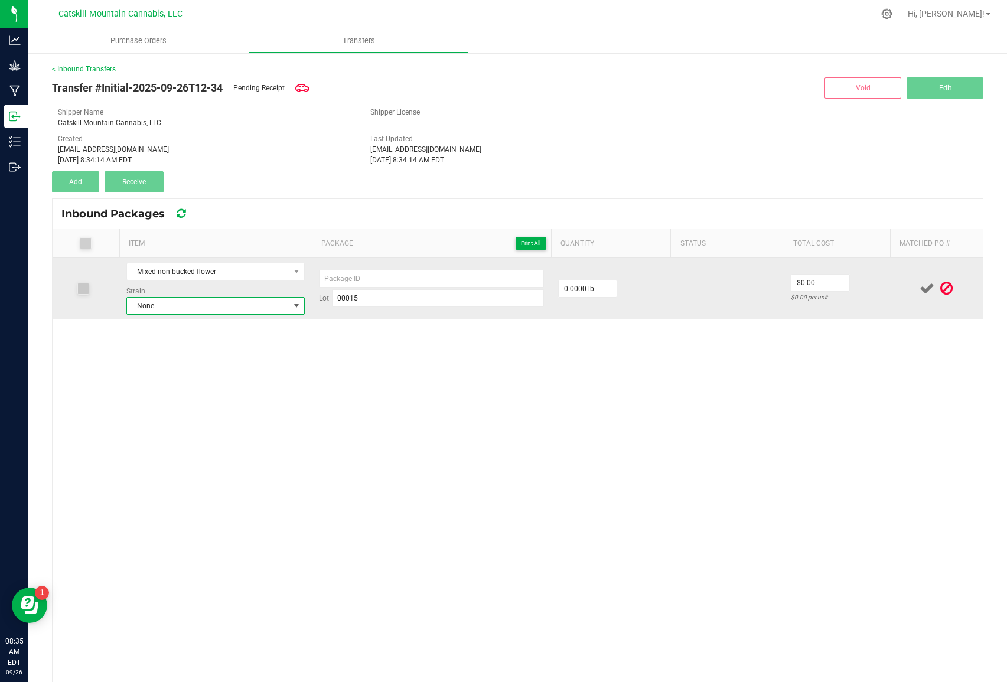
click at [298, 304] on span at bounding box center [296, 305] width 9 height 9
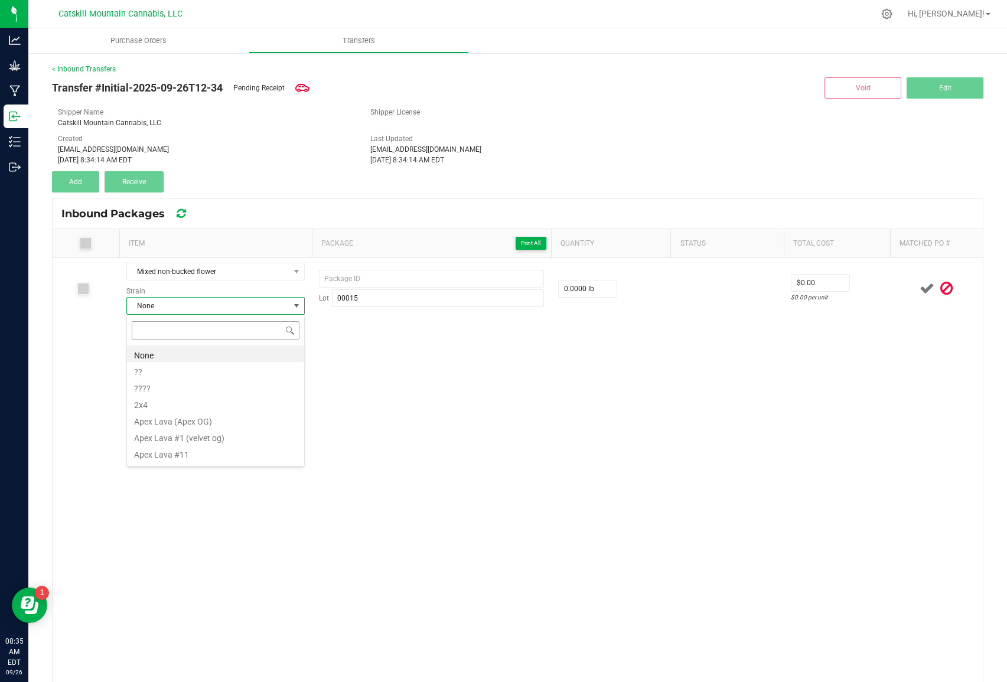
scroll to position [18, 179]
click at [167, 357] on li "None" at bounding box center [215, 354] width 177 height 17
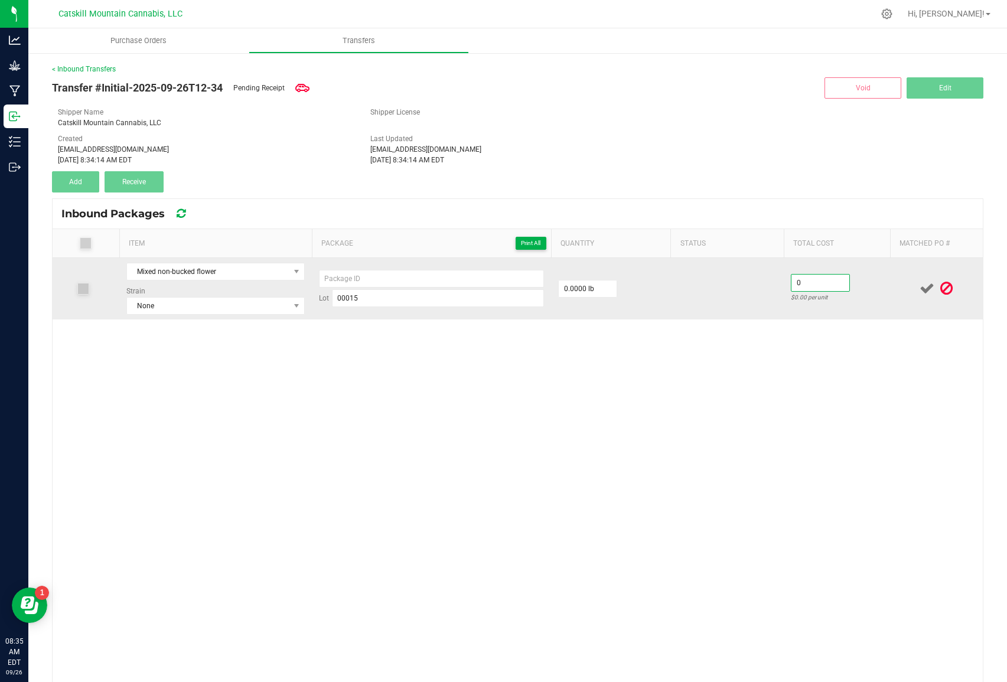
click at [817, 288] on input "0" at bounding box center [820, 283] width 58 height 17
type input "$0.00"
click at [934, 285] on icon at bounding box center [927, 288] width 15 height 15
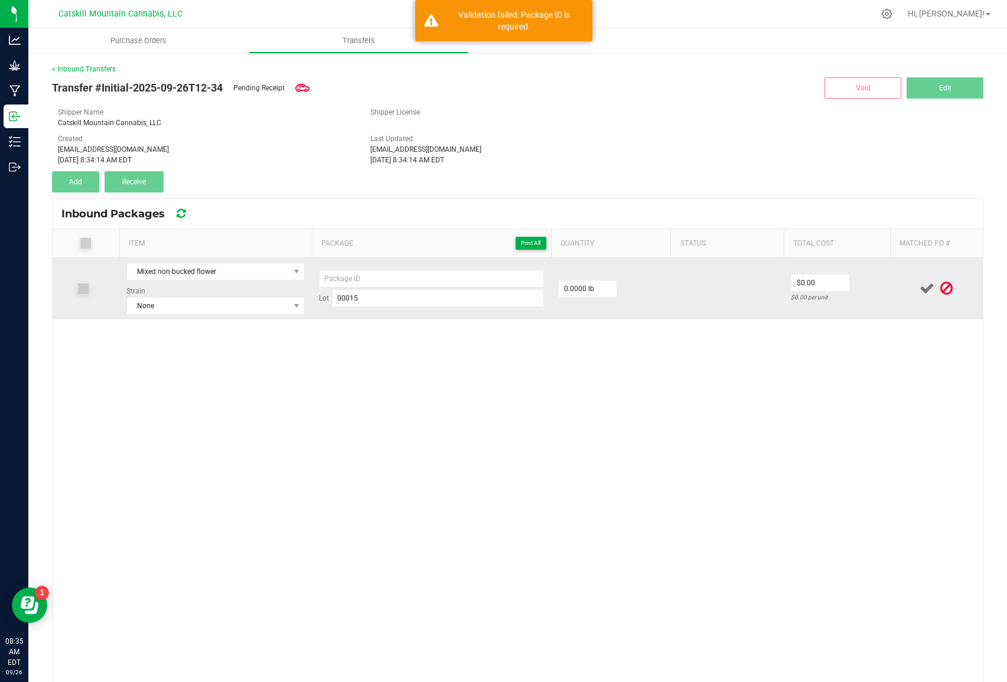
click at [933, 286] on icon at bounding box center [927, 288] width 15 height 15
click at [373, 281] on input at bounding box center [431, 279] width 225 height 18
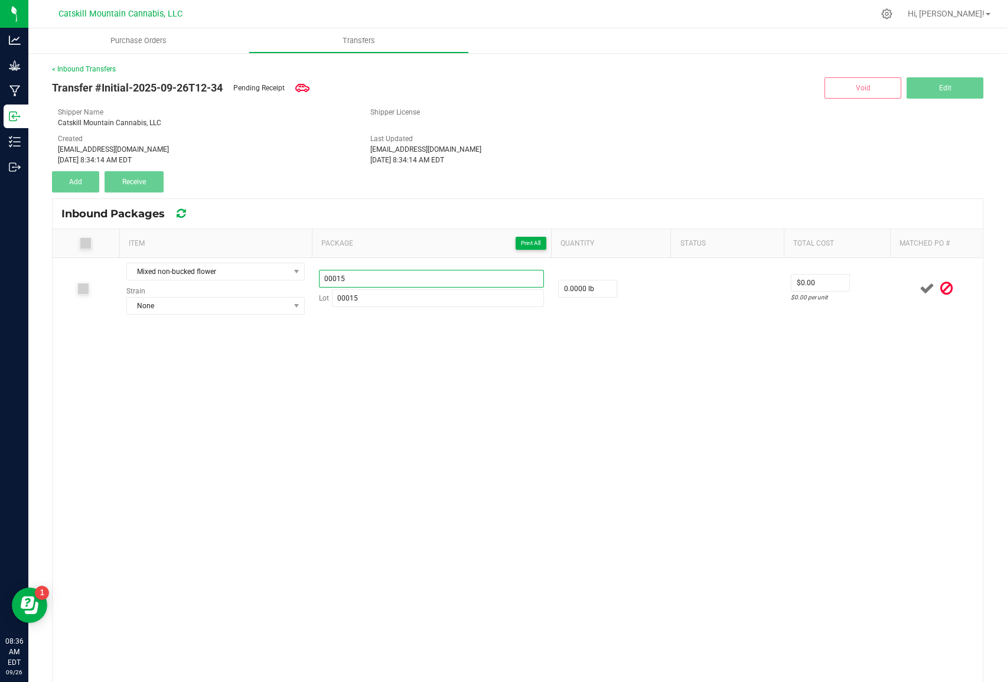
type input "00015"
click at [329, 402] on div "Mixed non-bucked flower Strain None 00015 Lot 00015 0.0000 lb $0.00 $0.00 per u…" at bounding box center [518, 530] width 930 height 545
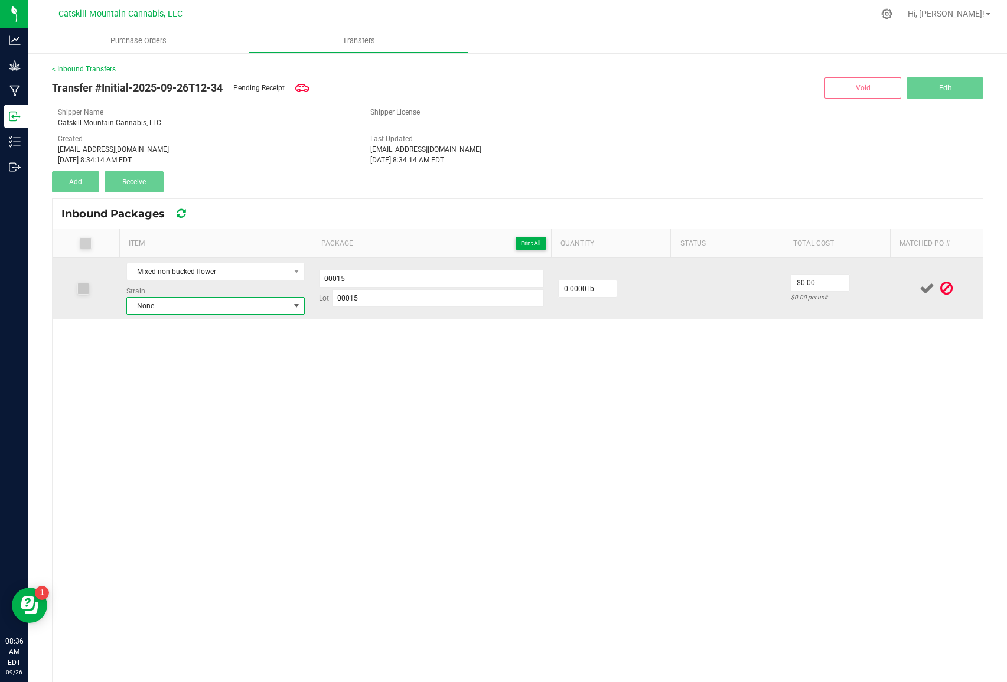
click at [295, 308] on span at bounding box center [296, 305] width 9 height 9
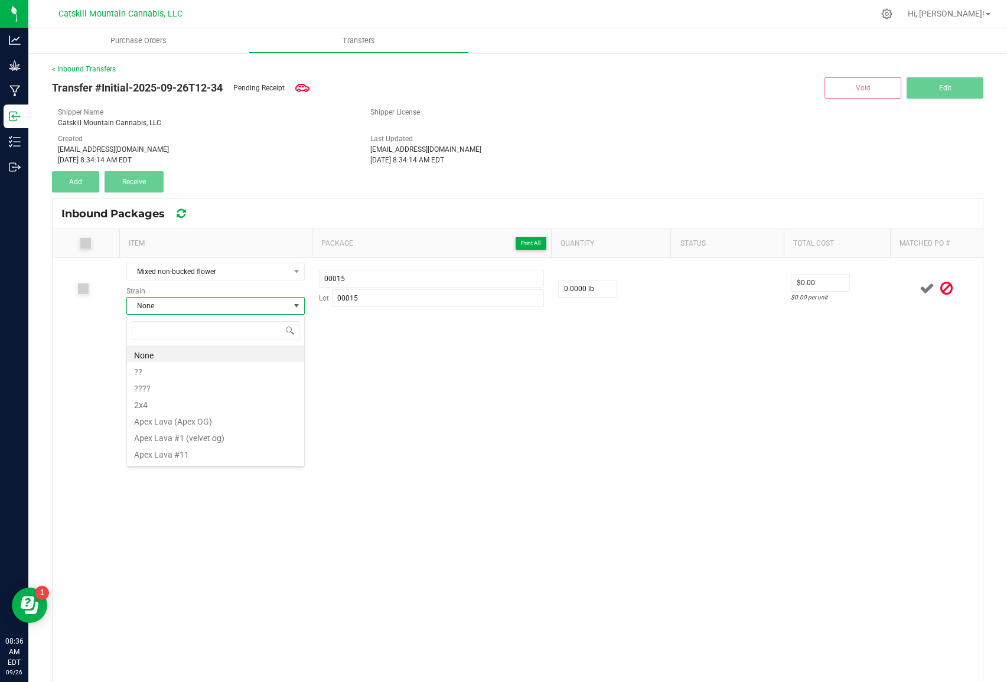
click at [143, 371] on li "??" at bounding box center [215, 370] width 177 height 17
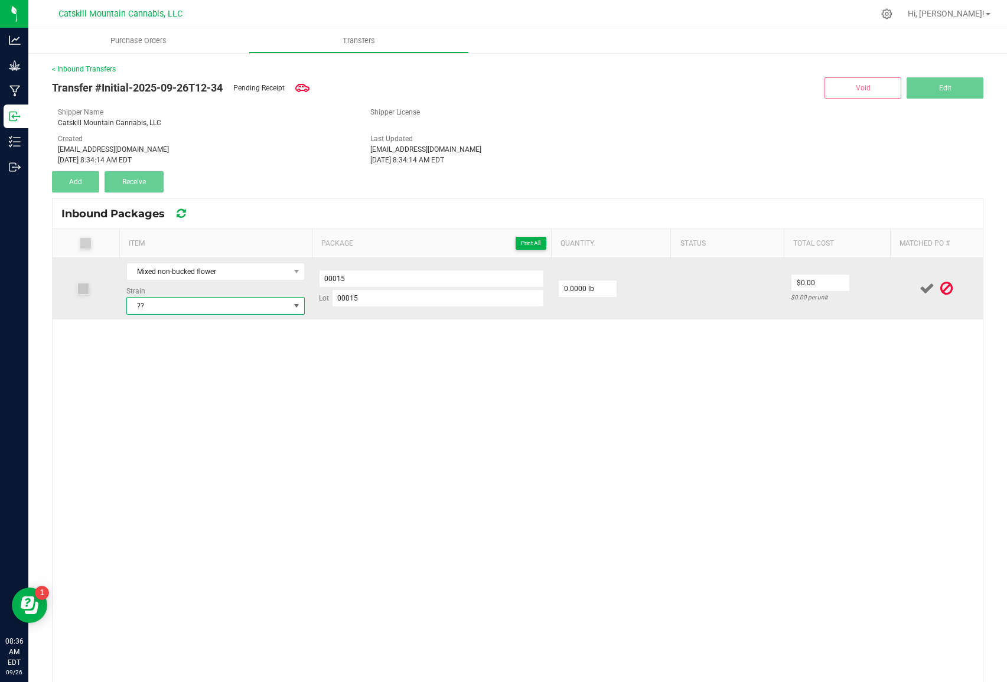
click at [924, 284] on icon at bounding box center [927, 288] width 15 height 15
click at [299, 305] on span at bounding box center [296, 305] width 9 height 9
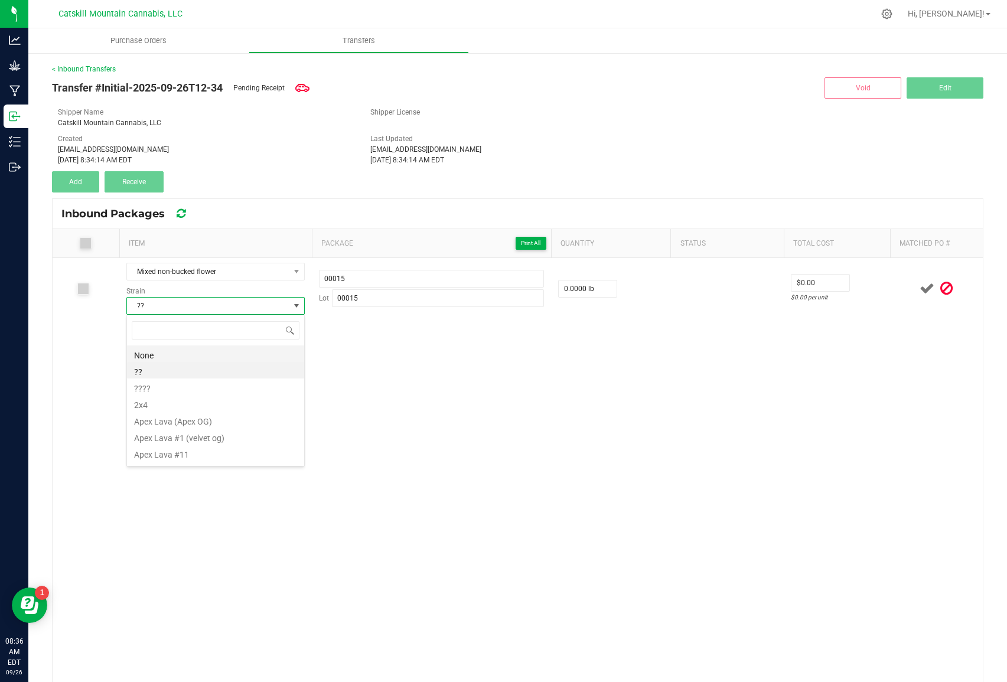
click at [174, 356] on li "None" at bounding box center [215, 354] width 177 height 17
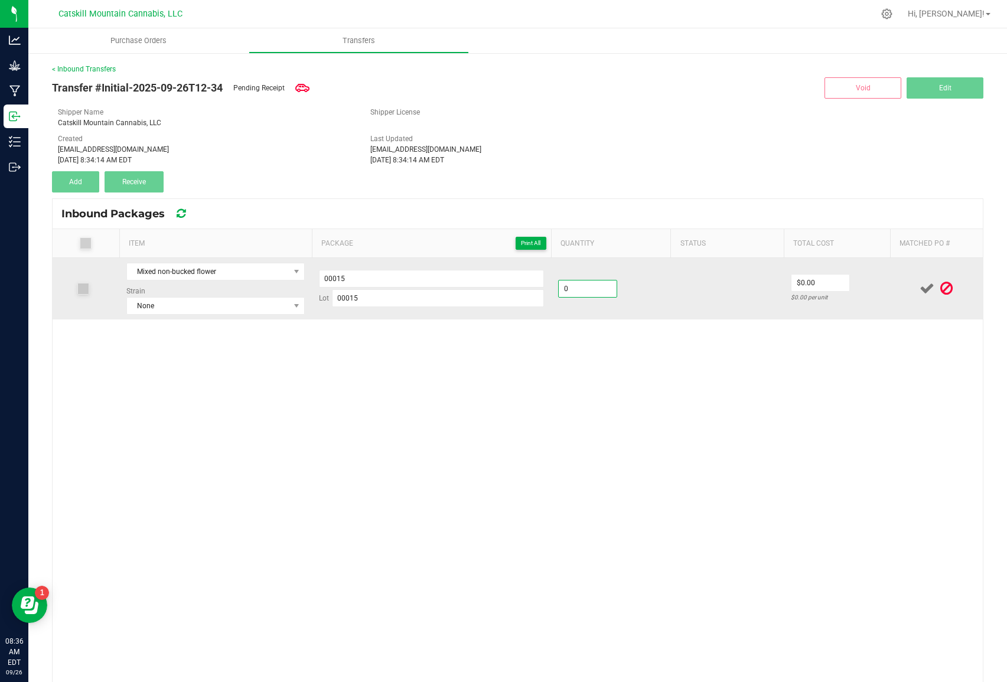
drag, startPoint x: 584, startPoint y: 286, endPoint x: 591, endPoint y: 298, distance: 13.5
click at [584, 286] on input "0" at bounding box center [588, 289] width 58 height 17
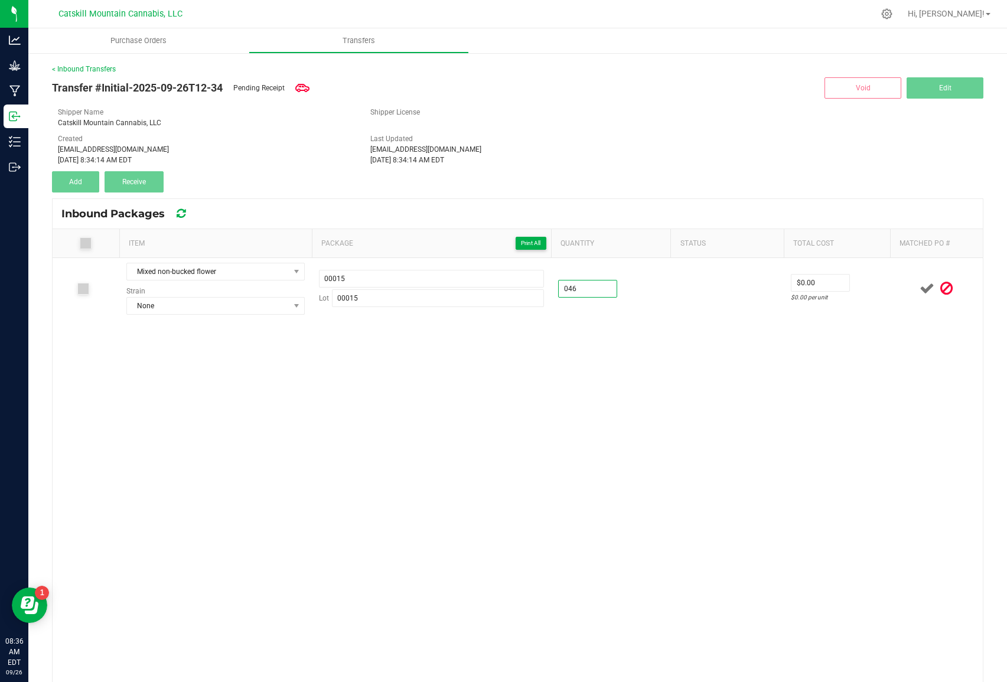
type input "46.0000 lb"
click at [638, 352] on div "Mixed non-bucked flower Strain None 00015 Lot 00015 46.0000 lb $0.00 $0.00 per …" at bounding box center [518, 530] width 930 height 545
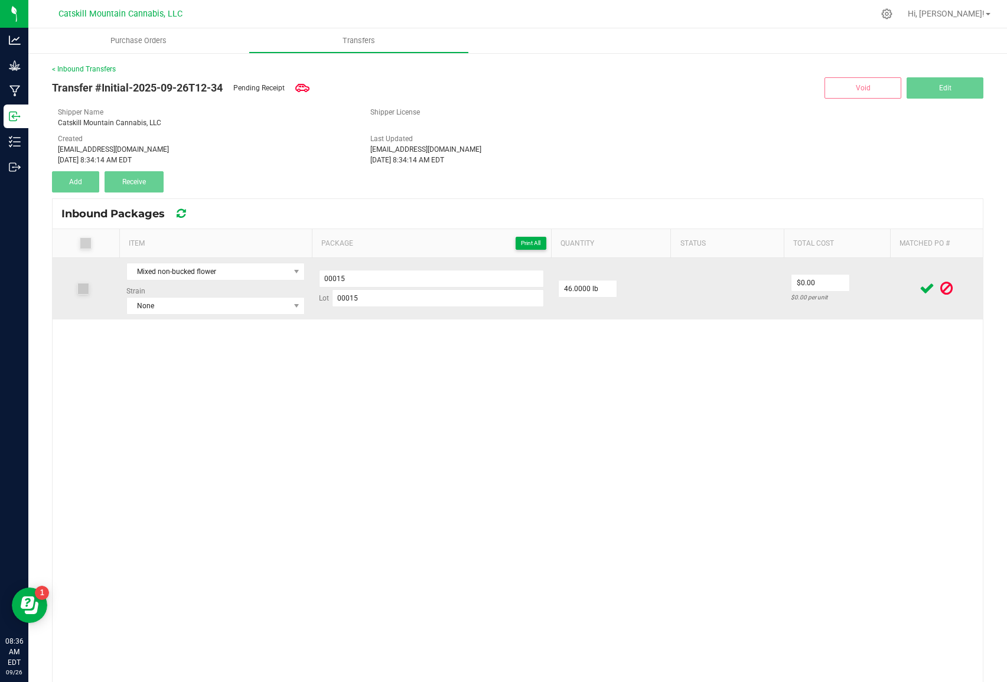
click at [927, 286] on icon at bounding box center [927, 288] width 15 height 15
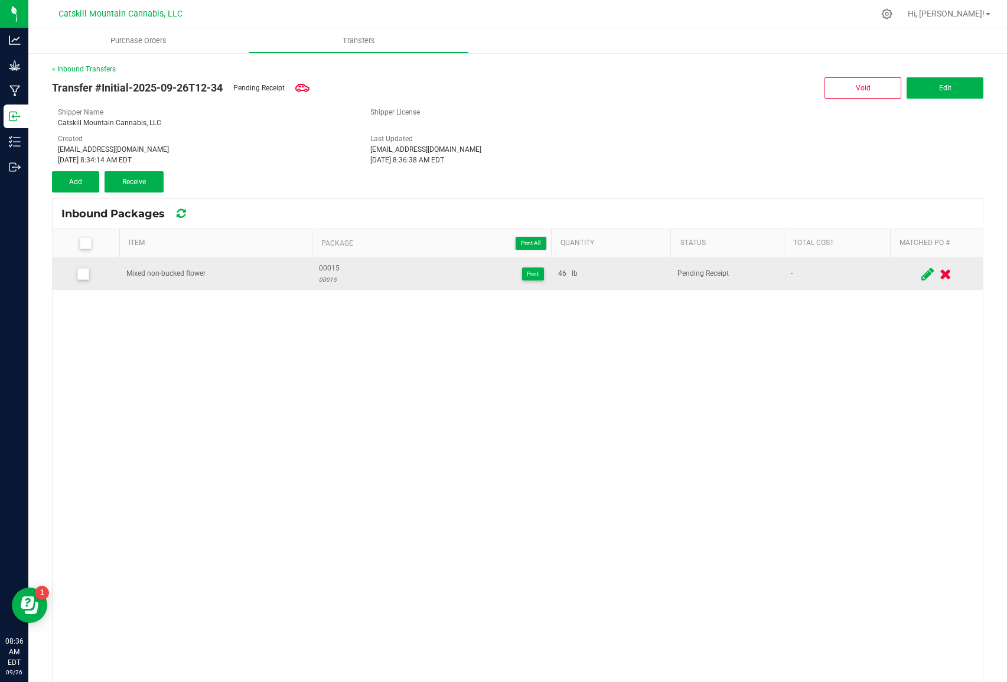
click at [82, 274] on icon at bounding box center [83, 274] width 8 height 0
click at [0, 0] on input "checkbox" at bounding box center [0, 0] width 0 height 0
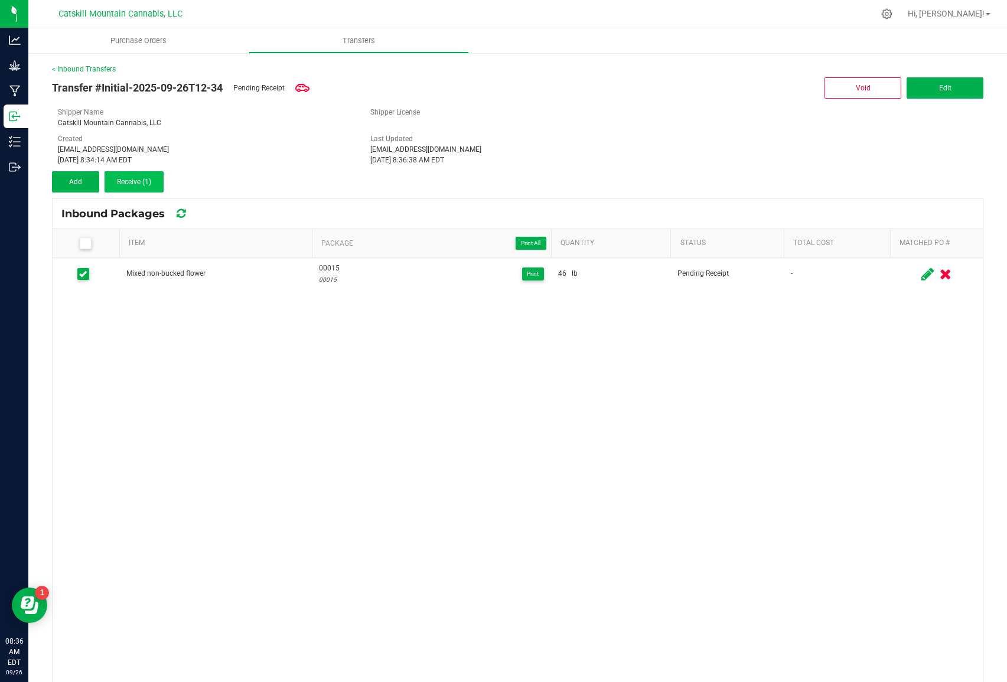
click at [144, 181] on span "Receive (1)" at bounding box center [134, 182] width 34 height 8
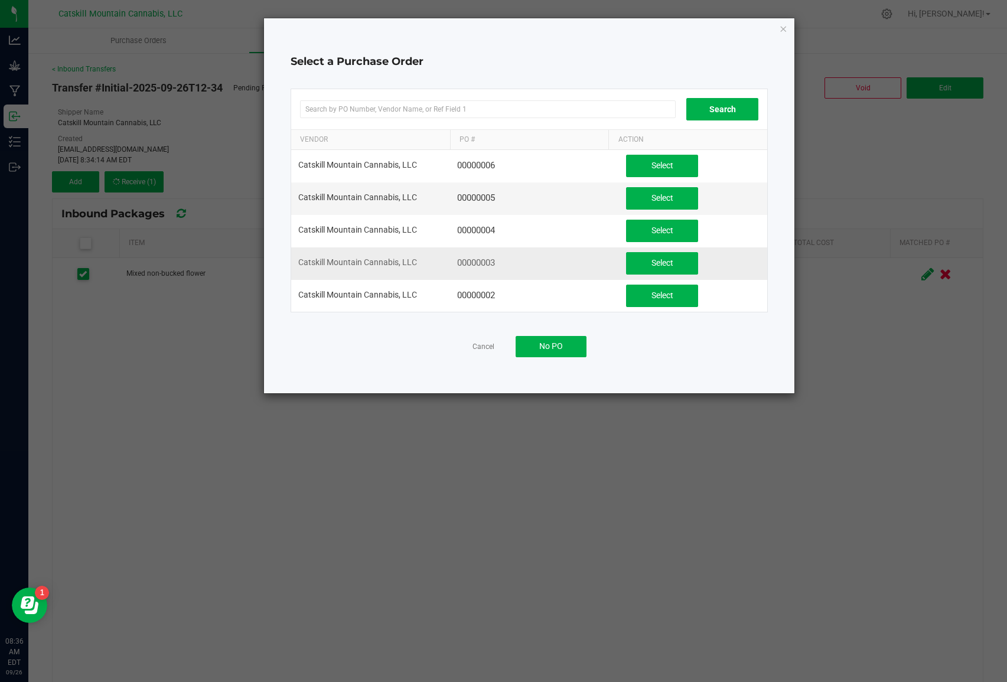
scroll to position [0, 0]
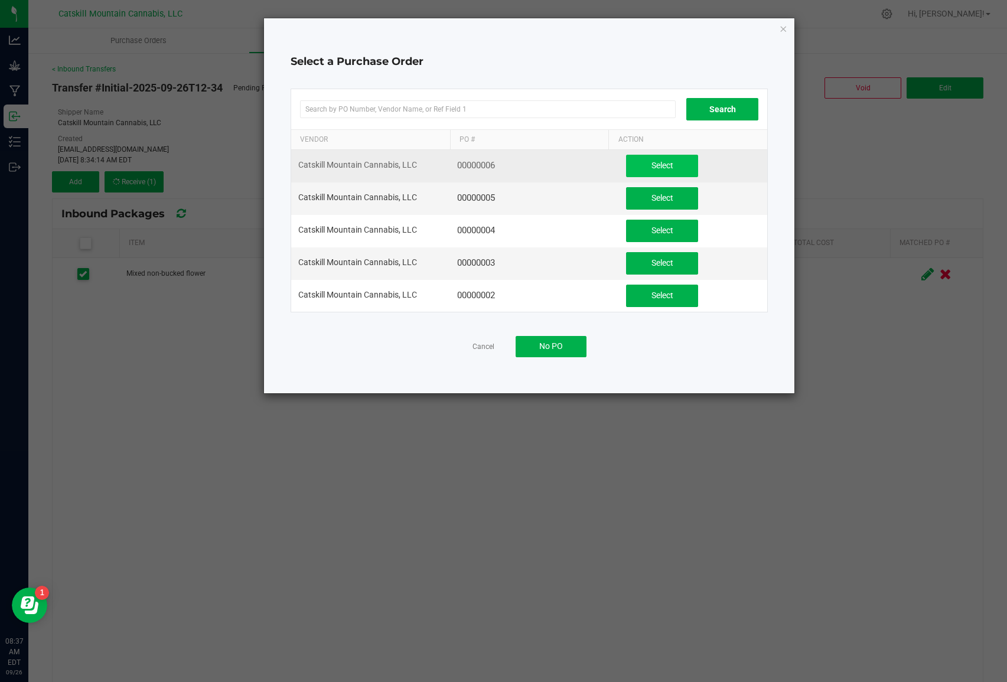
click at [656, 166] on span "Select" at bounding box center [662, 165] width 22 height 9
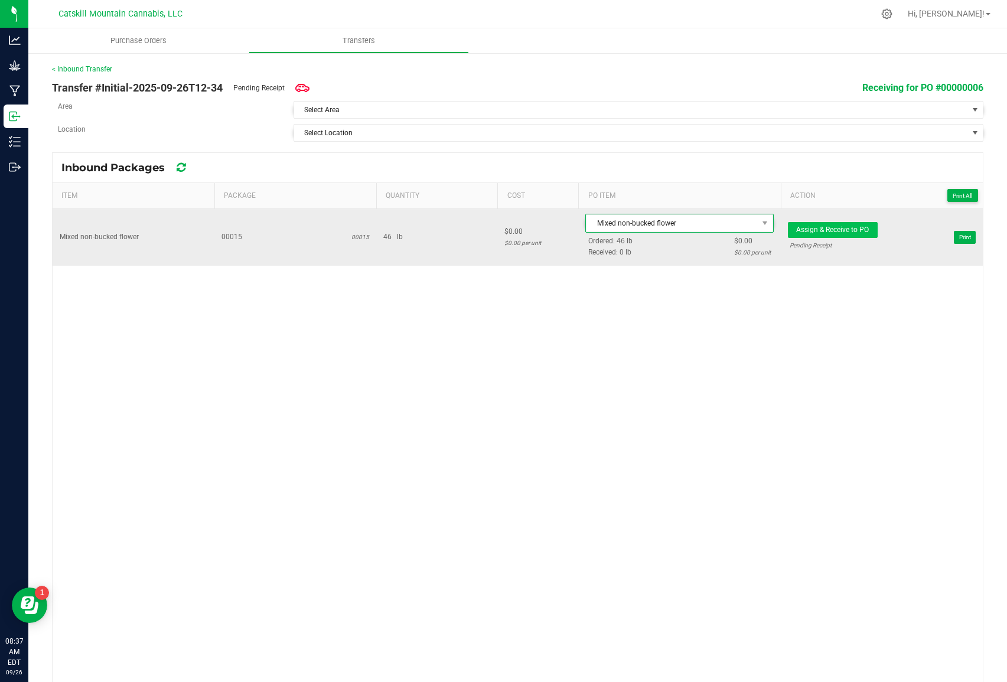
click at [849, 232] on span "Assign & Receive to PO" at bounding box center [832, 230] width 73 height 8
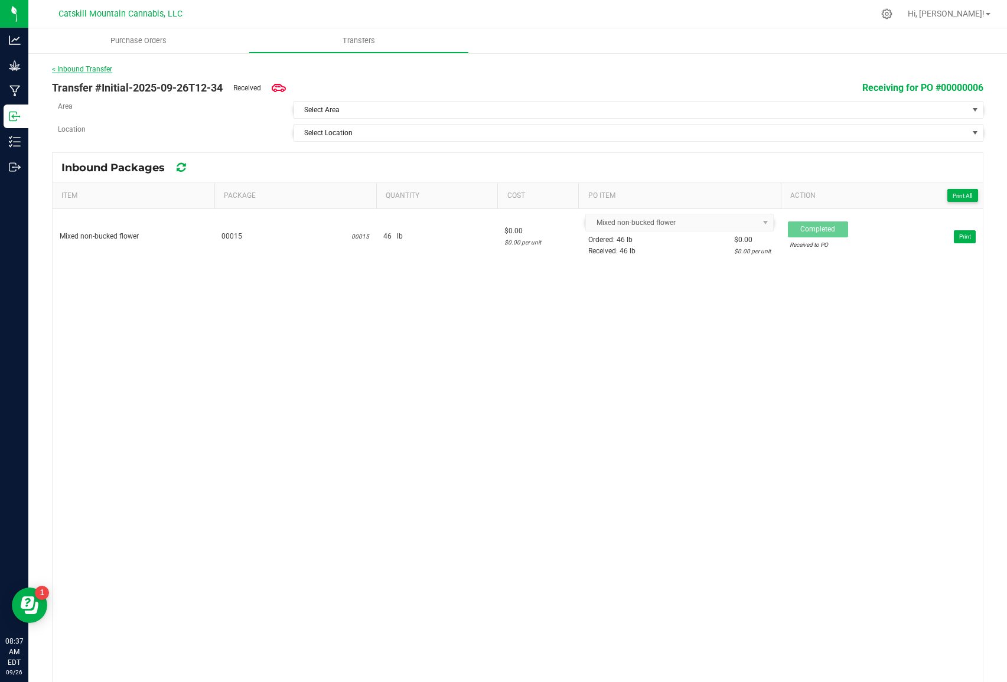
click at [96, 69] on link "< Inbound Transfer" at bounding box center [82, 69] width 60 height 8
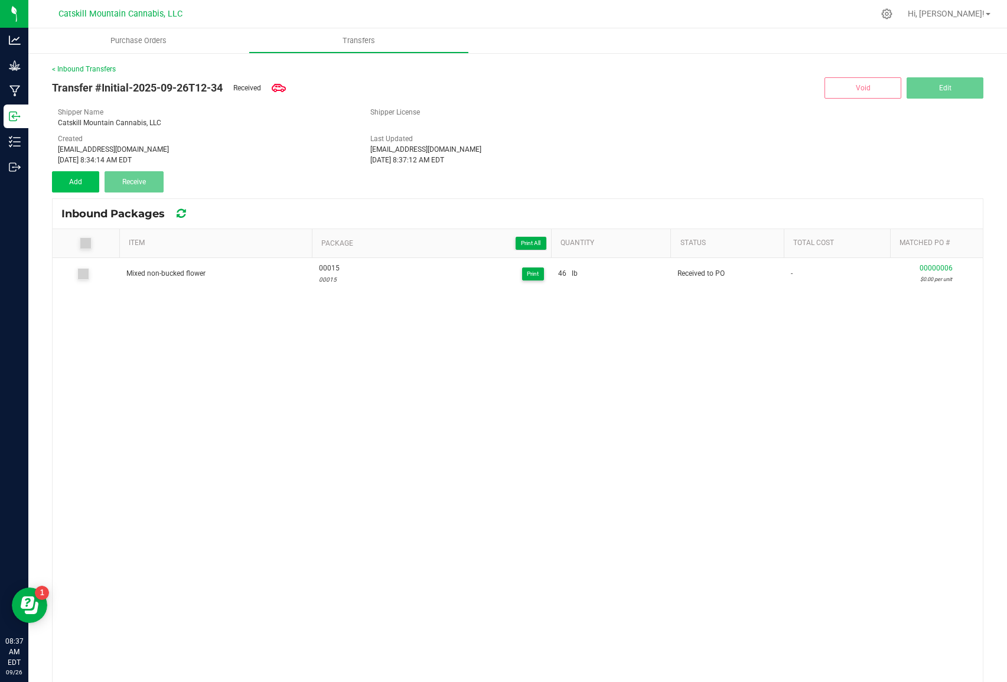
click at [79, 180] on span "Add" at bounding box center [75, 182] width 13 height 8
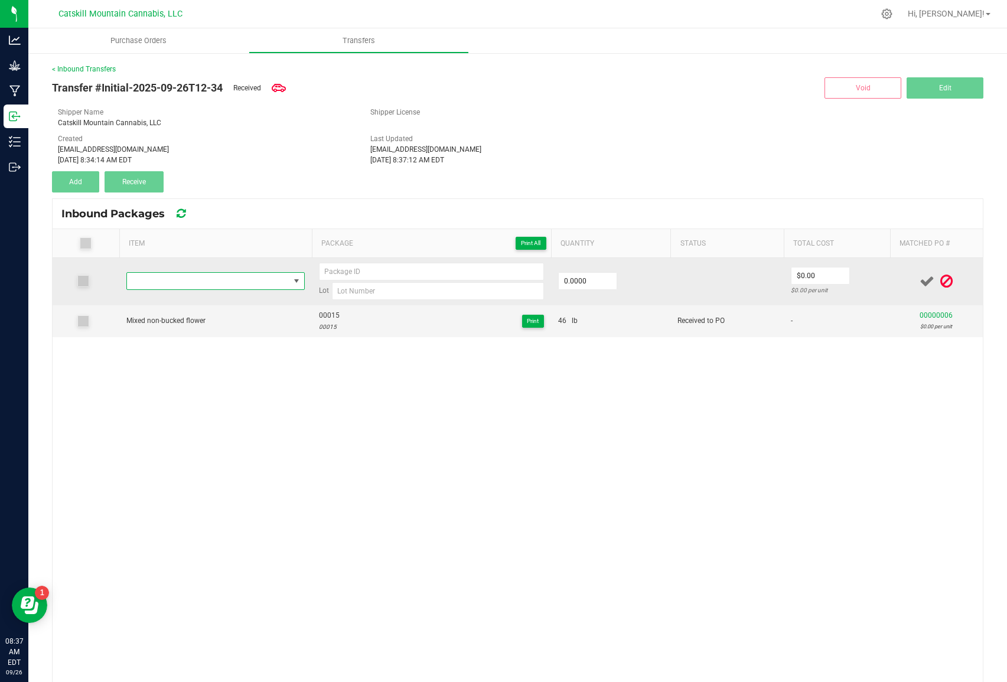
click at [294, 281] on span "NO DATA FOUND" at bounding box center [296, 280] width 9 height 9
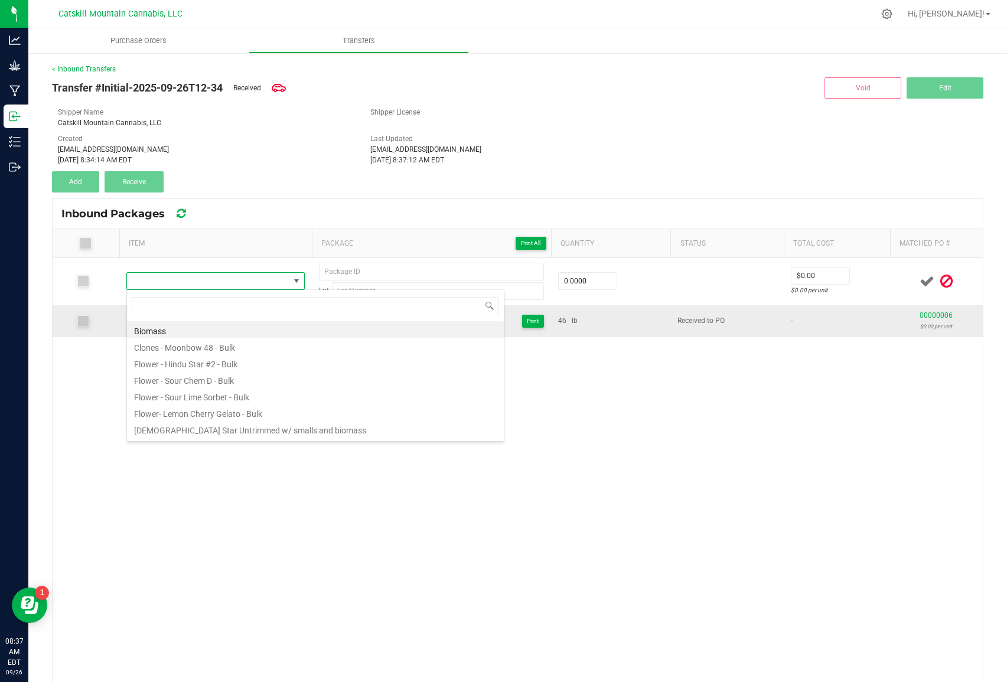
click at [167, 328] on li "Biomass" at bounding box center [315, 329] width 377 height 17
type input "0.0000 lb"
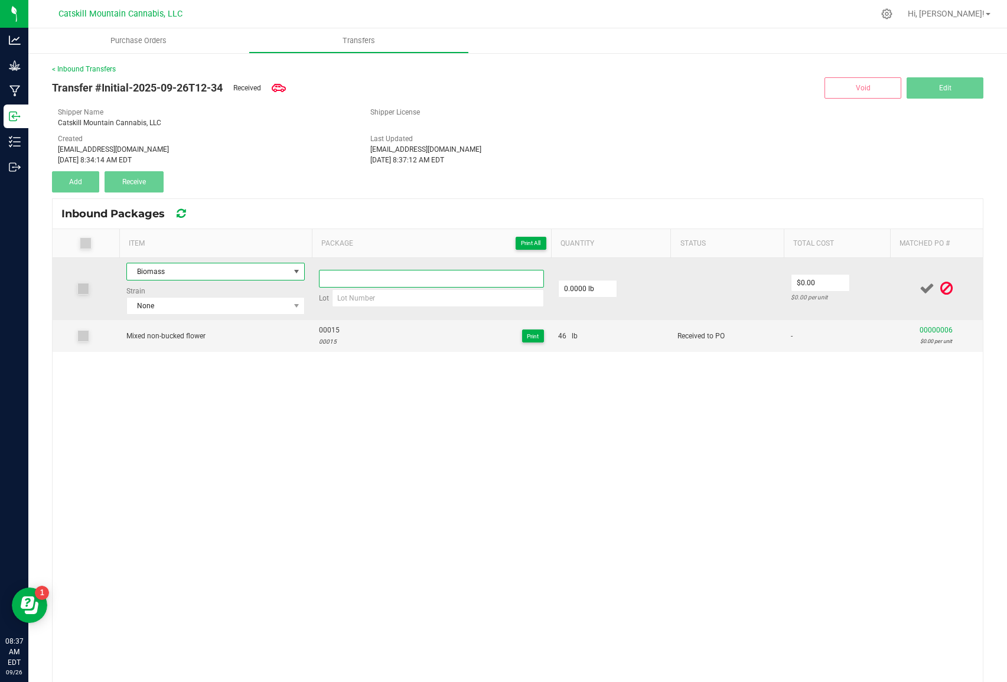
click at [360, 278] on input at bounding box center [431, 279] width 225 height 18
type input "00016"
click at [377, 302] on input at bounding box center [438, 298] width 212 height 18
type input "00016"
click at [582, 288] on input "0" at bounding box center [588, 289] width 58 height 17
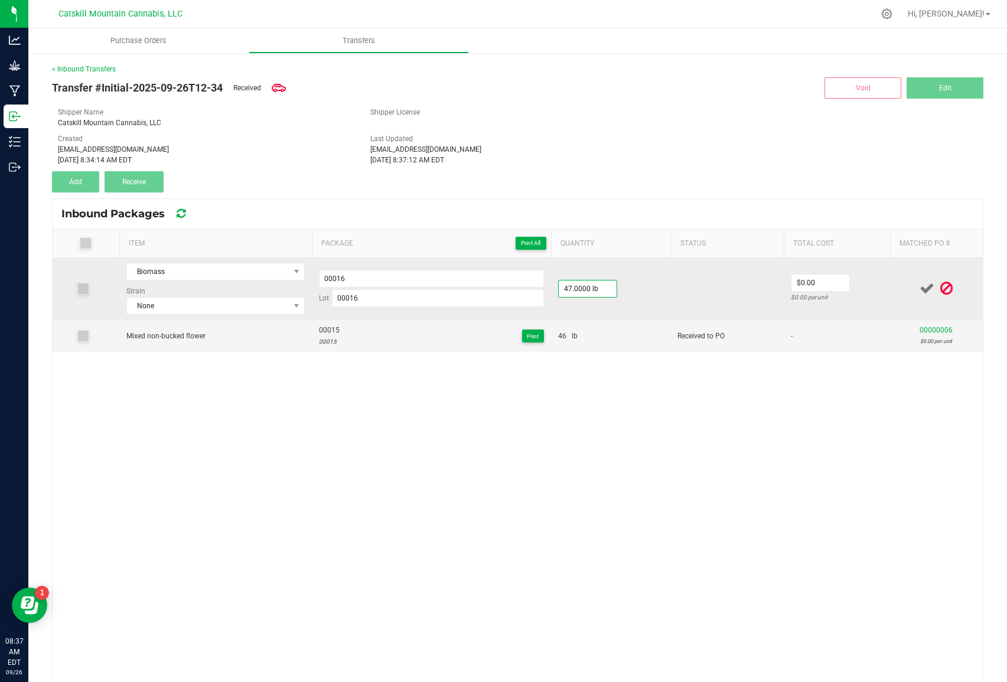
click at [719, 292] on td at bounding box center [726, 289] width 113 height 62
click at [572, 287] on input "47" at bounding box center [588, 289] width 58 height 17
type input "4"
click at [594, 286] on input "36" at bounding box center [588, 289] width 58 height 17
type input "36.0000 lb"
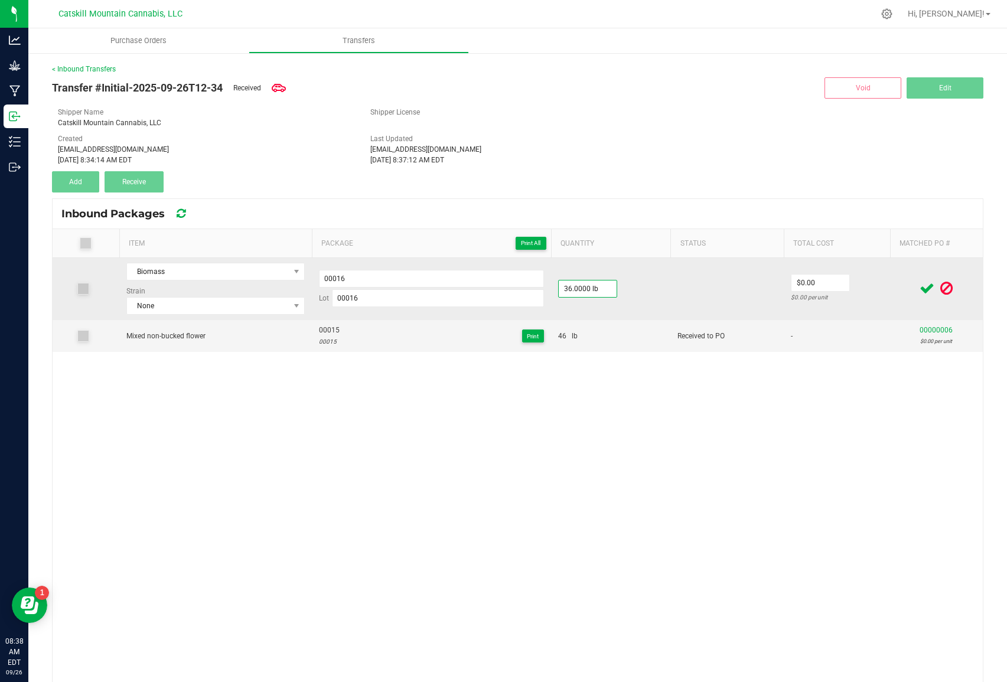
click at [649, 295] on td "36.0000 lb" at bounding box center [611, 289] width 120 height 62
click at [930, 288] on icon at bounding box center [927, 288] width 15 height 15
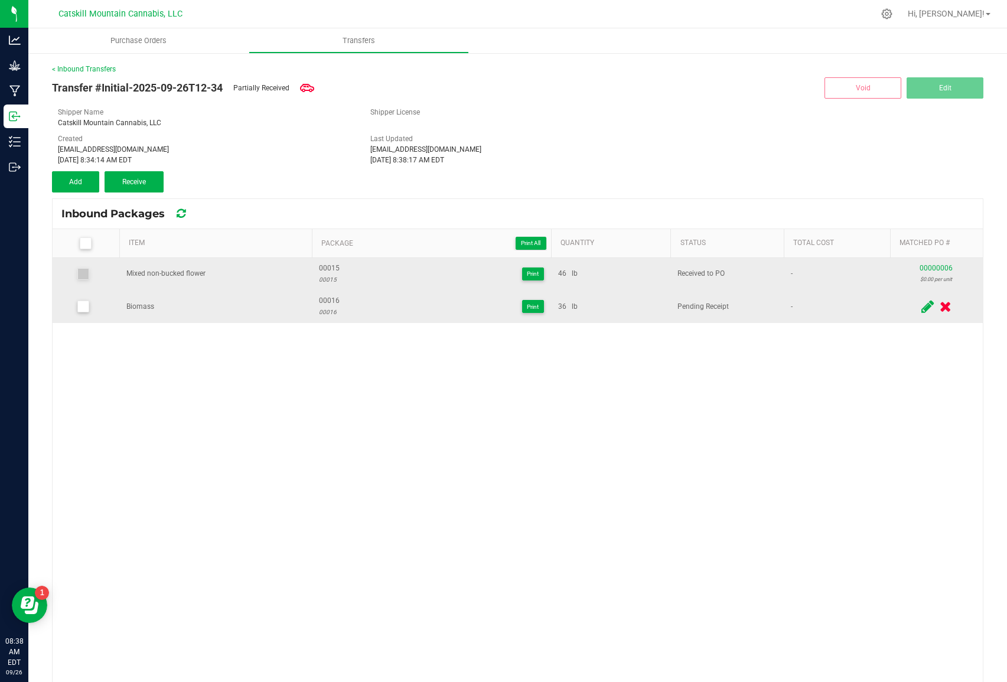
click at [84, 307] on icon at bounding box center [83, 307] width 8 height 0
click at [0, 0] on input "checkbox" at bounding box center [0, 0] width 0 height 0
click at [131, 180] on span "Receive (1)" at bounding box center [134, 182] width 34 height 8
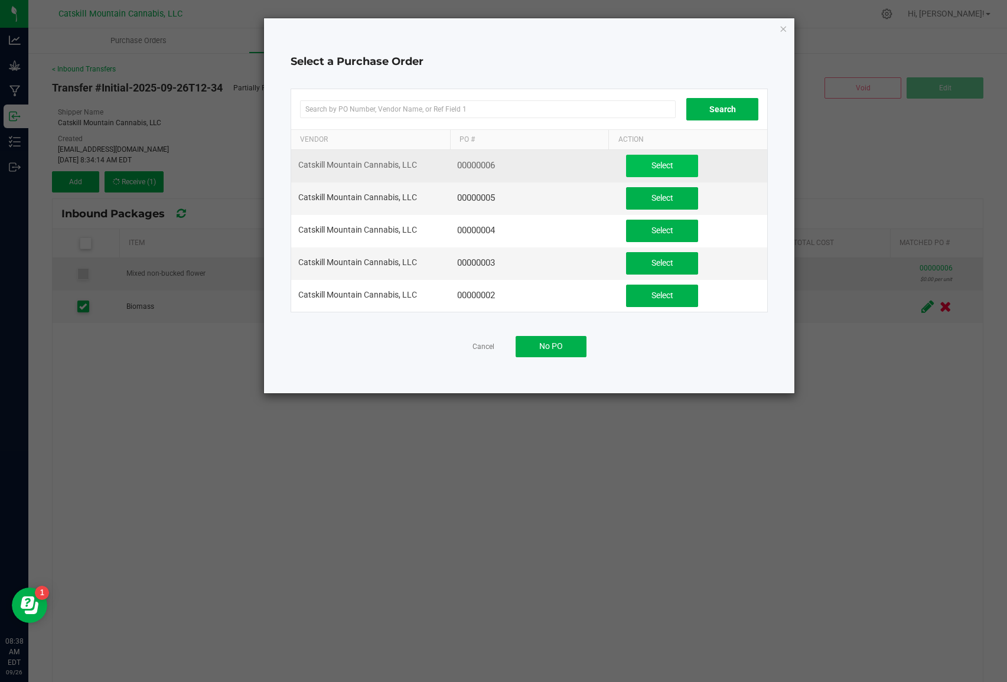
click at [656, 166] on span "Select" at bounding box center [662, 165] width 22 height 9
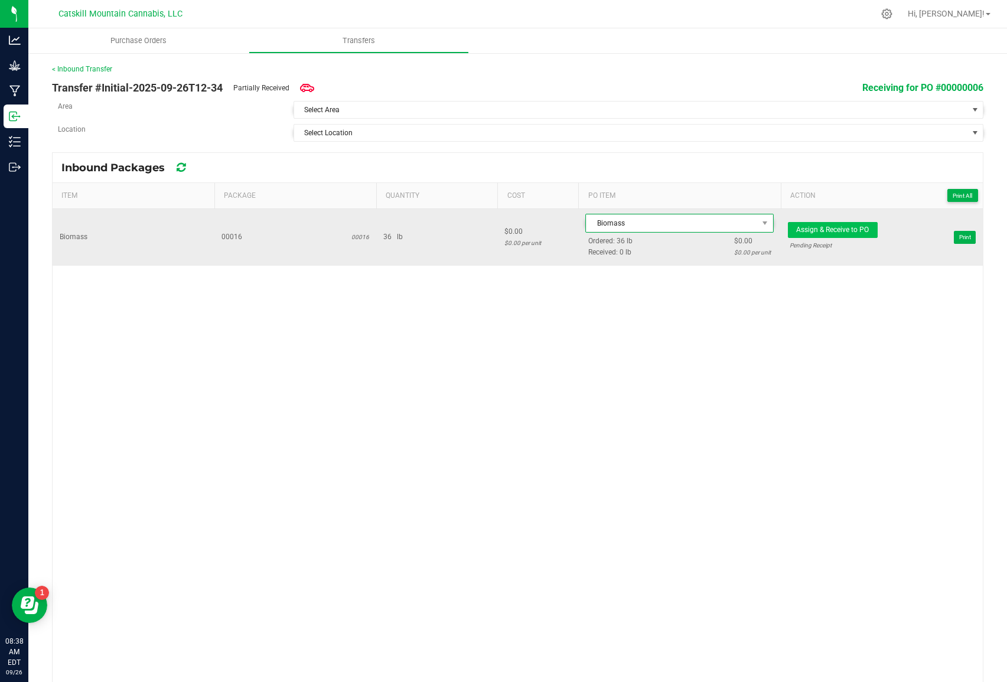
click at [839, 232] on span "Assign & Receive to PO" at bounding box center [832, 230] width 73 height 8
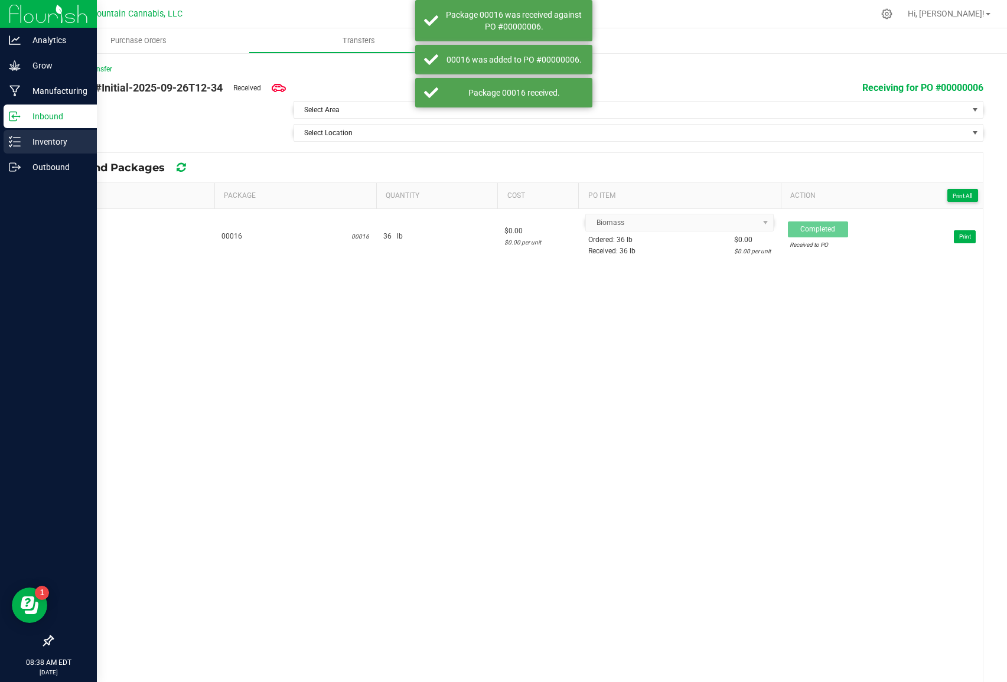
click at [54, 143] on p "Inventory" at bounding box center [56, 142] width 71 height 14
